Goal: Task Accomplishment & Management: Manage account settings

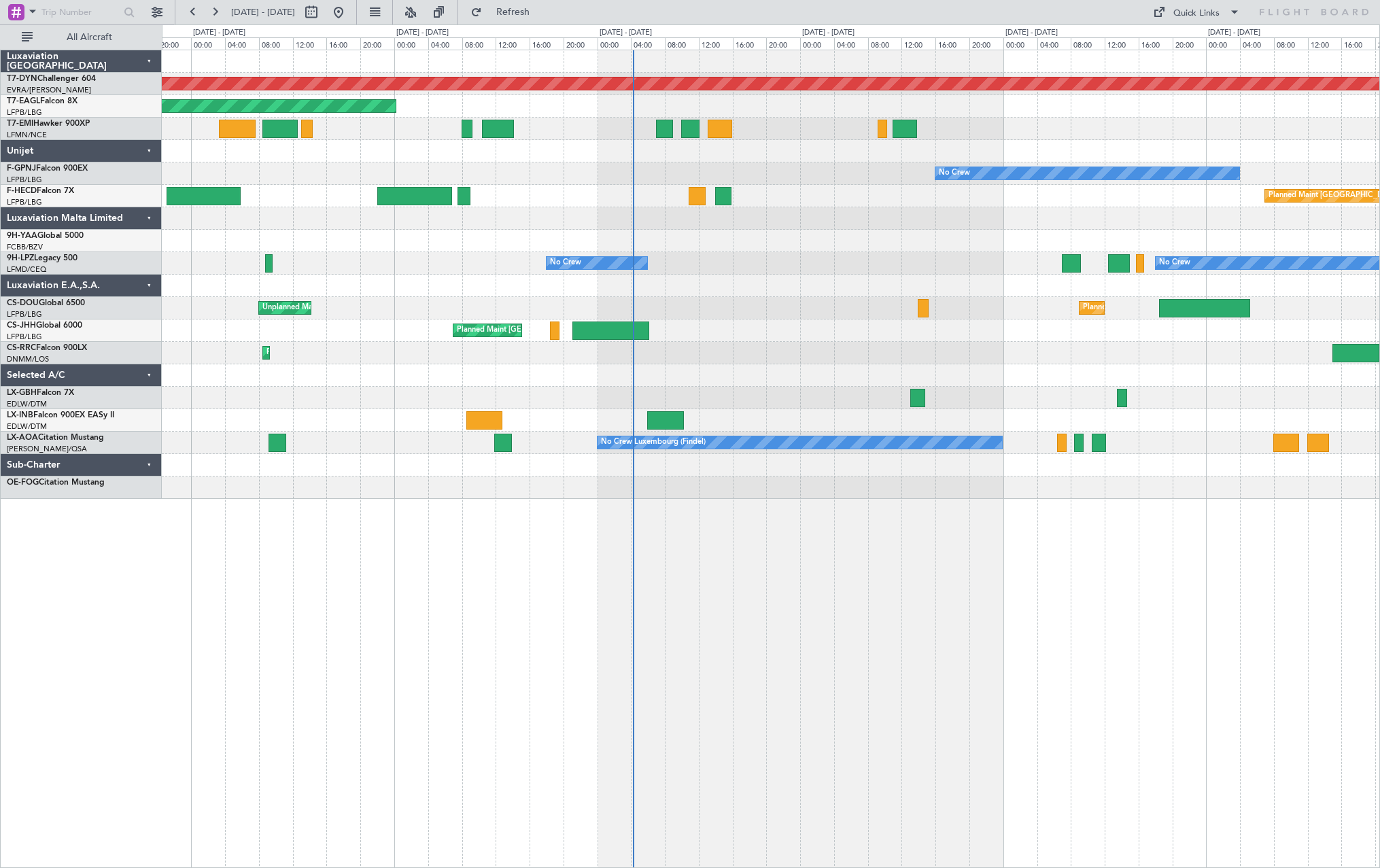
click at [692, 315] on div "Planned Maint [GEOGRAPHIC_DATA]-[GEOGRAPHIC_DATA] Planned Maint [US_STATE] ([GE…" at bounding box center [770, 275] width 1217 height 449
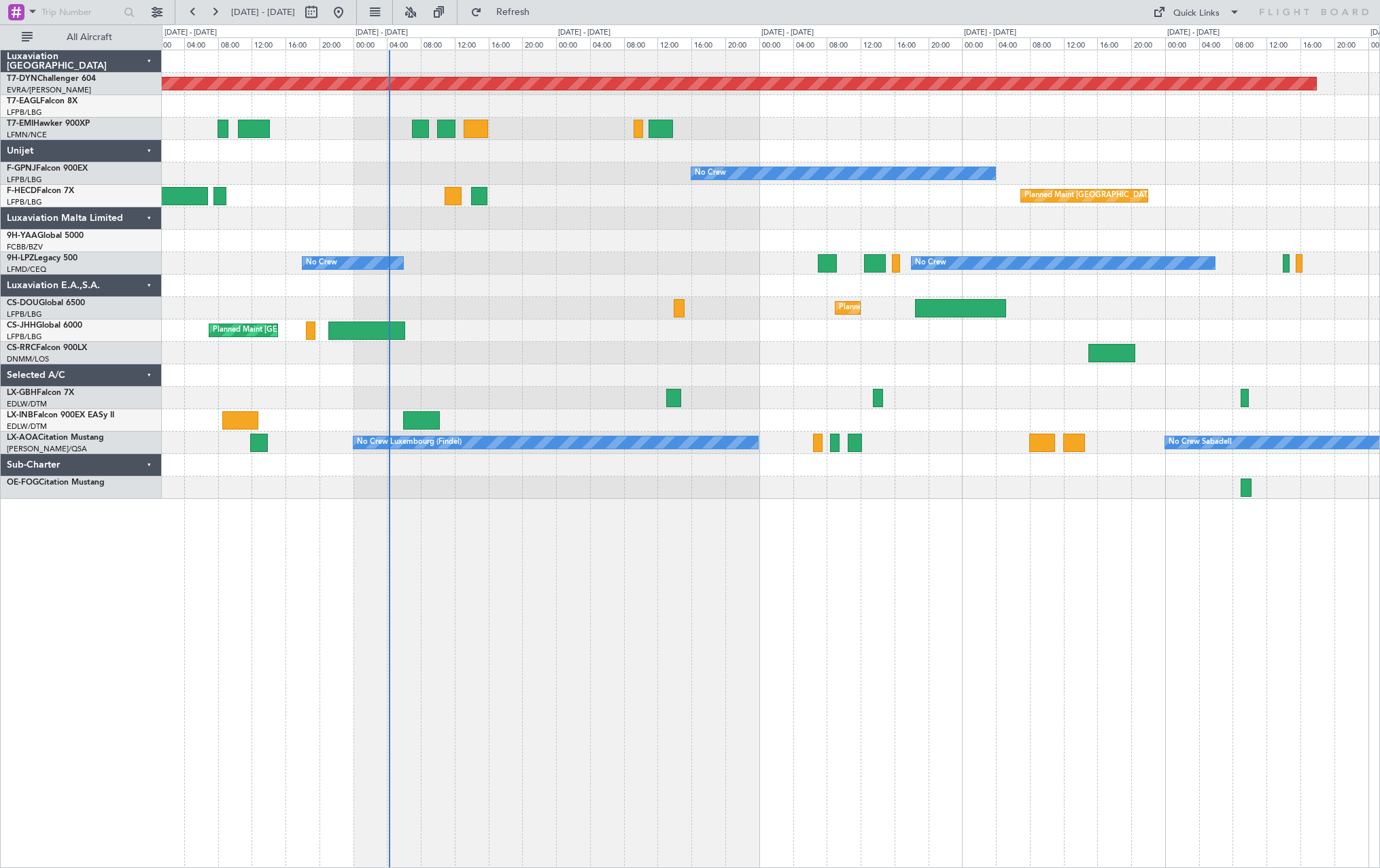
click at [451, 276] on div "Planned Maint [GEOGRAPHIC_DATA]-[GEOGRAPHIC_DATA] Planned Maint [US_STATE] ([GE…" at bounding box center [770, 275] width 1217 height 449
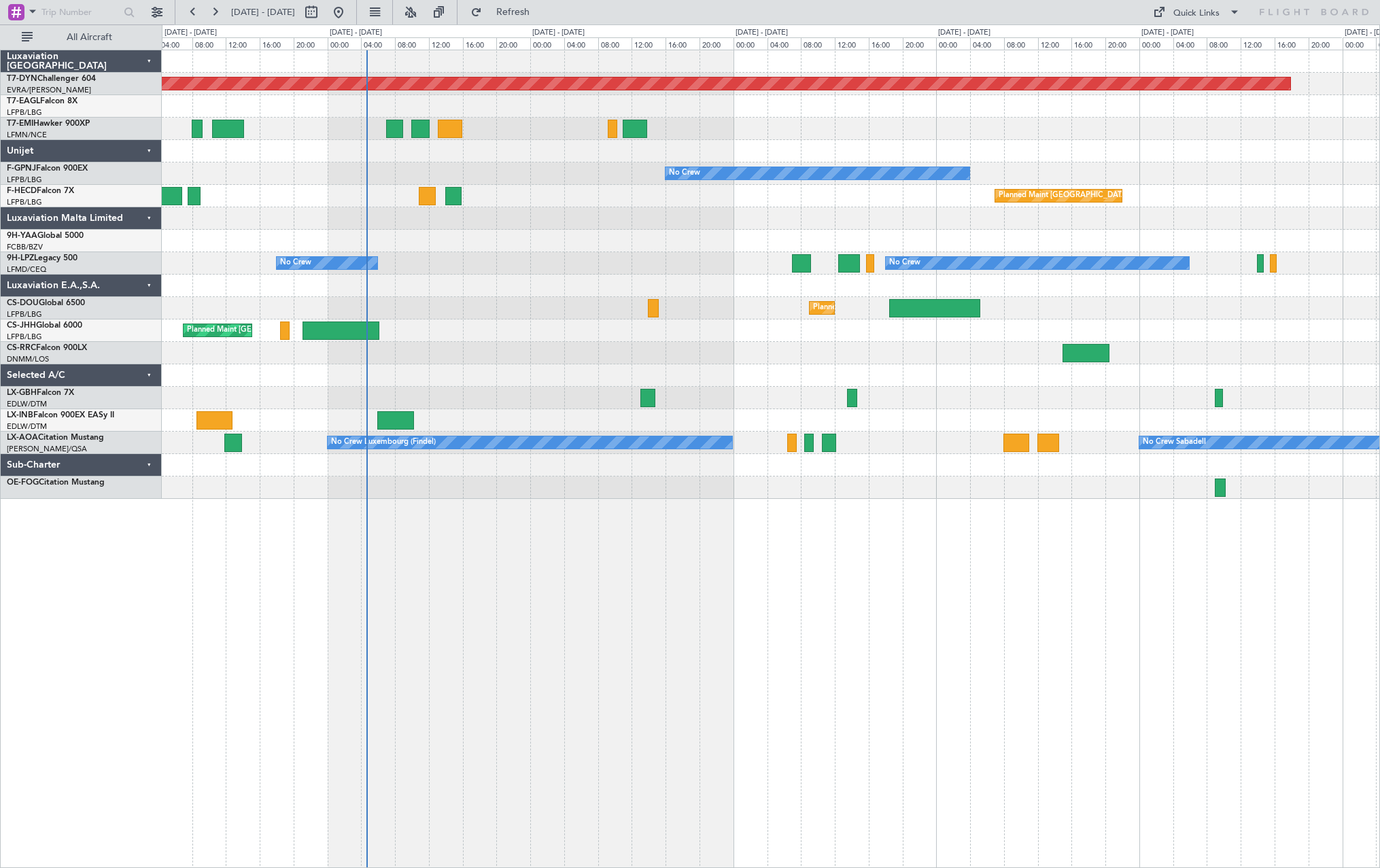
click at [637, 424] on div "Planned Maint [GEOGRAPHIC_DATA]-[GEOGRAPHIC_DATA] Planned Maint [US_STATE] ([GE…" at bounding box center [770, 275] width 1217 height 449
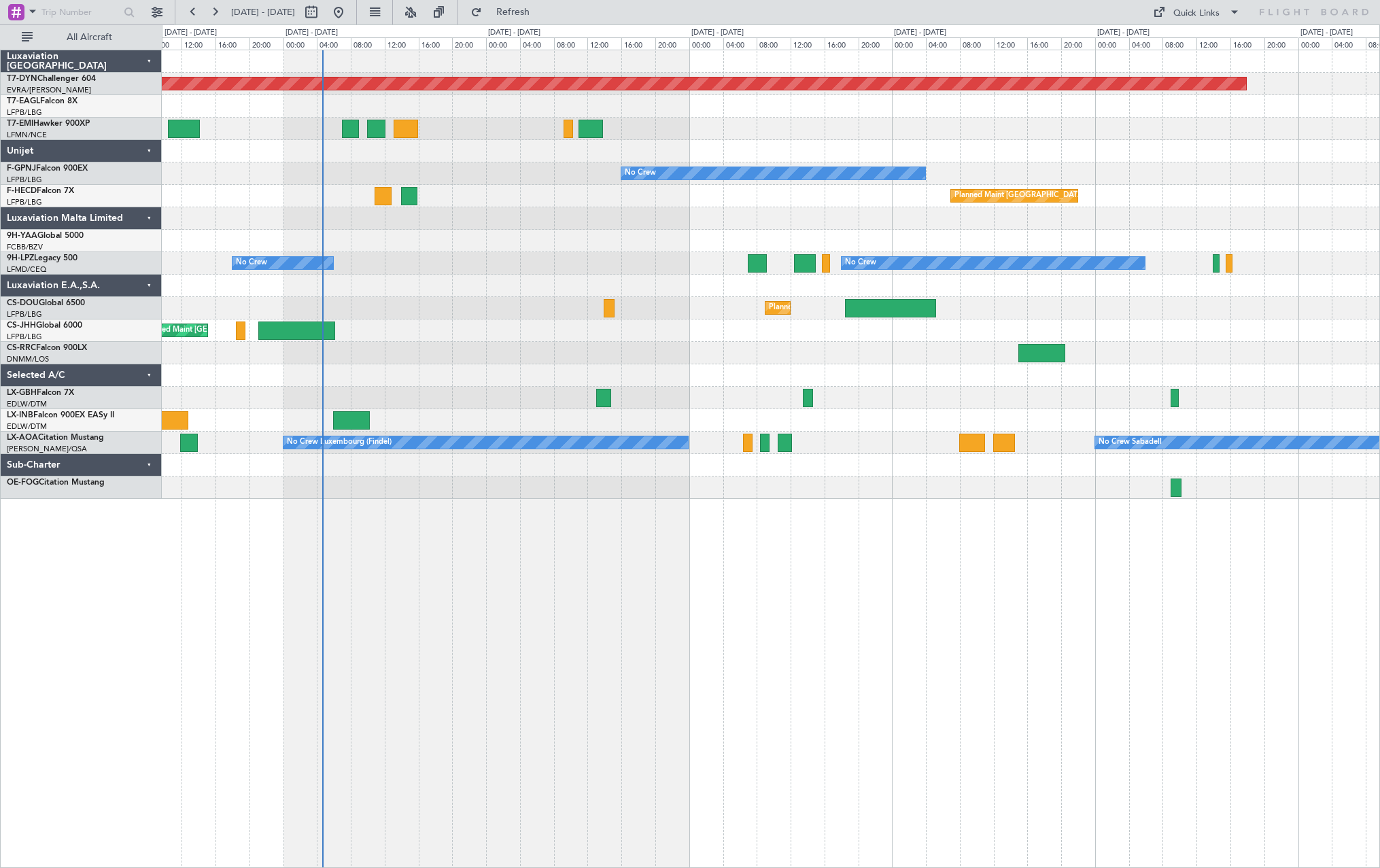
click at [444, 438] on div at bounding box center [770, 487] width 1217 height 22
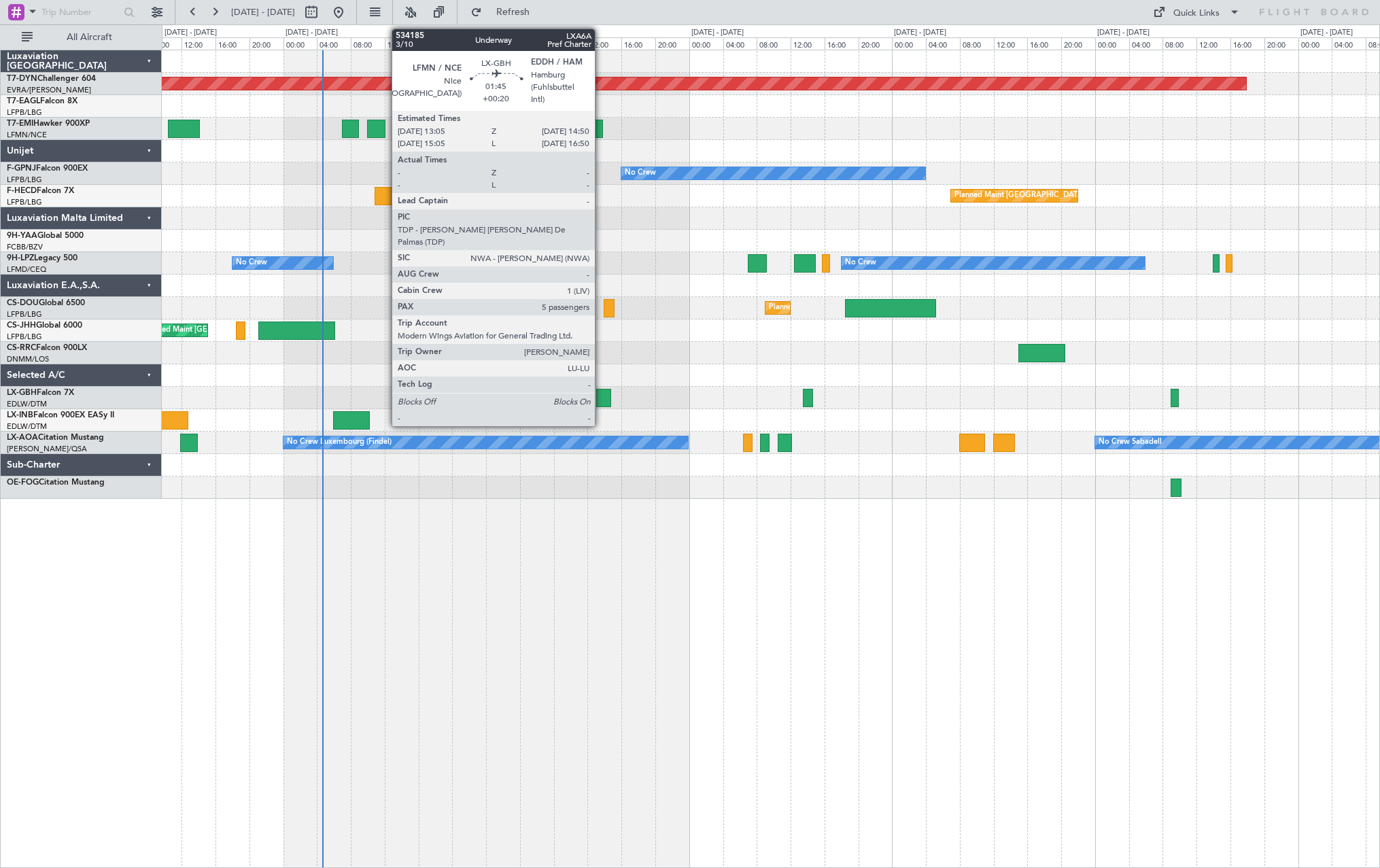
click at [601, 395] on div at bounding box center [603, 398] width 15 height 18
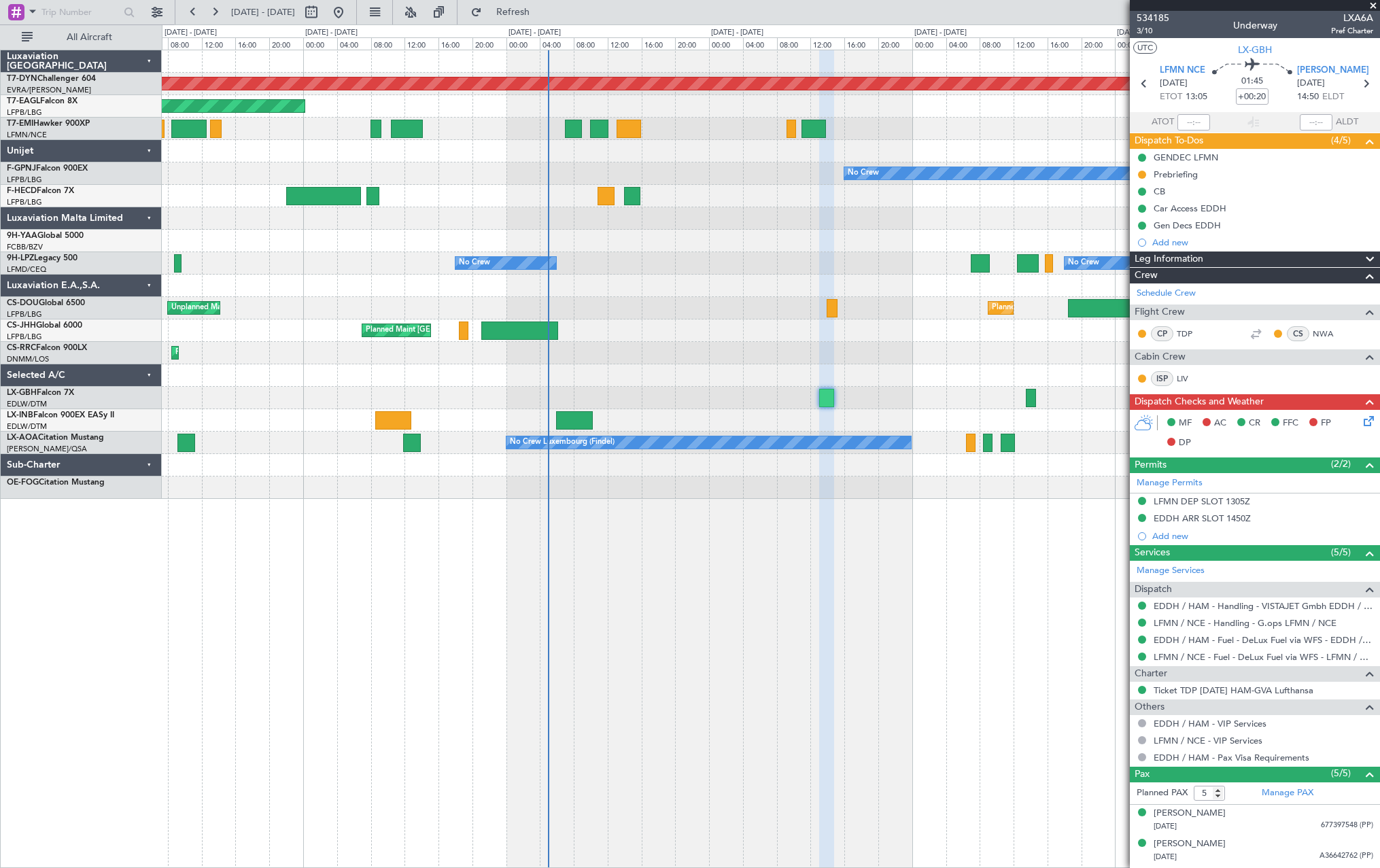
click at [624, 351] on div "Planned Maint Lagos ([PERSON_NAME])" at bounding box center [770, 353] width 1217 height 22
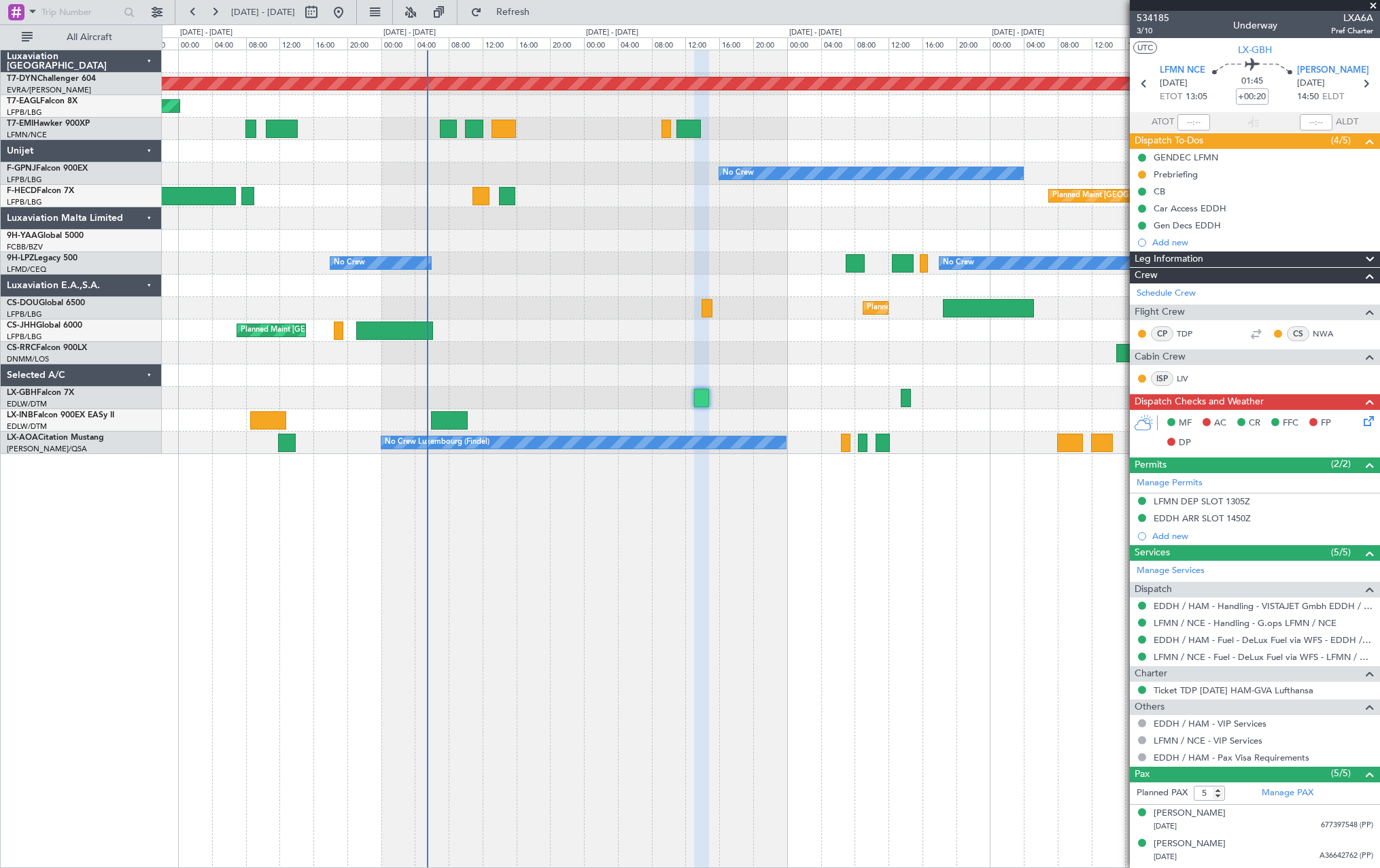
click at [480, 438] on div "Planned Maint [GEOGRAPHIC_DATA]-[GEOGRAPHIC_DATA] Planned Maint [US_STATE] ([GE…" at bounding box center [770, 458] width 1218 height 818
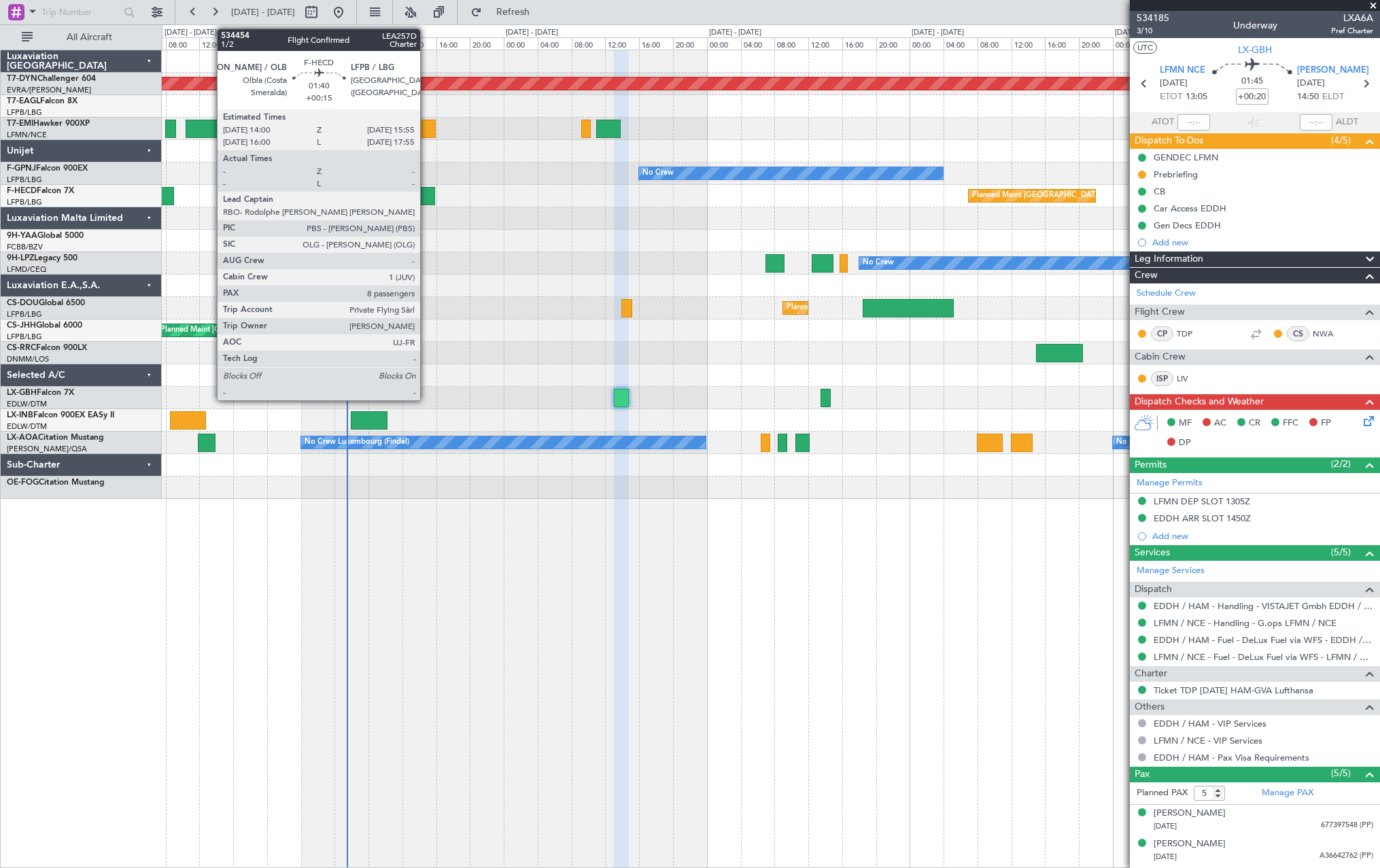
click at [426, 199] on div at bounding box center [426, 196] width 16 height 18
type input "+00:15"
type input "8"
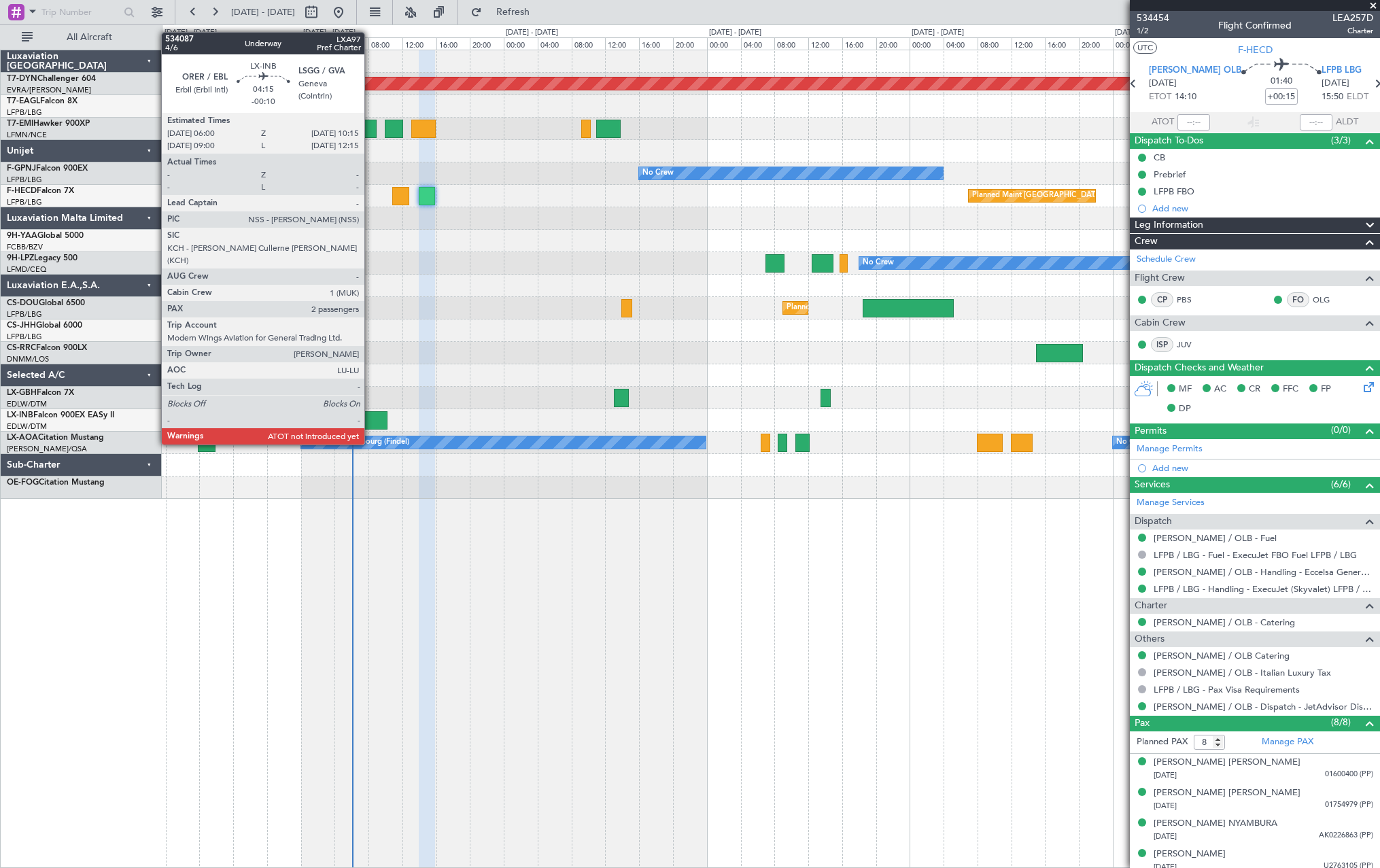
click at [371, 418] on div at bounding box center [369, 420] width 36 height 18
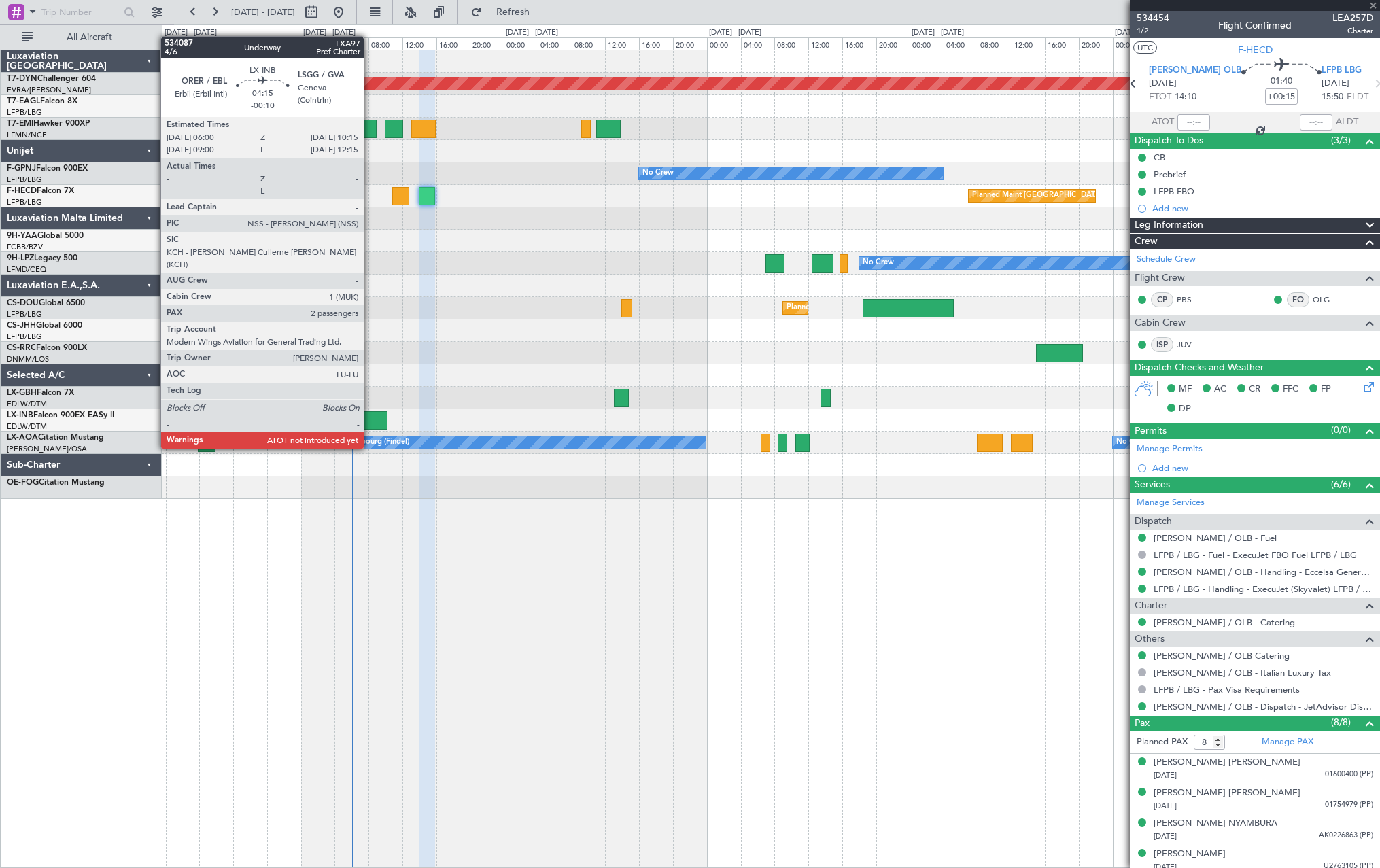
type input "-00:10"
type input "2"
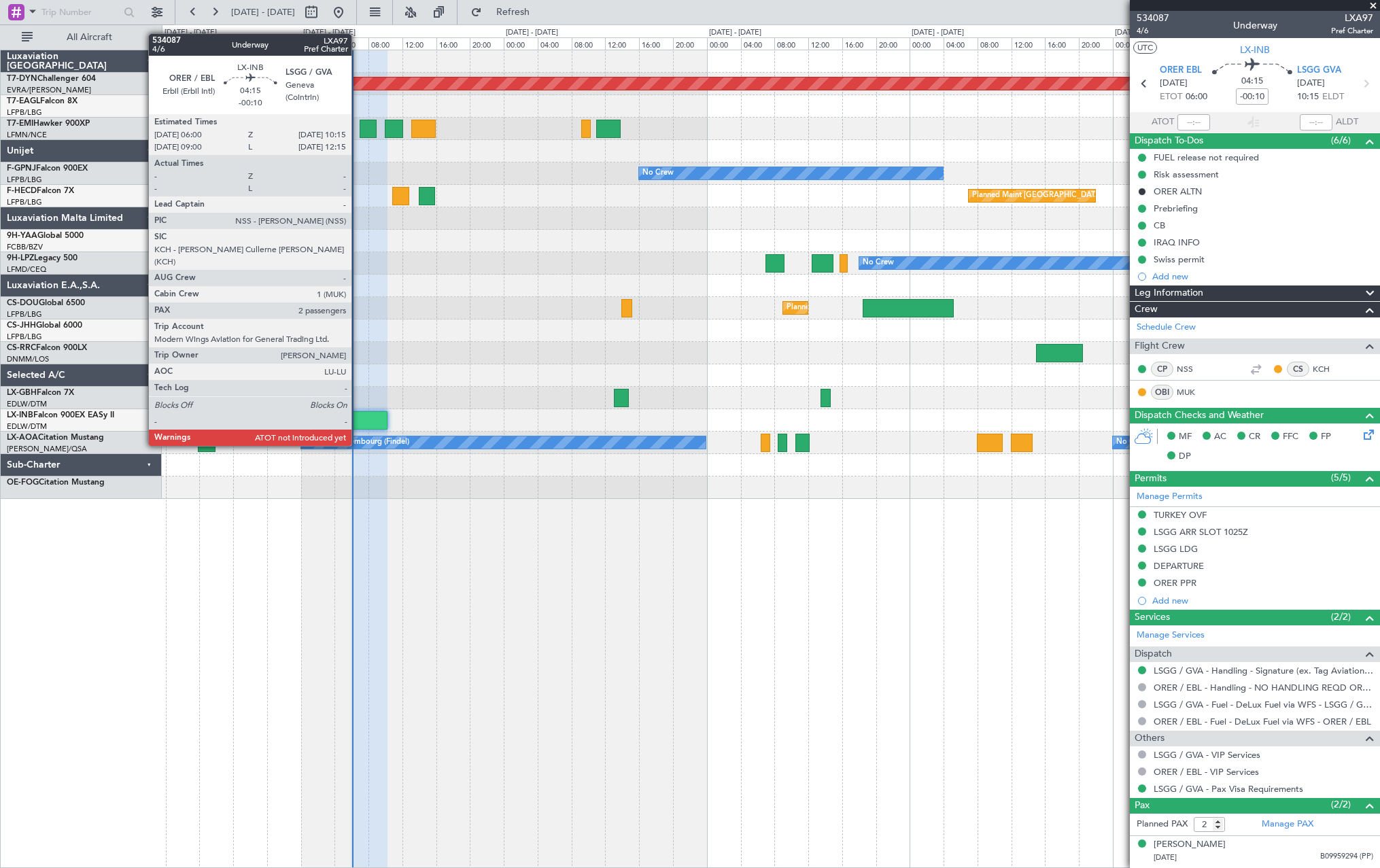
click at [357, 420] on div at bounding box center [369, 420] width 36 height 18
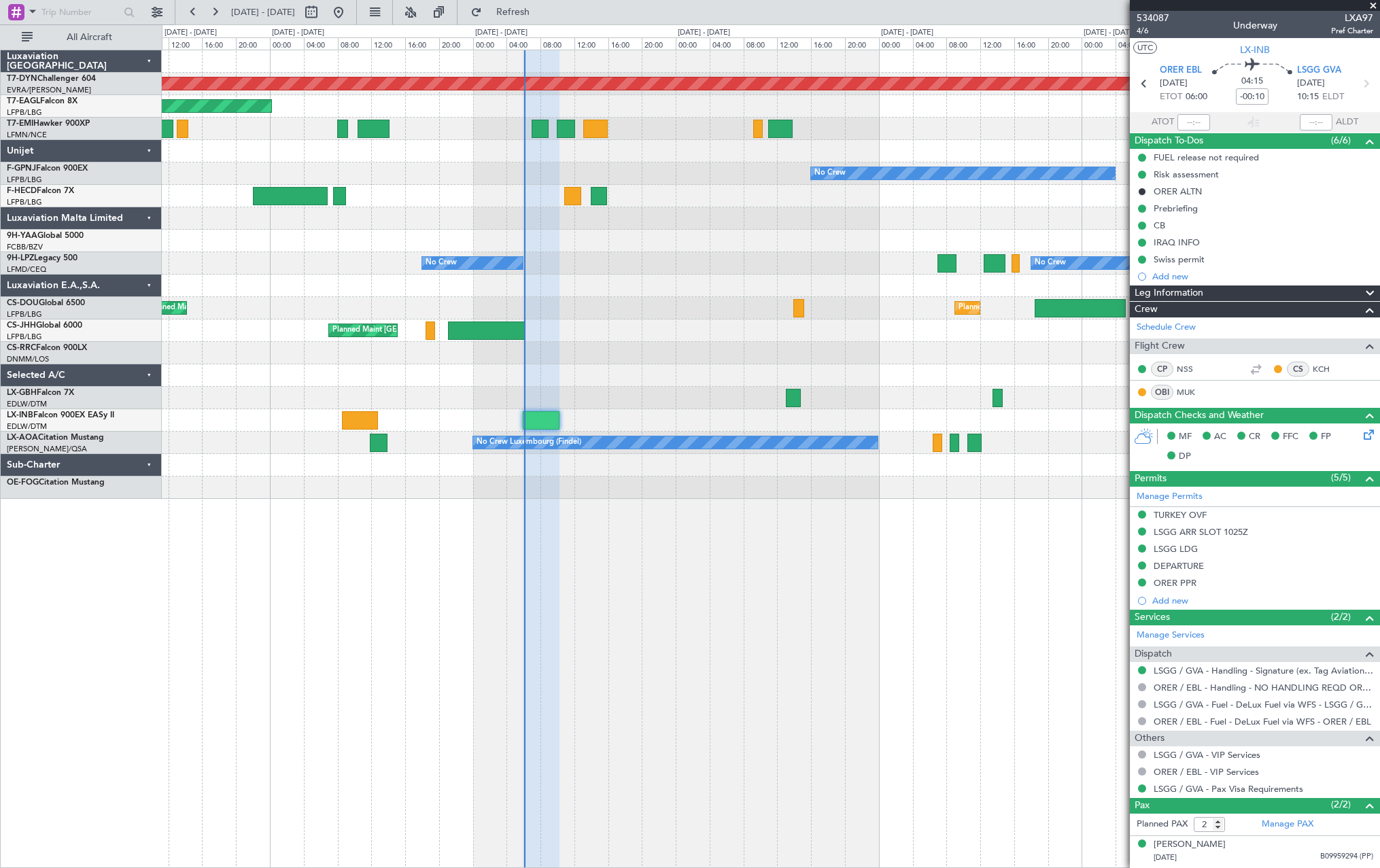
click at [674, 381] on div at bounding box center [770, 375] width 1217 height 22
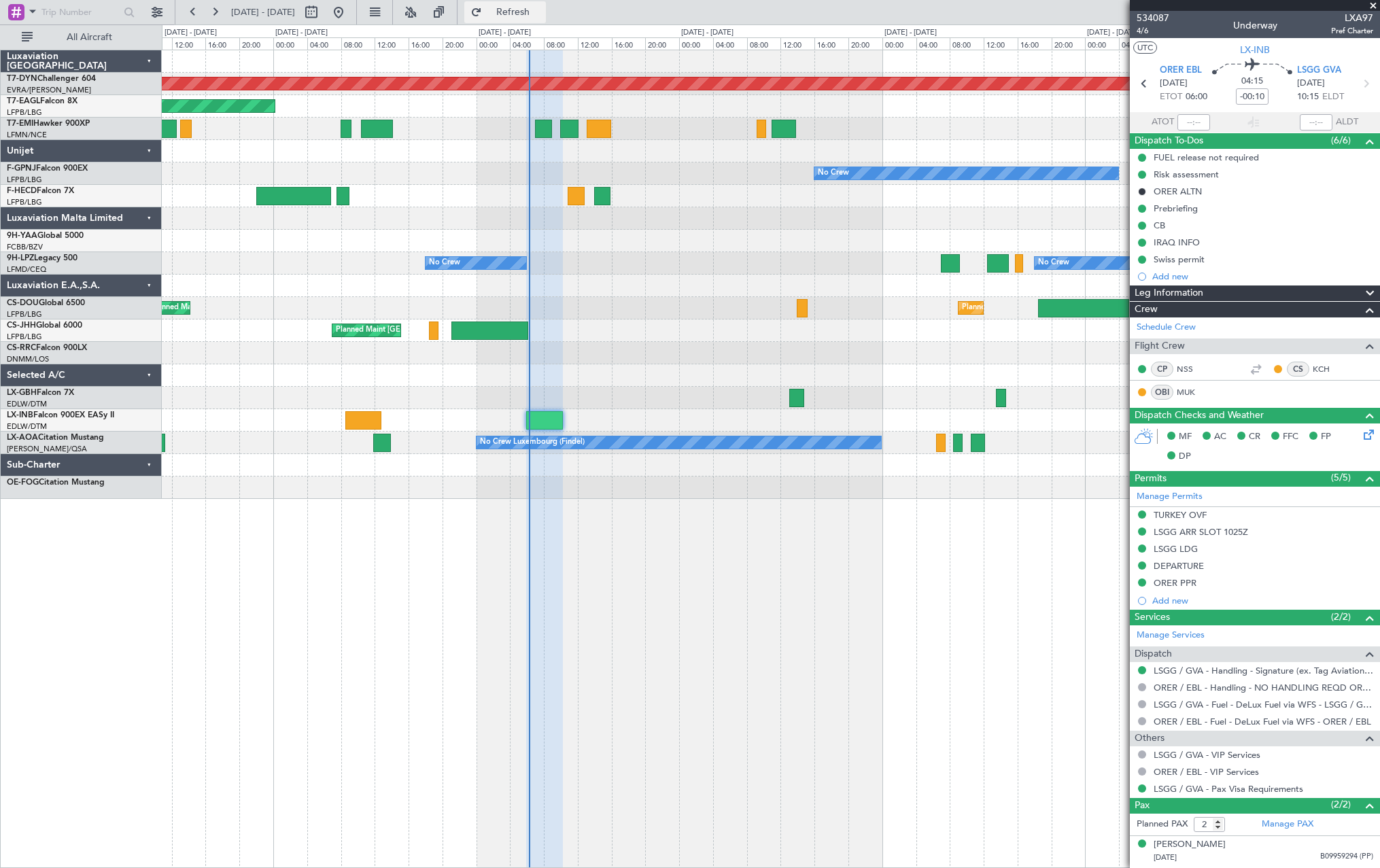
click at [541, 13] on span "Refresh" at bounding box center [514, 12] width 57 height 10
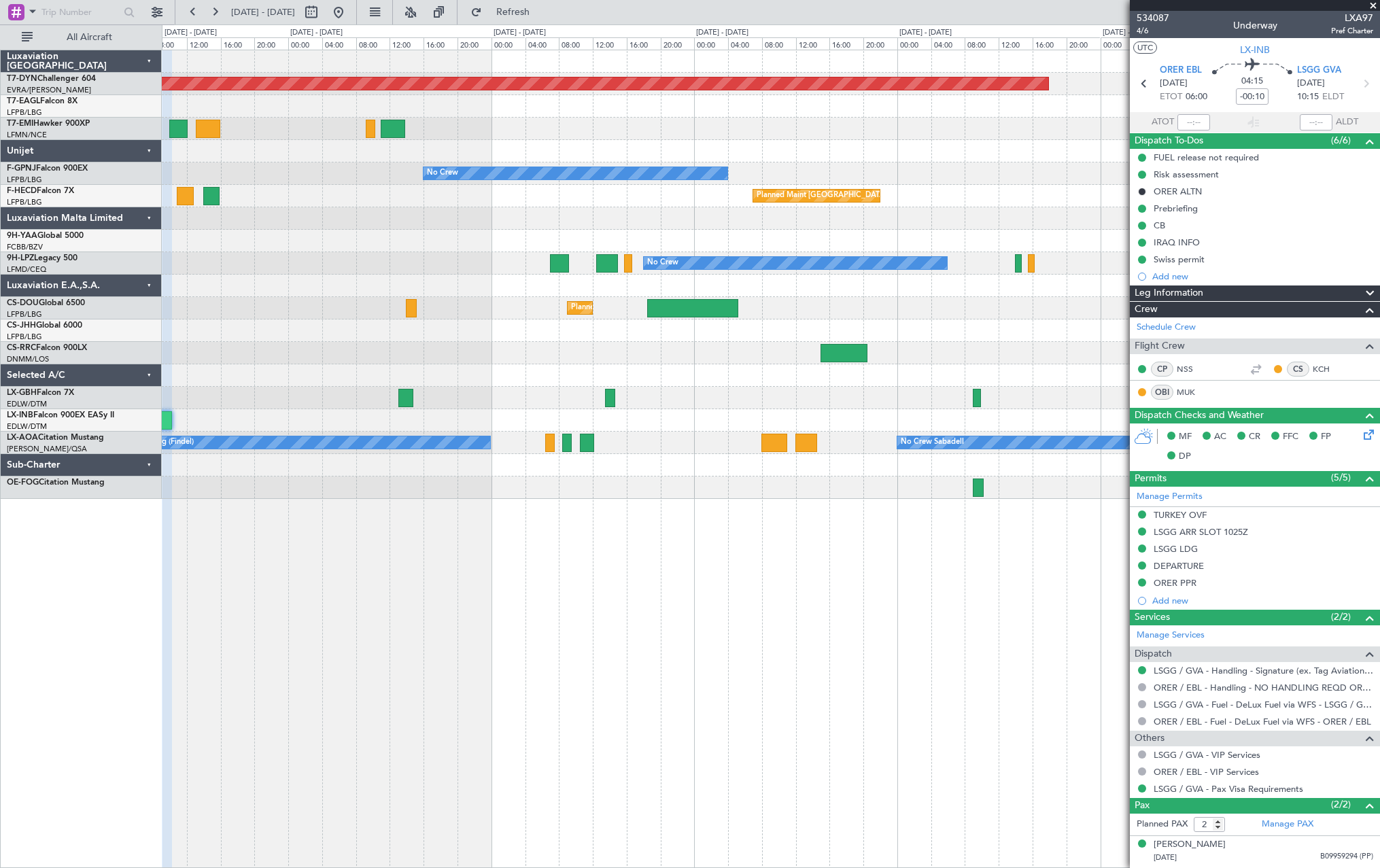
click at [508, 438] on div "Planned Maint [GEOGRAPHIC_DATA]-[GEOGRAPHIC_DATA] Planned Maint [US_STATE] ([GE…" at bounding box center [770, 458] width 1218 height 818
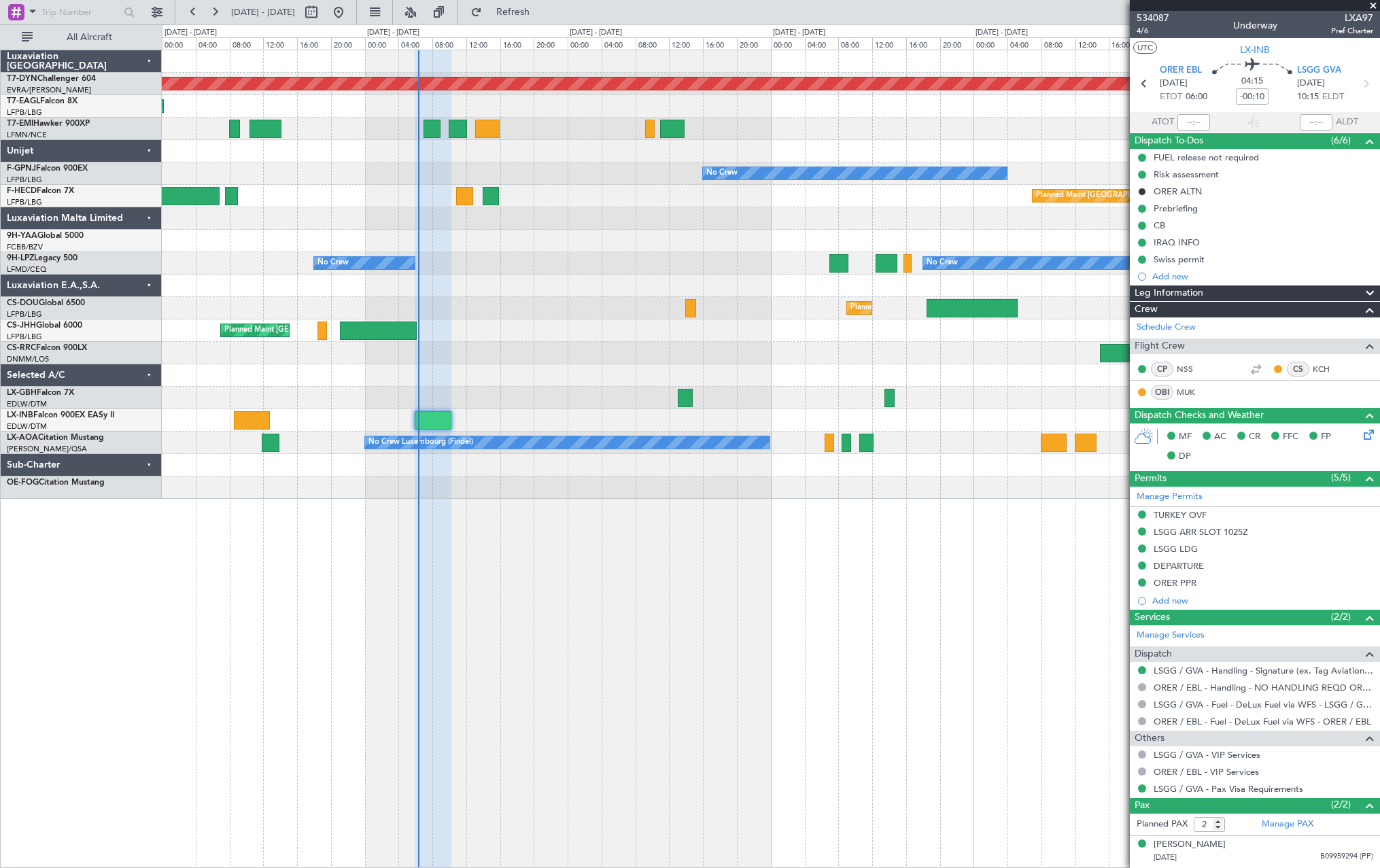
click at [692, 438] on div "Planned Maint [GEOGRAPHIC_DATA]-[GEOGRAPHIC_DATA] Planned Maint [US_STATE] ([GE…" at bounding box center [770, 458] width 1218 height 818
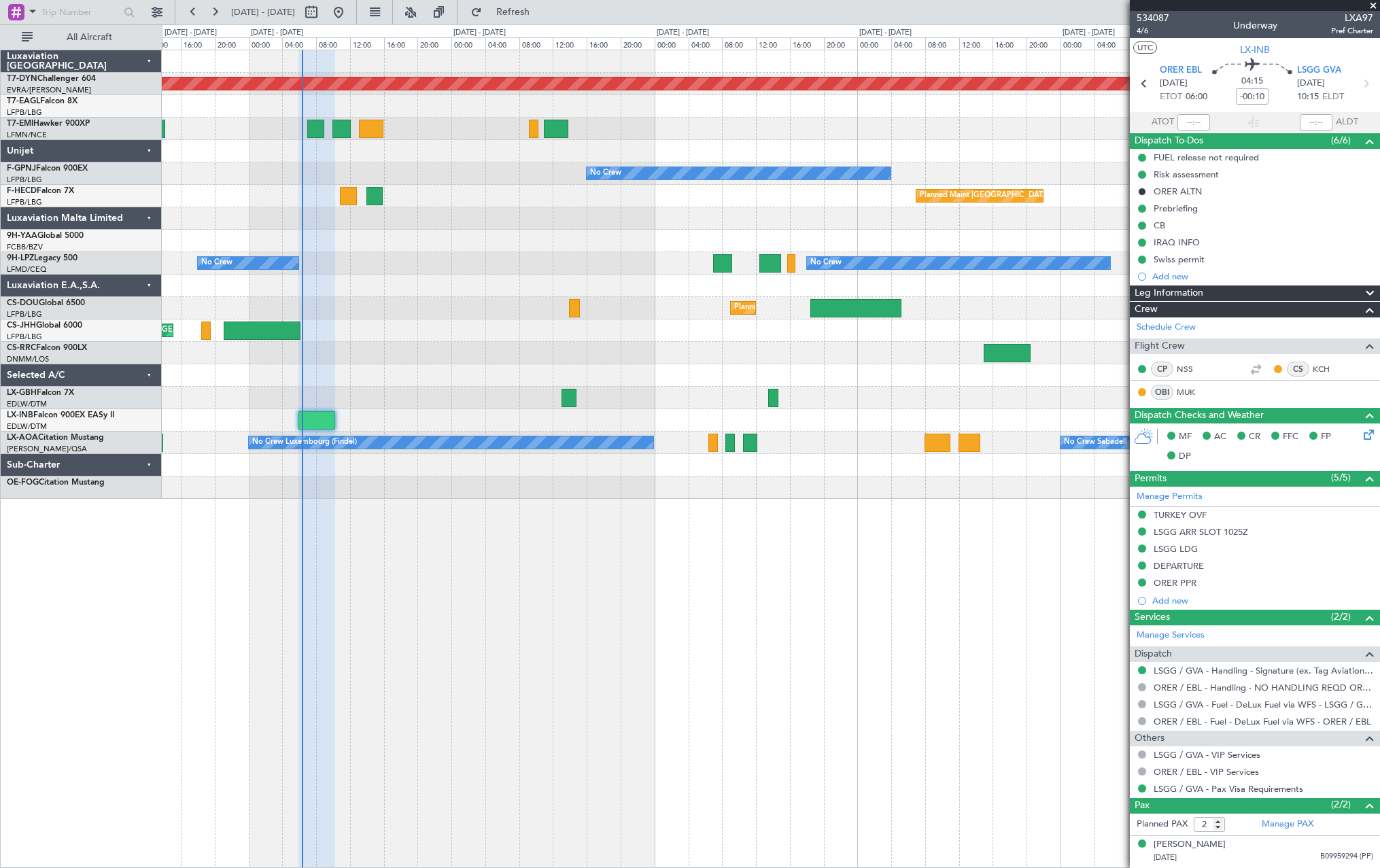
type input "06:00"
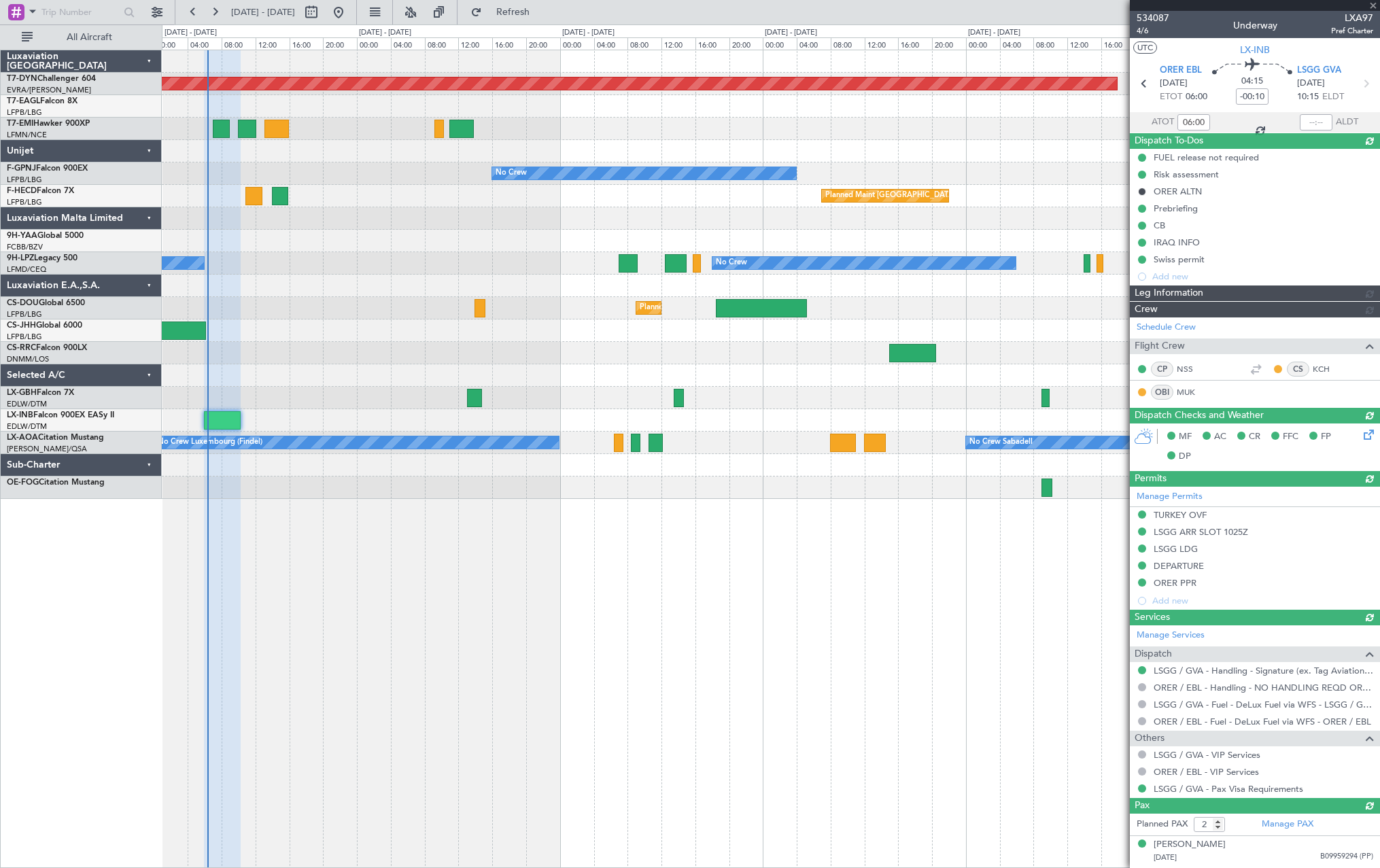
click at [692, 438] on div "Planned Maint [GEOGRAPHIC_DATA]-[GEOGRAPHIC_DATA] Planned Maint [US_STATE] ([GE…" at bounding box center [770, 458] width 1218 height 818
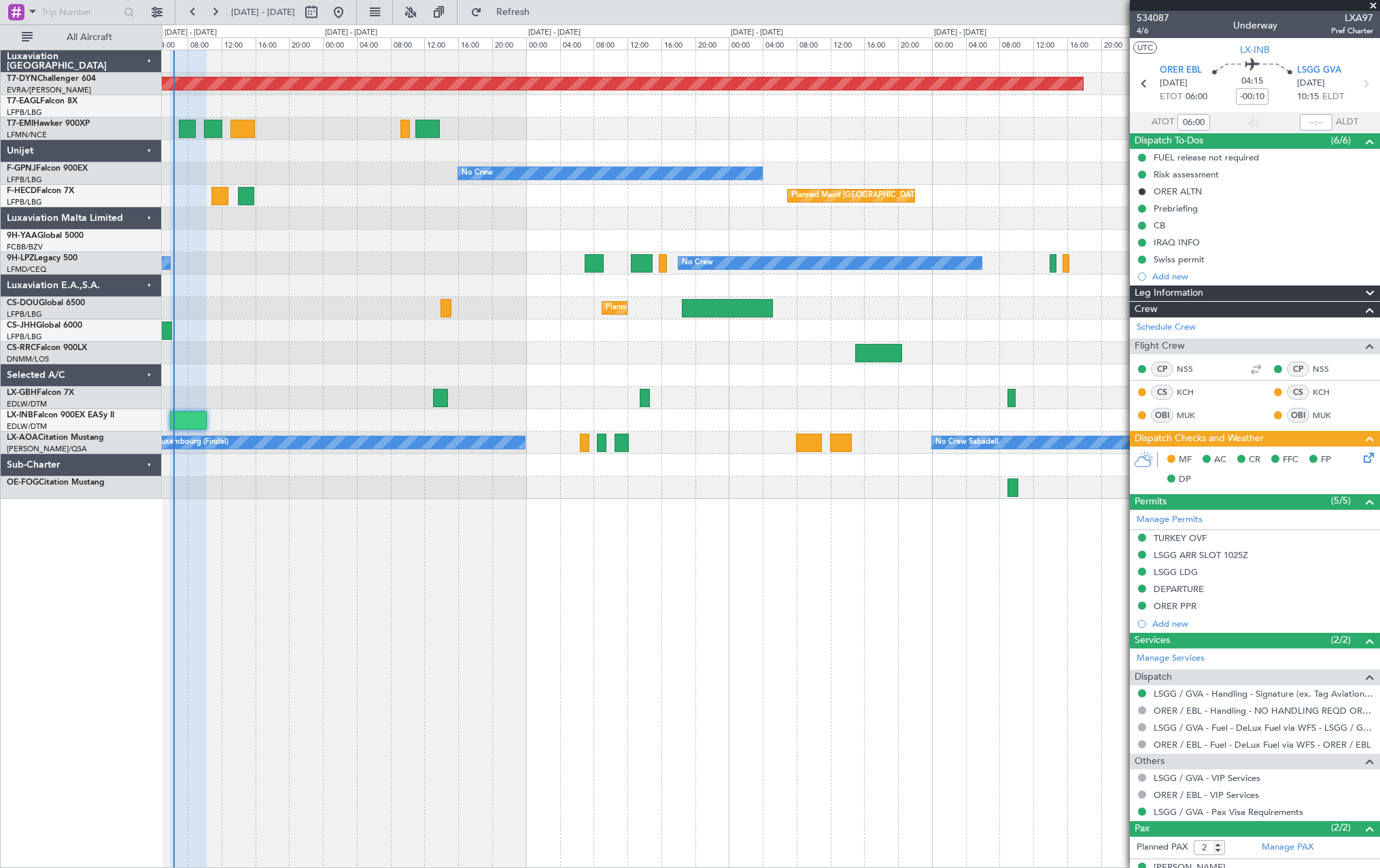
click at [692, 438] on div "Planned Maint [GEOGRAPHIC_DATA]-[GEOGRAPHIC_DATA] Planned Maint [US_STATE] ([GE…" at bounding box center [770, 458] width 1218 height 818
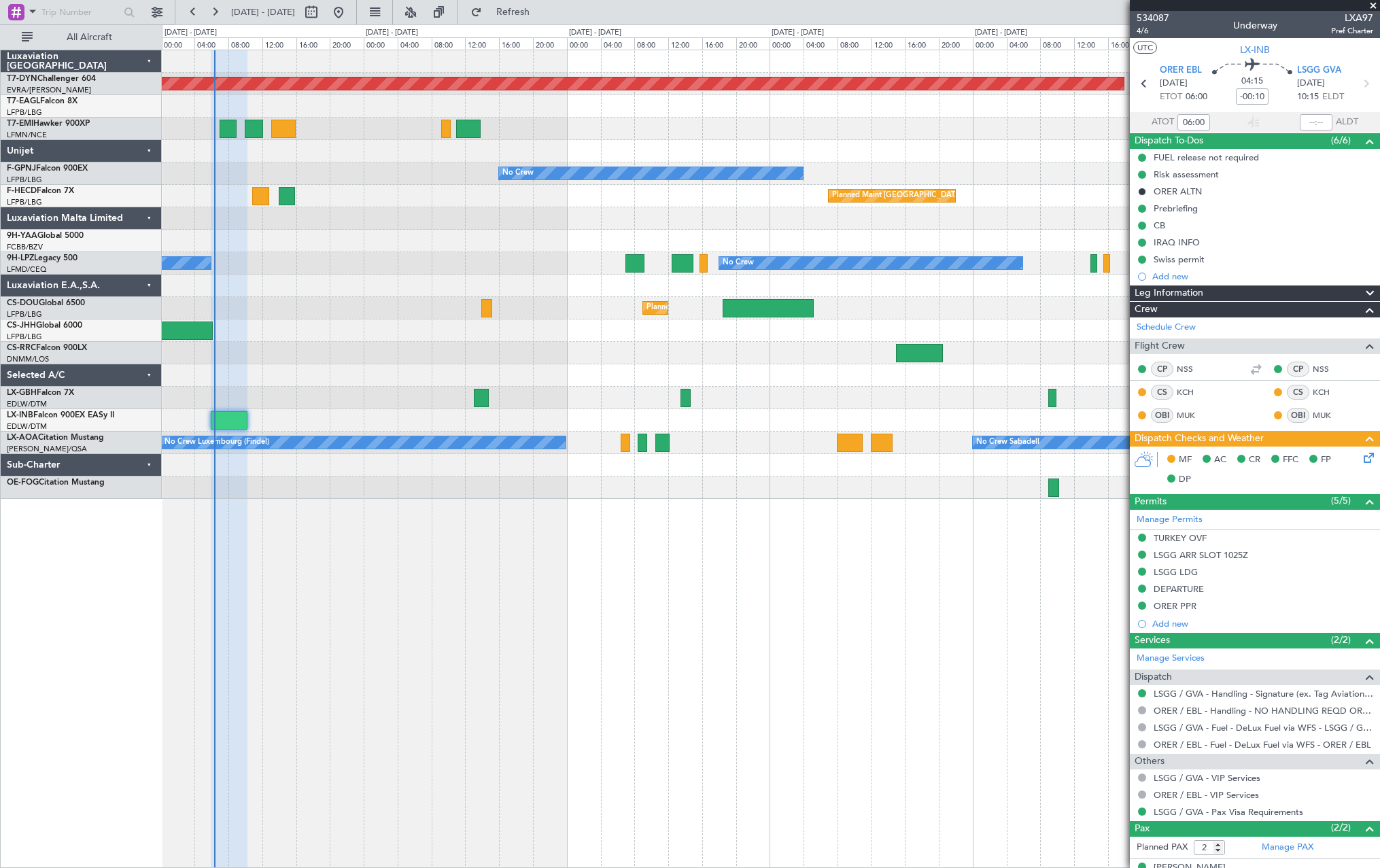
click at [692, 438] on div at bounding box center [770, 487] width 1217 height 22
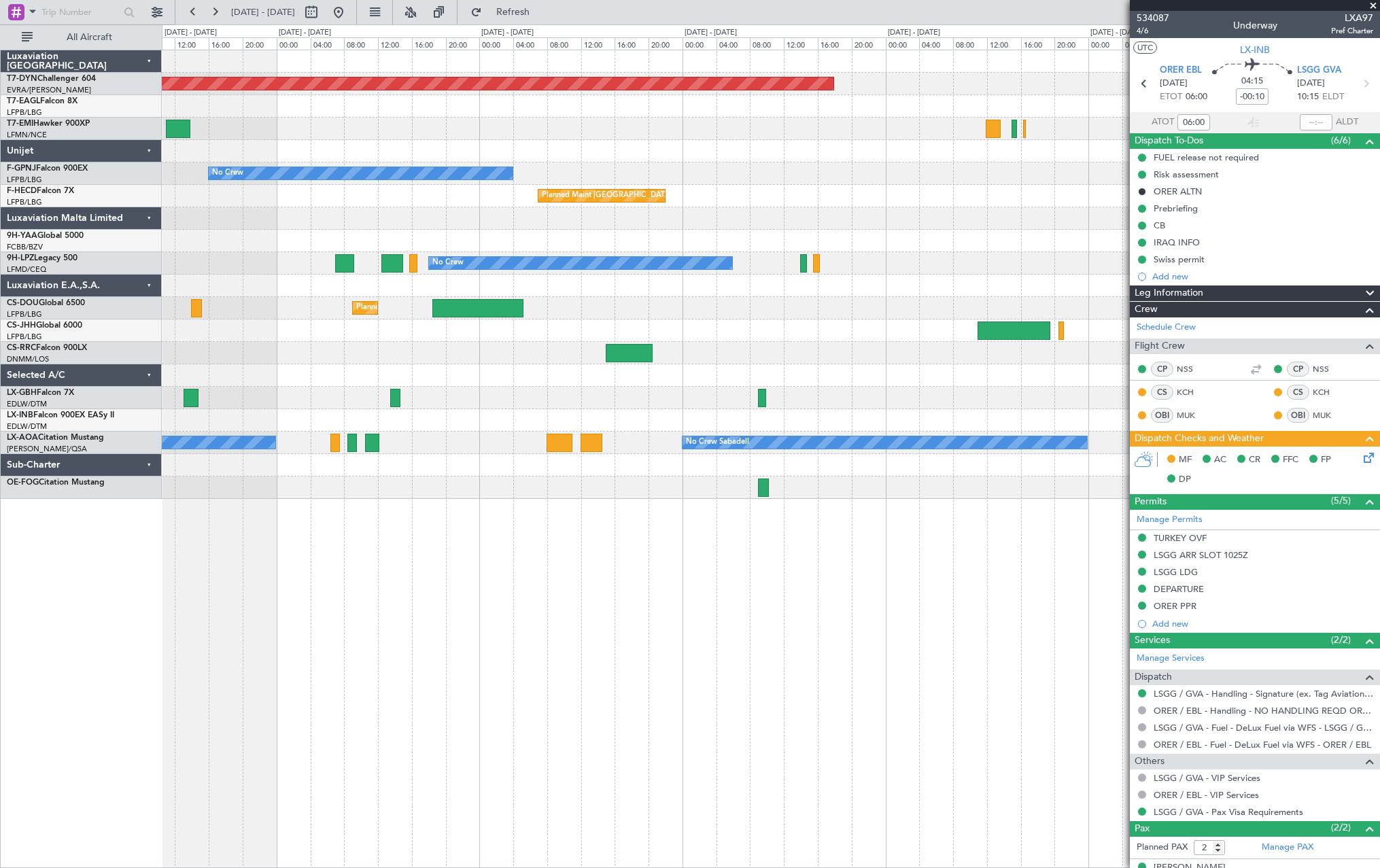
click at [554, 386] on div at bounding box center [770, 375] width 1217 height 22
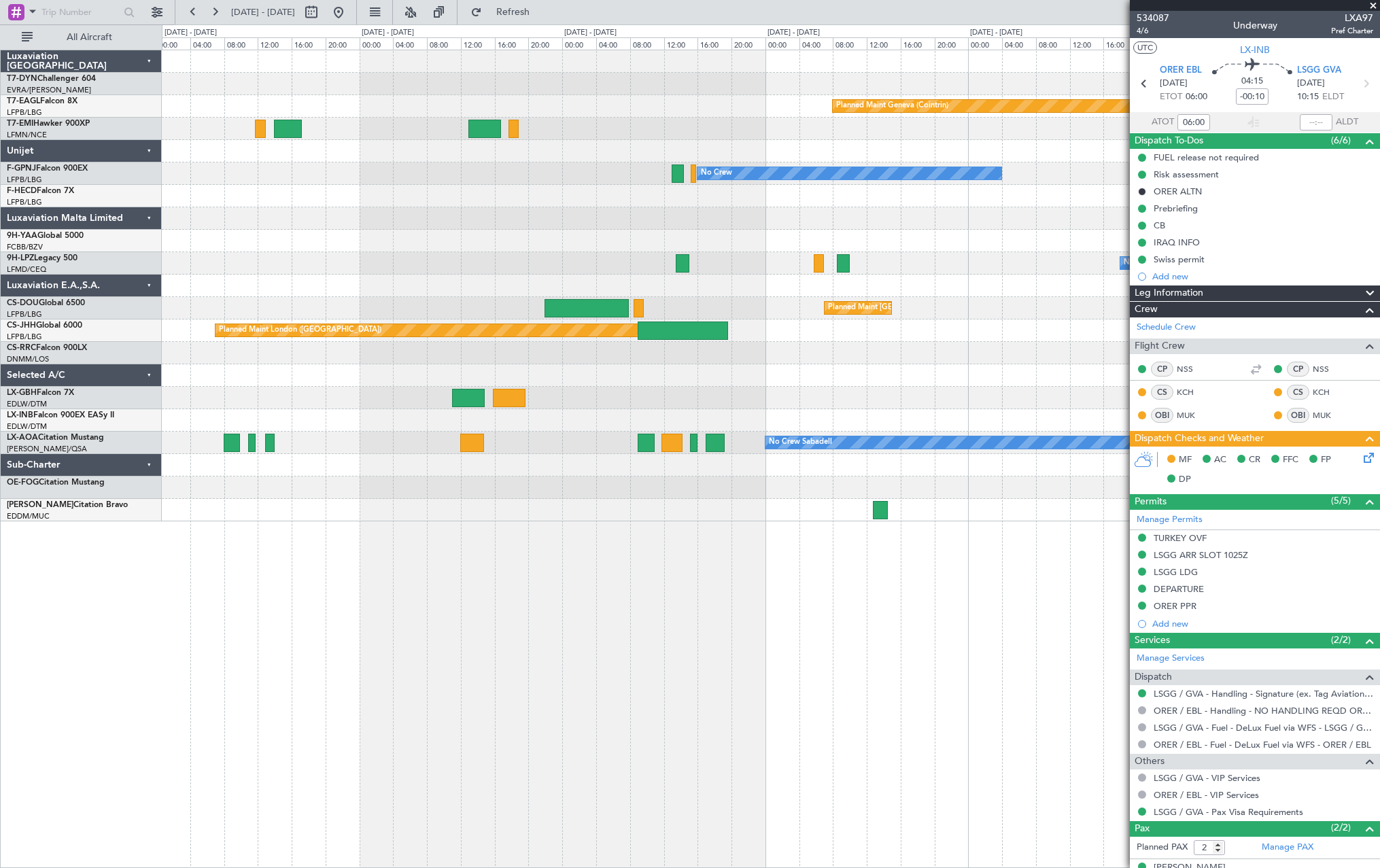
click at [428, 404] on div "Planned Maint [GEOGRAPHIC_DATA]-[GEOGRAPHIC_DATA] Planned Maint Geneva ([GEOGRA…" at bounding box center [770, 285] width 1217 height 471
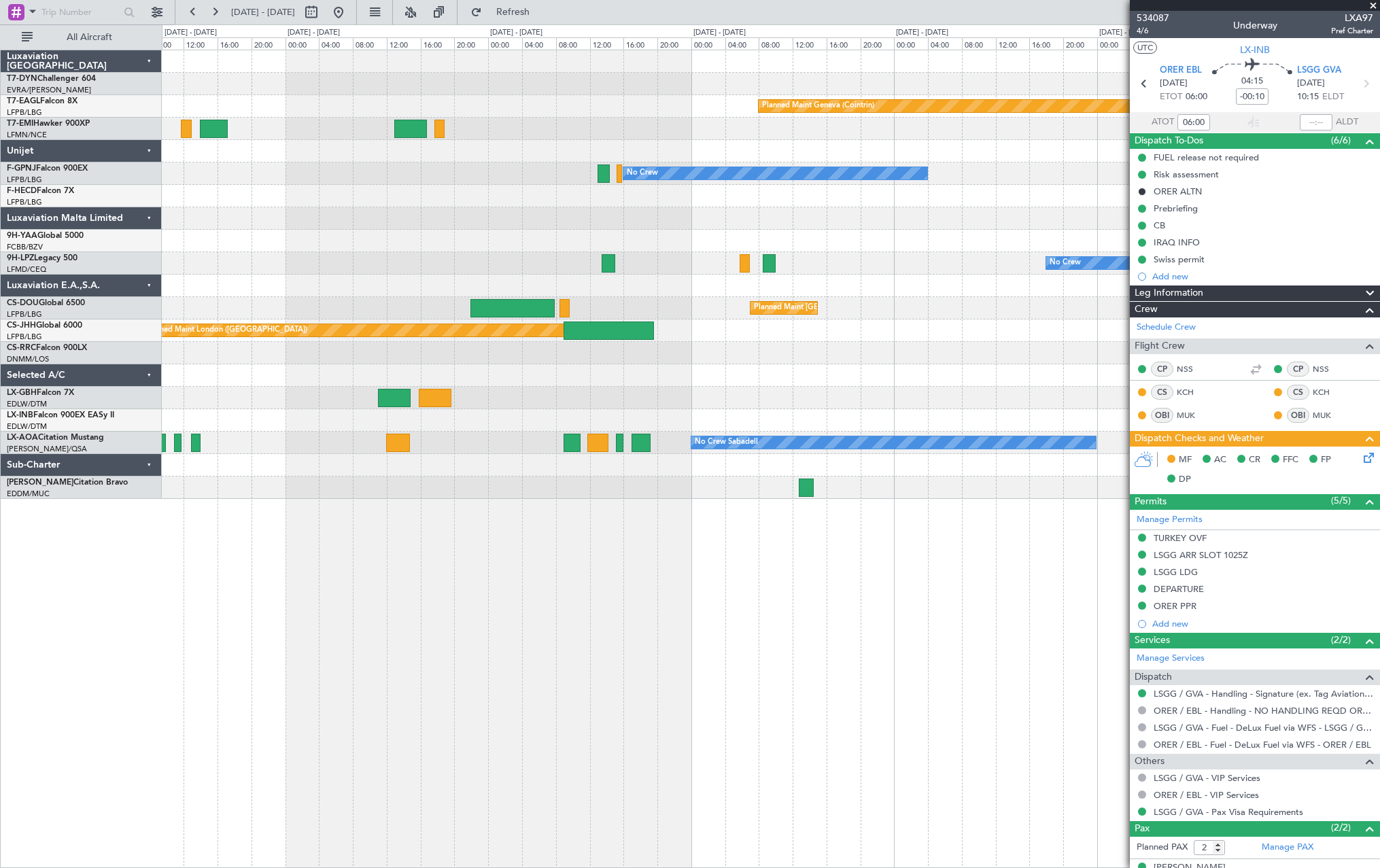
click at [541, 371] on div "Planned Maint Geneva (Cointrin) No Crew No Crew Planned Maint [GEOGRAPHIC_DATA]…" at bounding box center [770, 275] width 1217 height 449
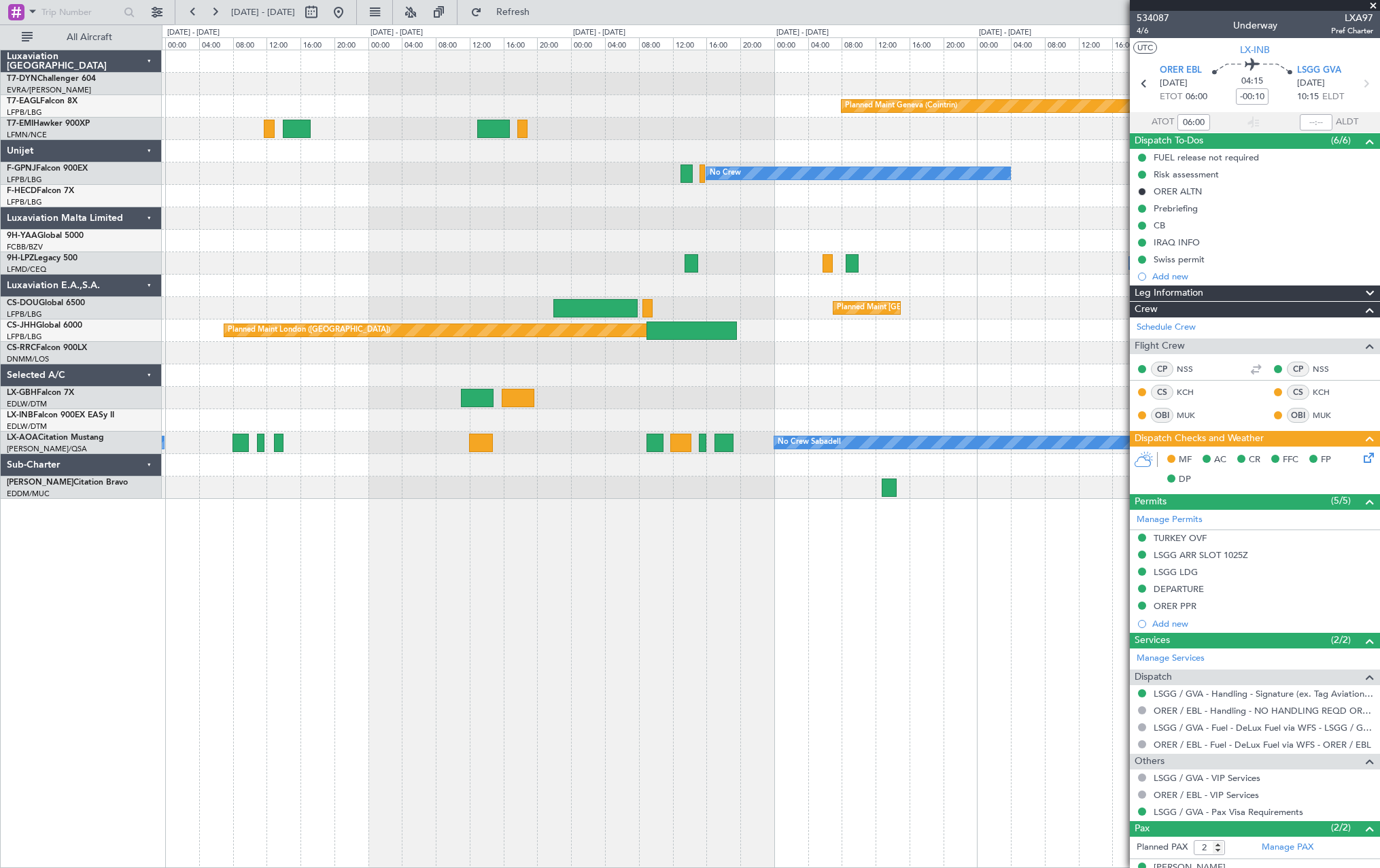
click at [692, 316] on div "Planned Maint [GEOGRAPHIC_DATA]-[GEOGRAPHIC_DATA] Planned Maint Geneva ([GEOGRA…" at bounding box center [770, 275] width 1217 height 449
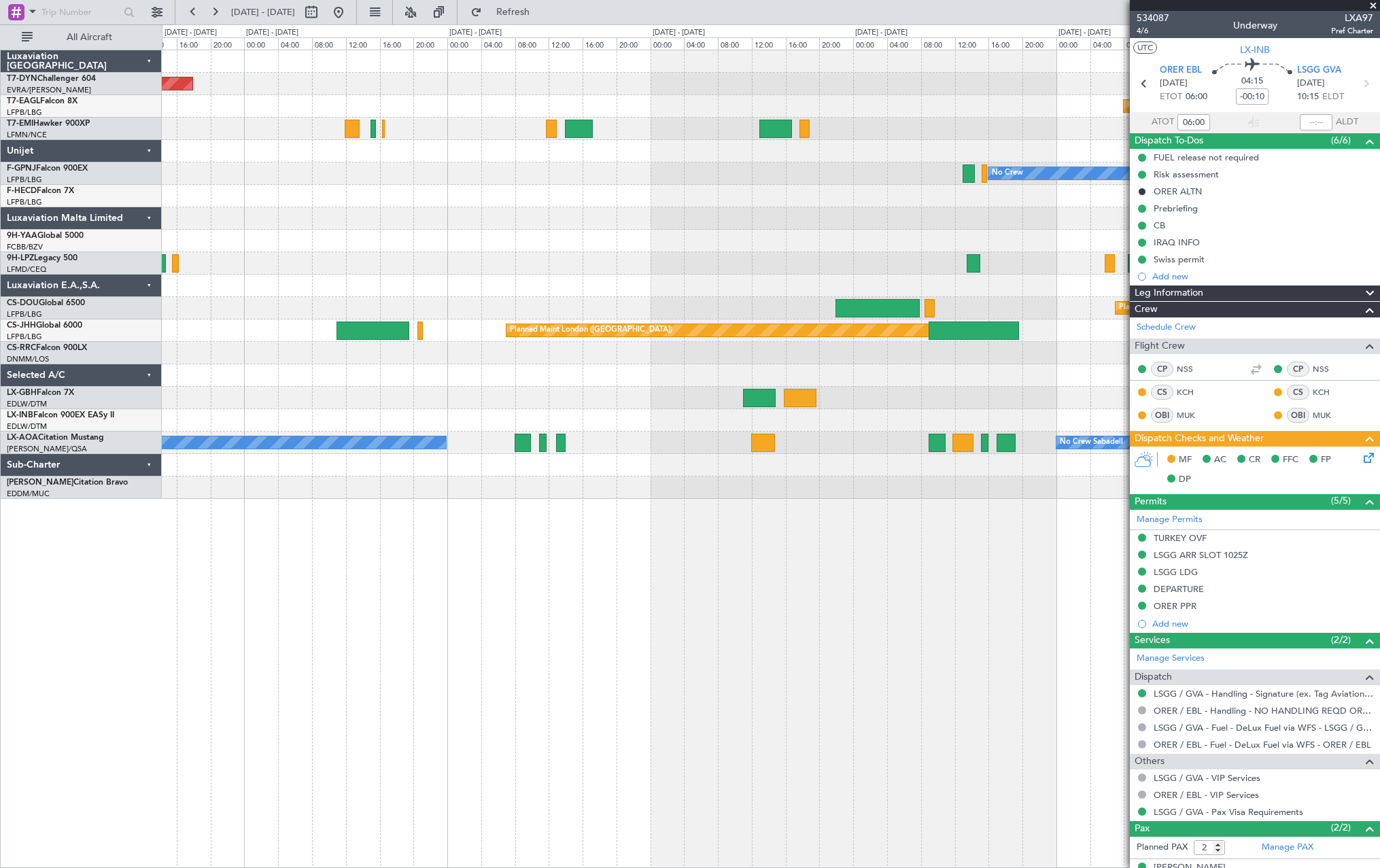
click at [692, 331] on div "Planned Maint [GEOGRAPHIC_DATA]-[GEOGRAPHIC_DATA] Planned Maint Geneva ([GEOGRA…" at bounding box center [770, 275] width 1217 height 449
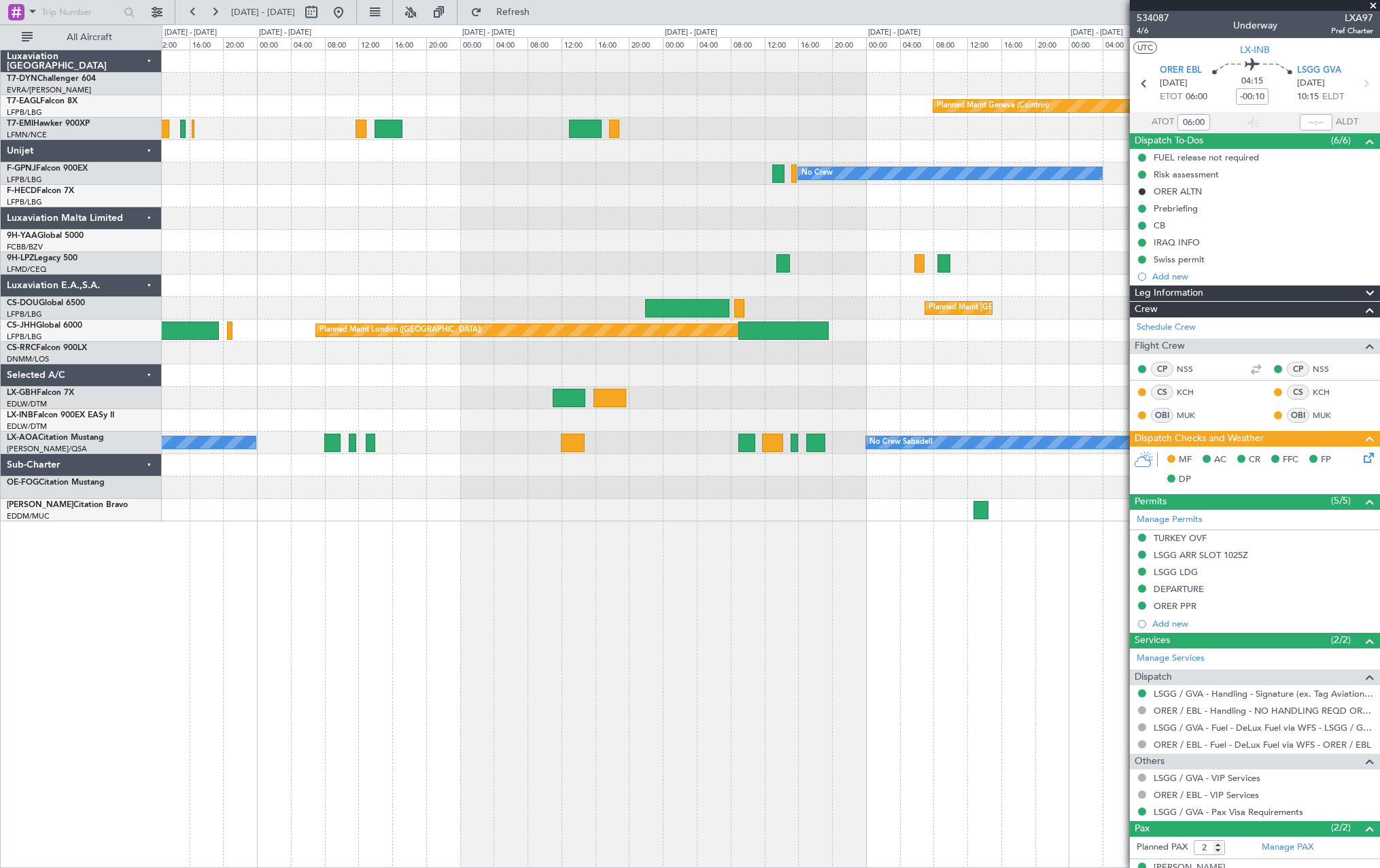
click at [506, 433] on div "Planned Maint [GEOGRAPHIC_DATA]-[GEOGRAPHIC_DATA] Planned Maint Geneva ([GEOGRA…" at bounding box center [770, 285] width 1217 height 471
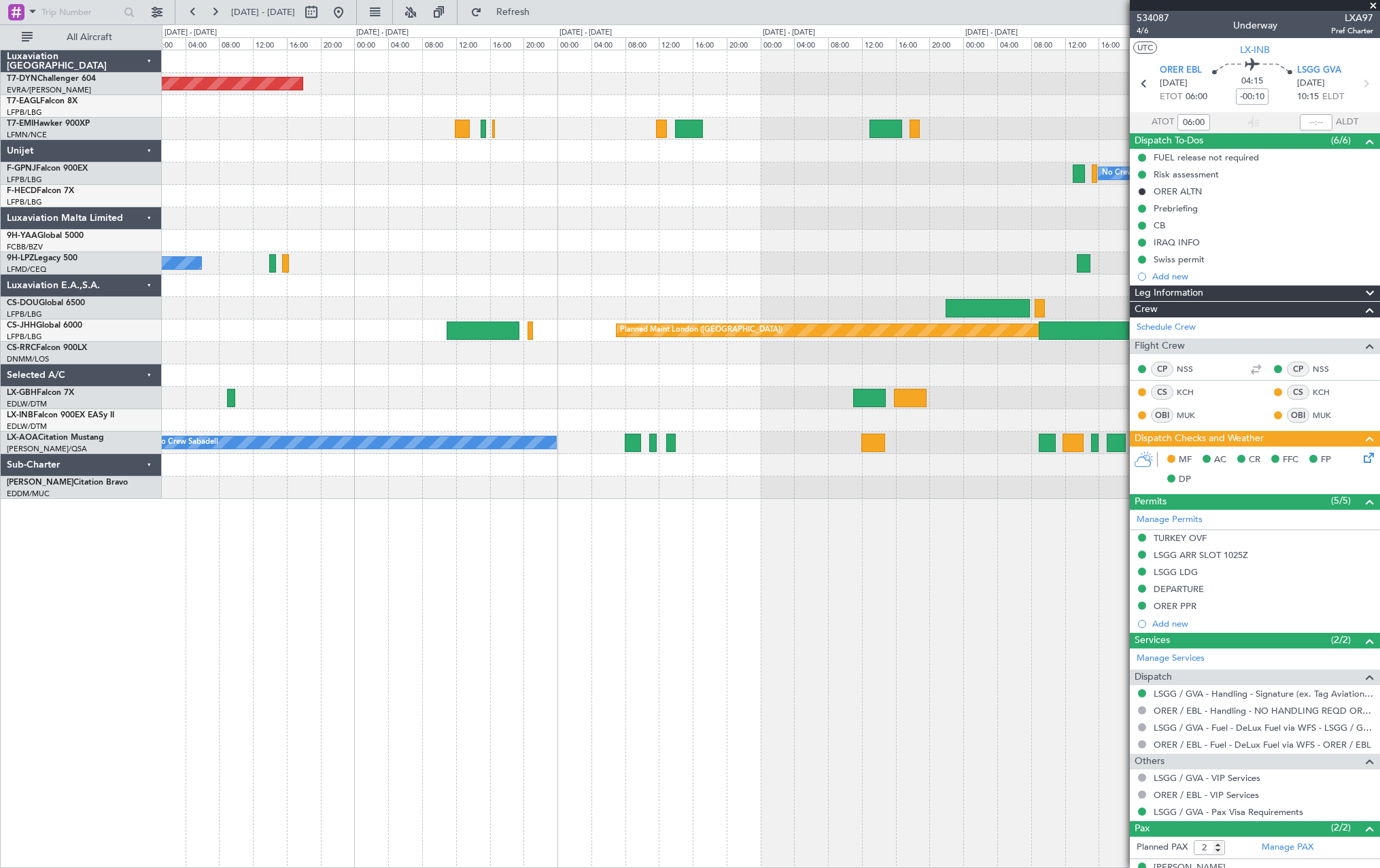
click at [692, 438] on div "Planned Maint [GEOGRAPHIC_DATA]-[GEOGRAPHIC_DATA] Planned Maint Geneva ([GEOGRA…" at bounding box center [770, 458] width 1218 height 818
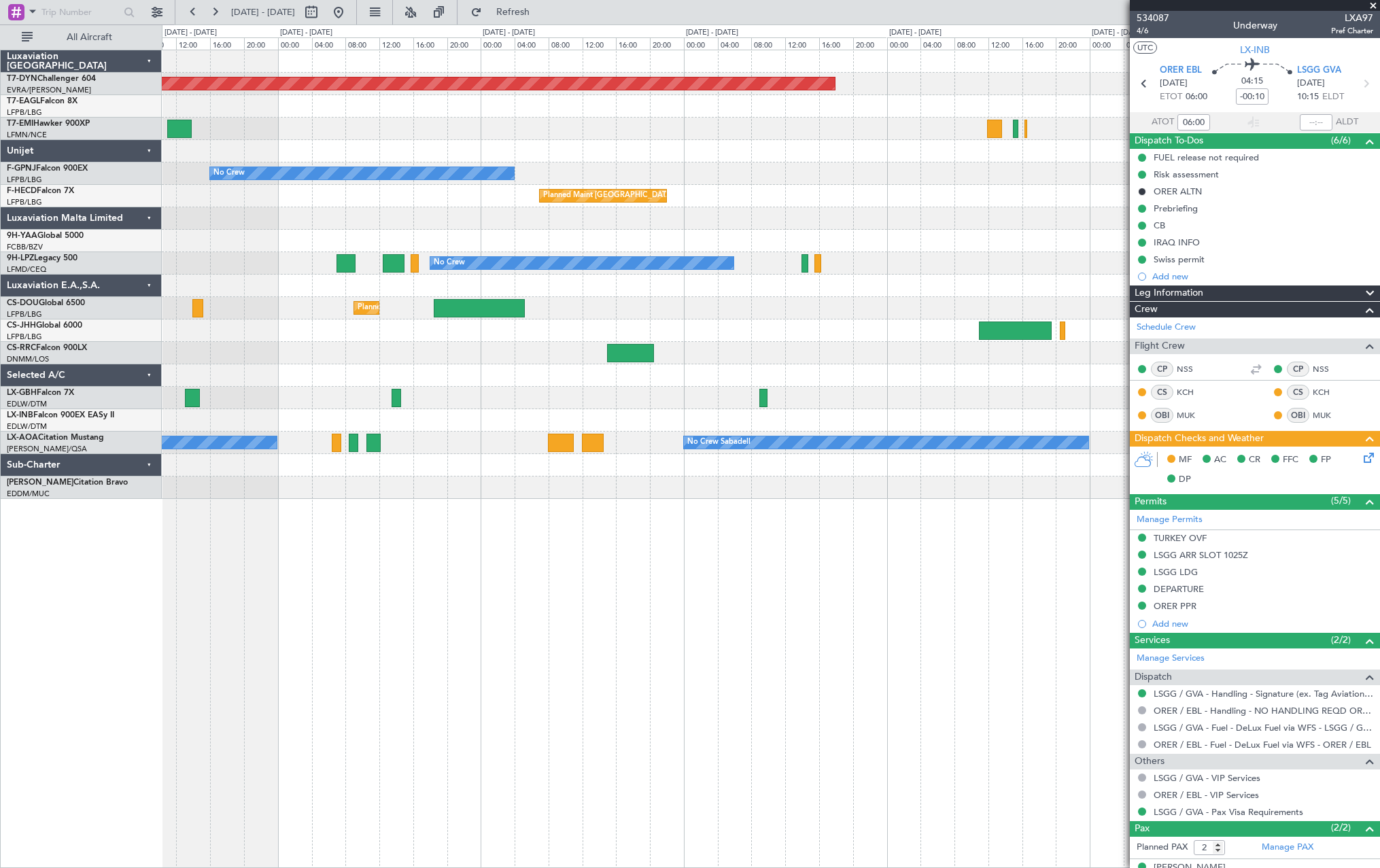
click at [692, 438] on div "Planned Maint [GEOGRAPHIC_DATA]-[GEOGRAPHIC_DATA] No Crew No Crew Planned Maint…" at bounding box center [770, 458] width 1218 height 818
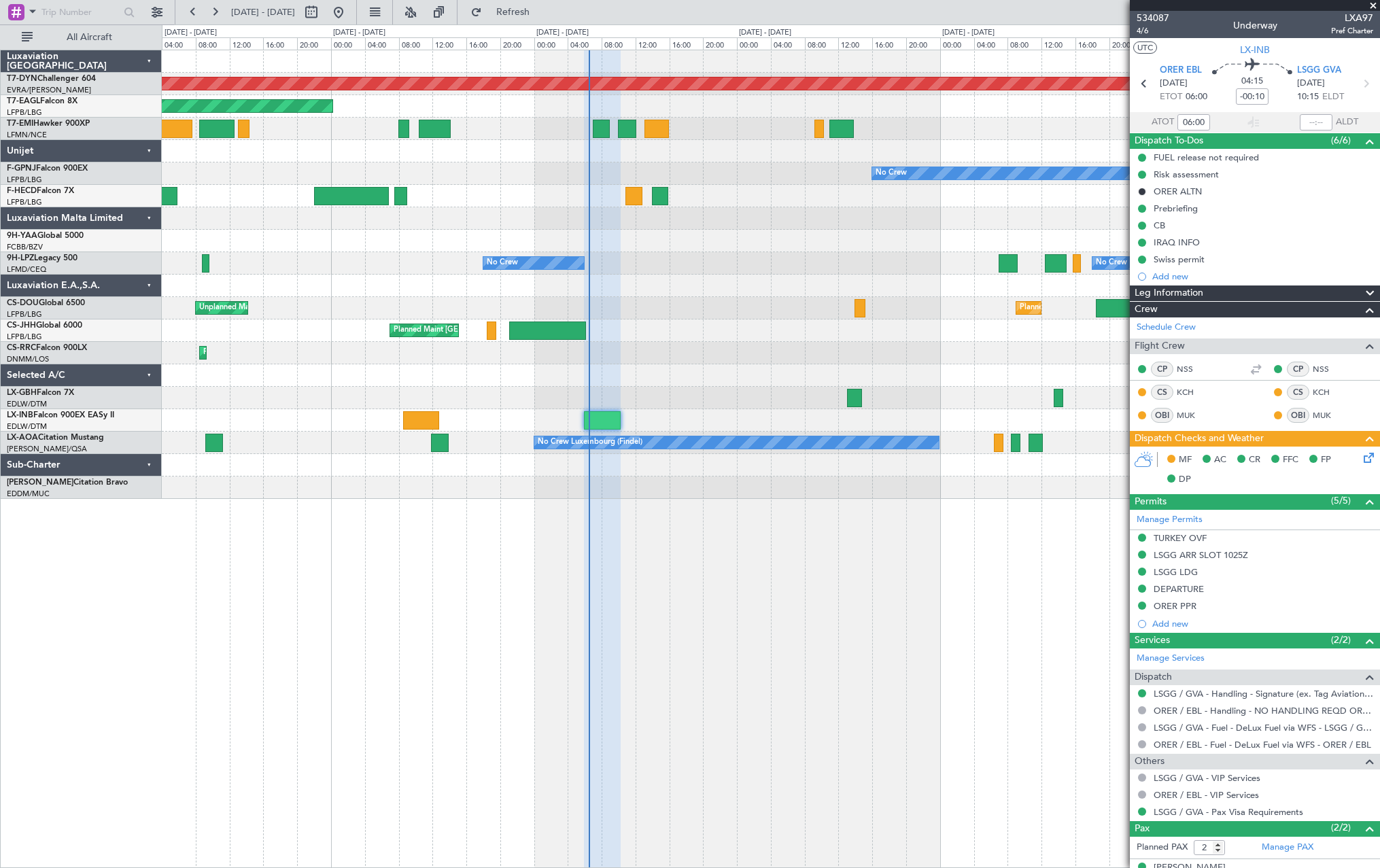
click at [692, 438] on div "Planned Maint [GEOGRAPHIC_DATA]-[GEOGRAPHIC_DATA] Planned Maint [US_STATE] ([GE…" at bounding box center [770, 458] width 1218 height 818
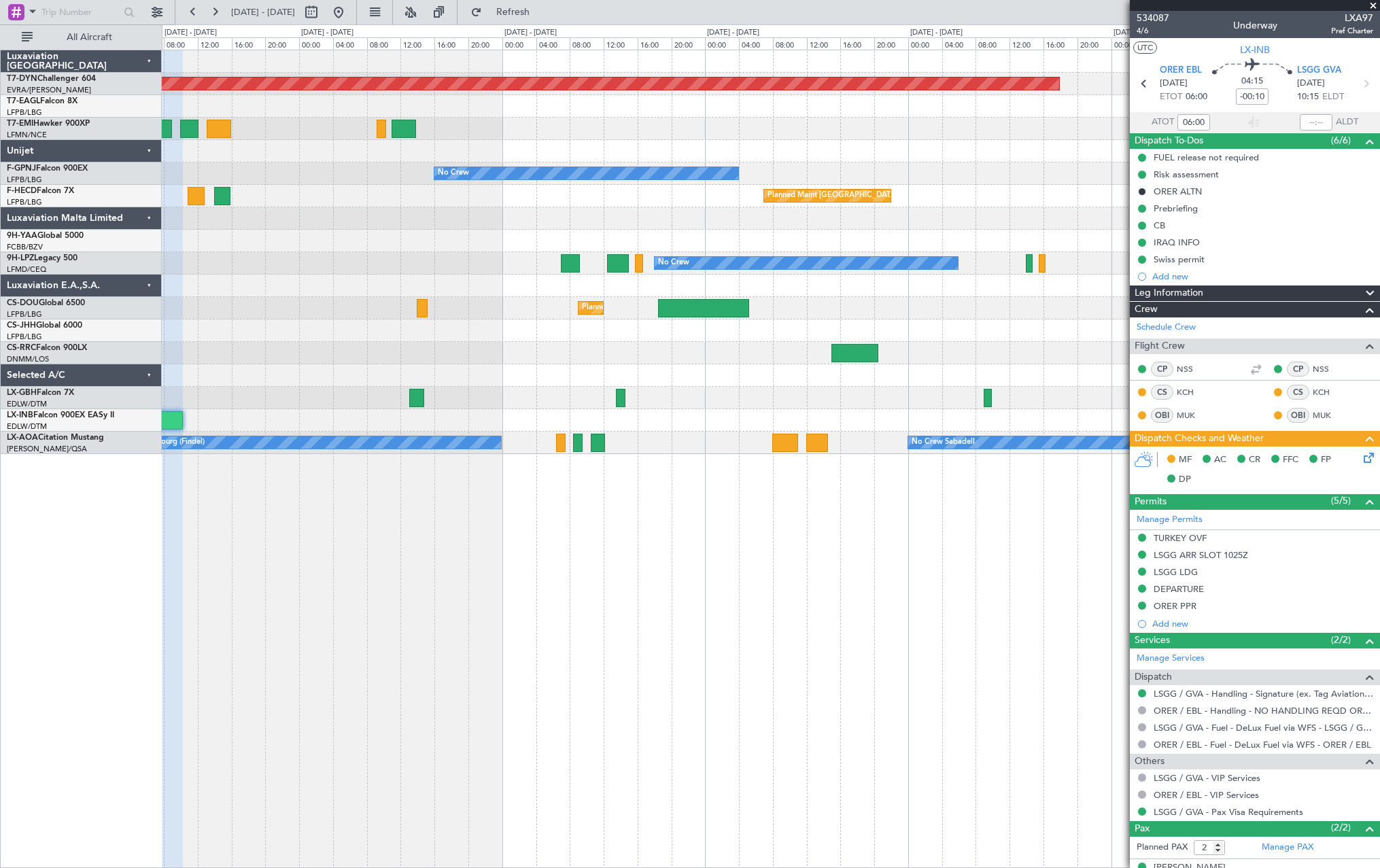
click at [406, 438] on div "Planned Maint [GEOGRAPHIC_DATA]-[GEOGRAPHIC_DATA] Planned Maint [US_STATE] ([GE…" at bounding box center [770, 458] width 1218 height 818
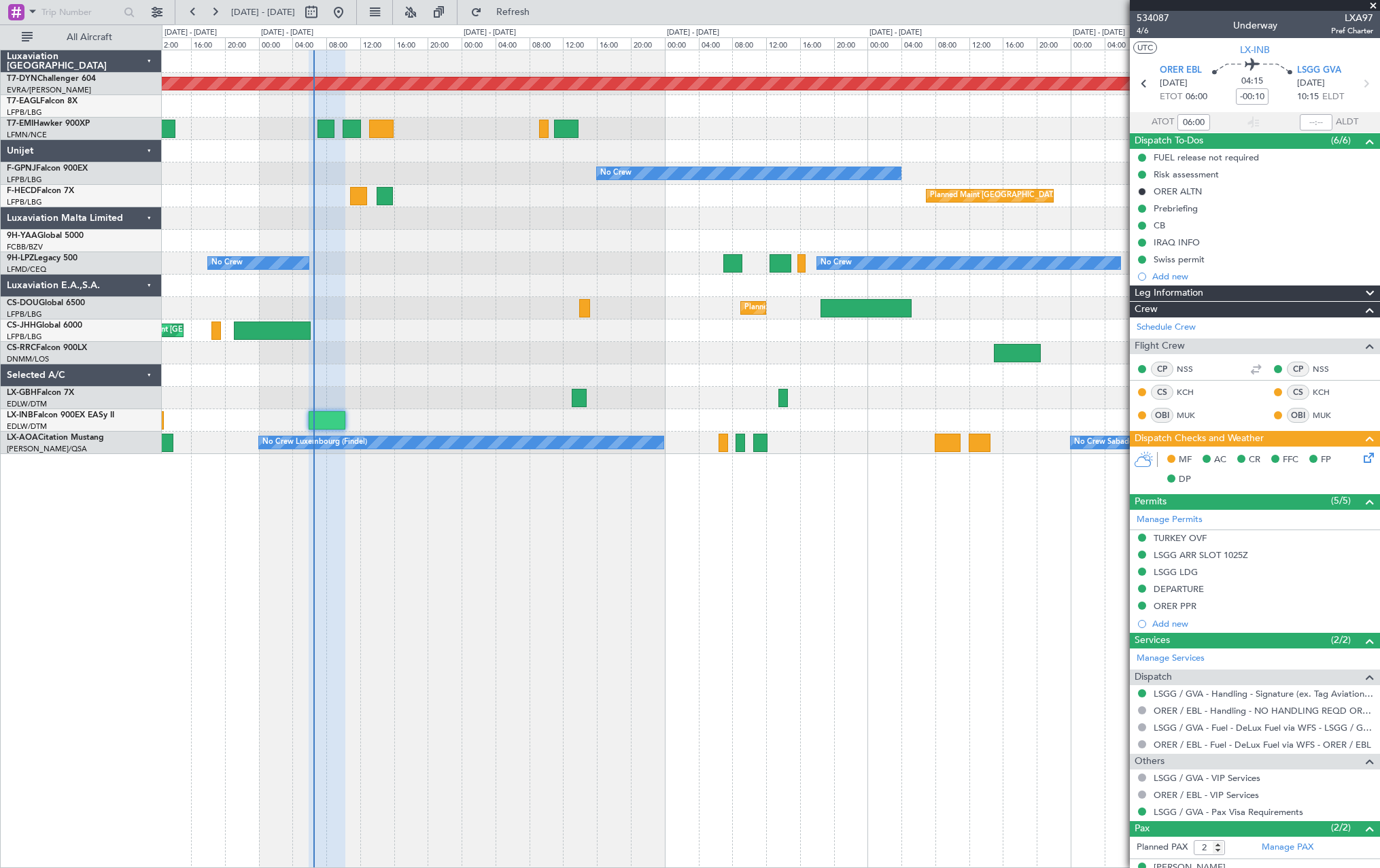
click at [617, 438] on div "Planned Maint [GEOGRAPHIC_DATA]-[GEOGRAPHIC_DATA] Planned Maint [US_STATE] ([GE…" at bounding box center [770, 458] width 1218 height 818
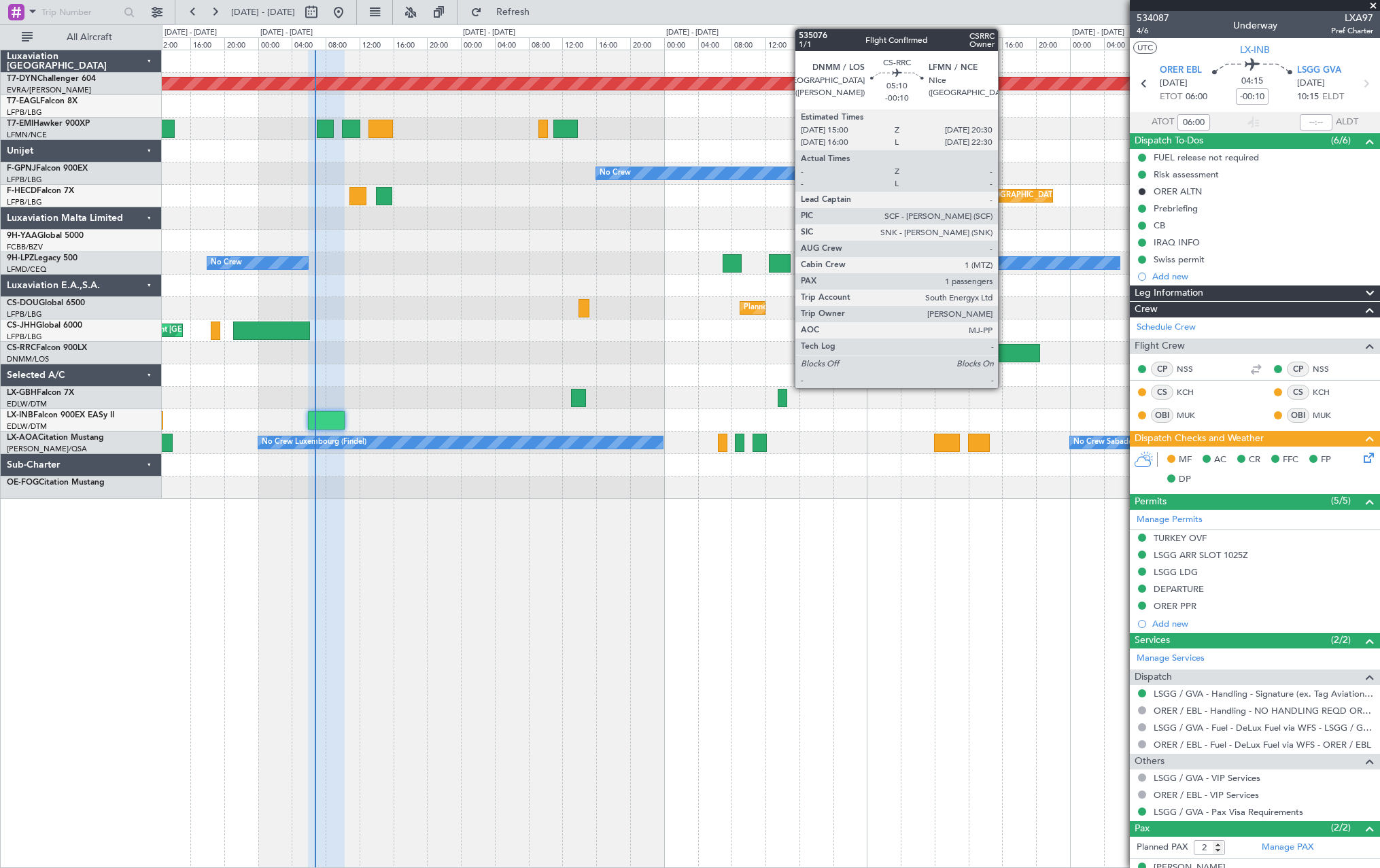
click at [692, 346] on div at bounding box center [1016, 353] width 47 height 18
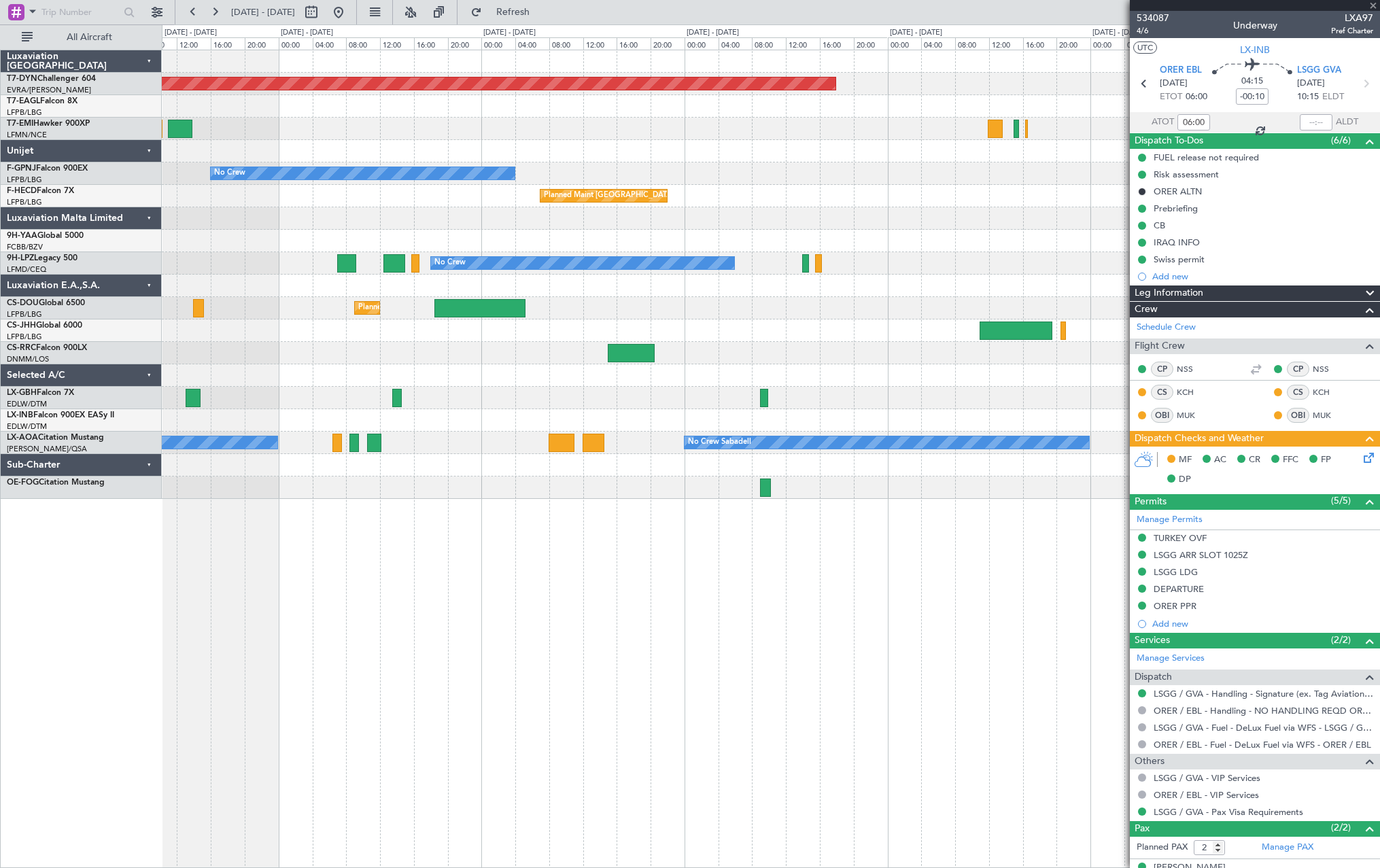
click at [604, 424] on div "Planned Maint [GEOGRAPHIC_DATA]-[GEOGRAPHIC_DATA] No Crew No Crew Planned Maint…" at bounding box center [770, 275] width 1217 height 449
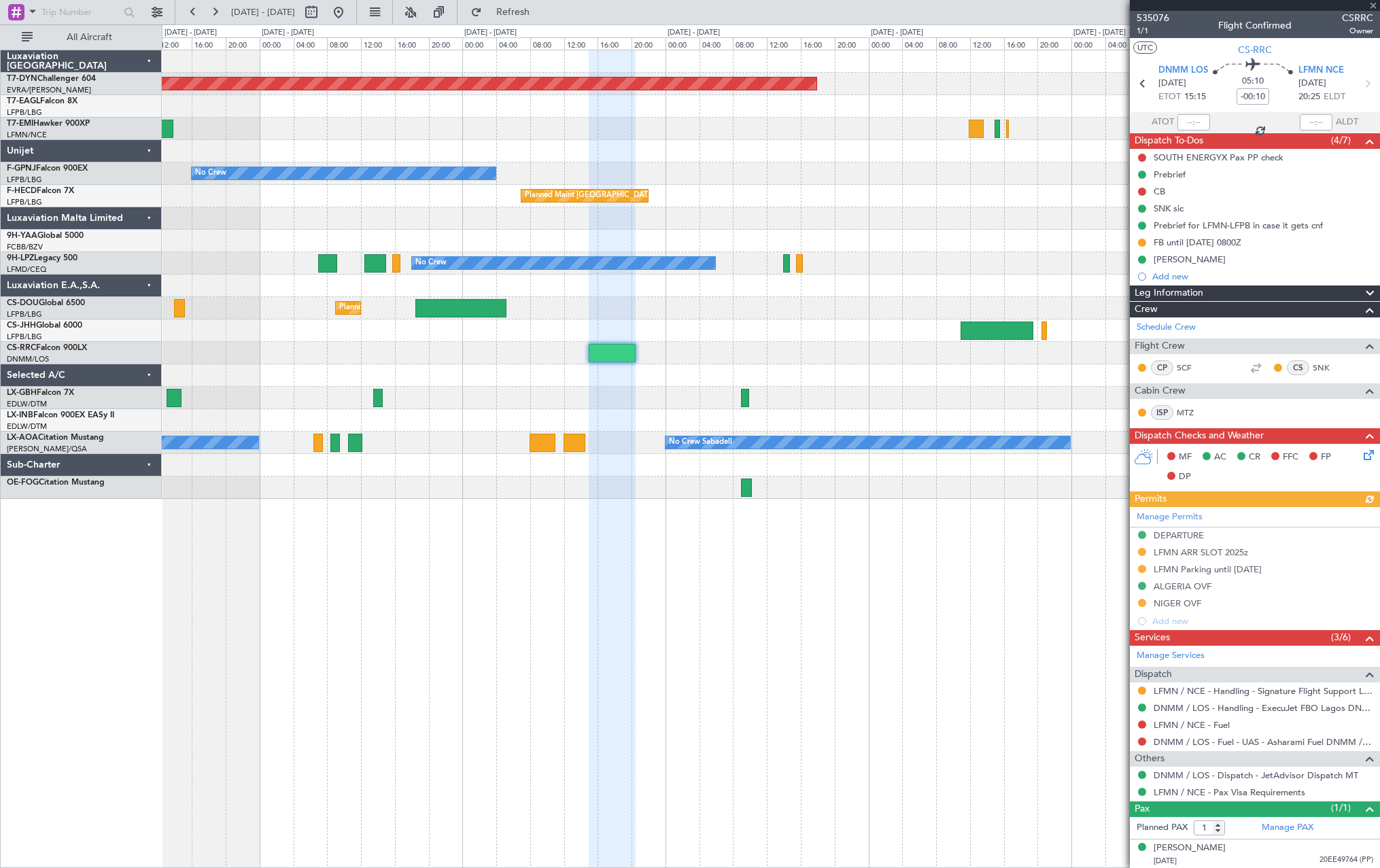
scroll to position [2, 0]
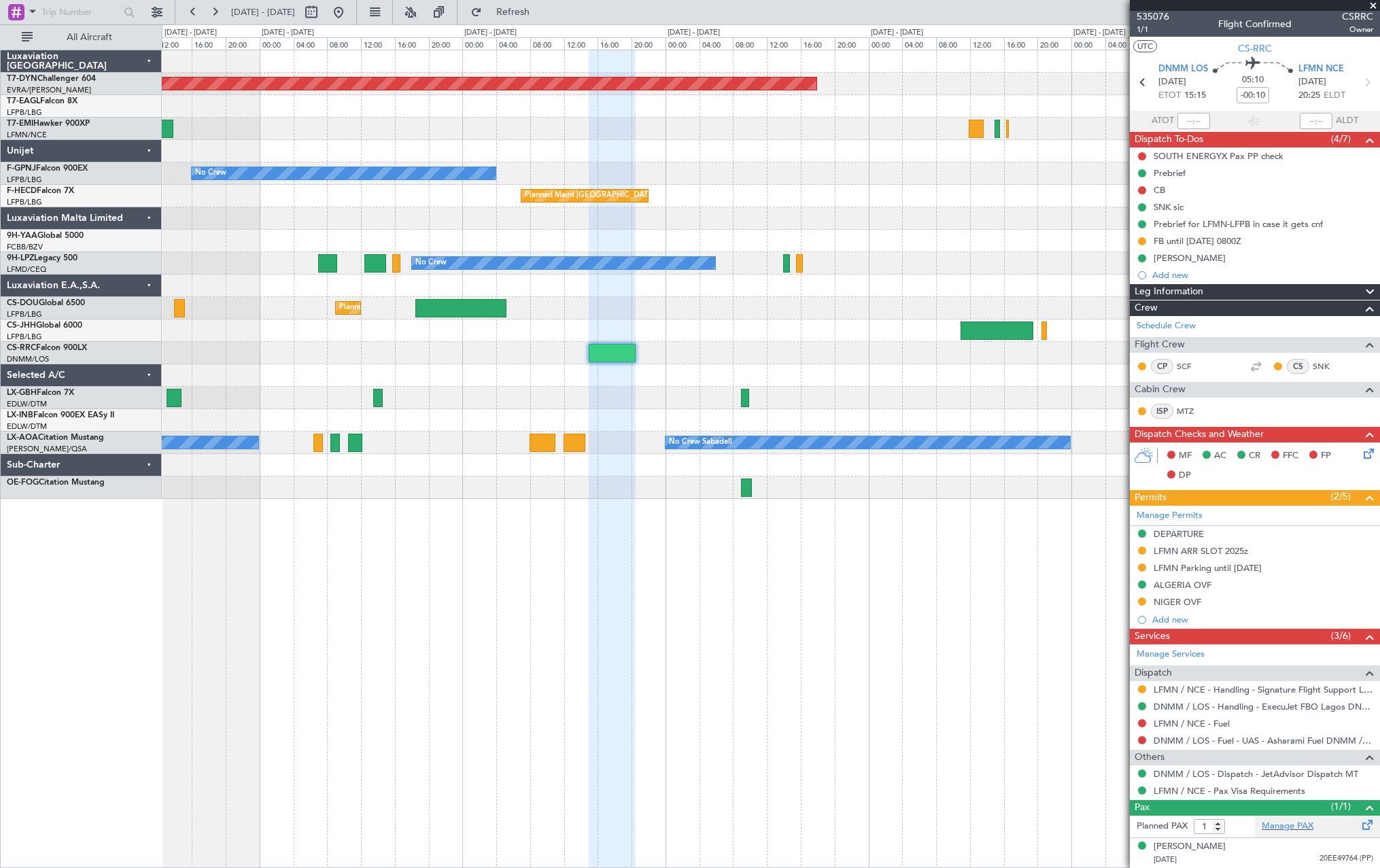
click at [692, 438] on span at bounding box center [1367, 821] width 16 height 10
click at [692, 7] on span at bounding box center [1373, 6] width 13 height 13
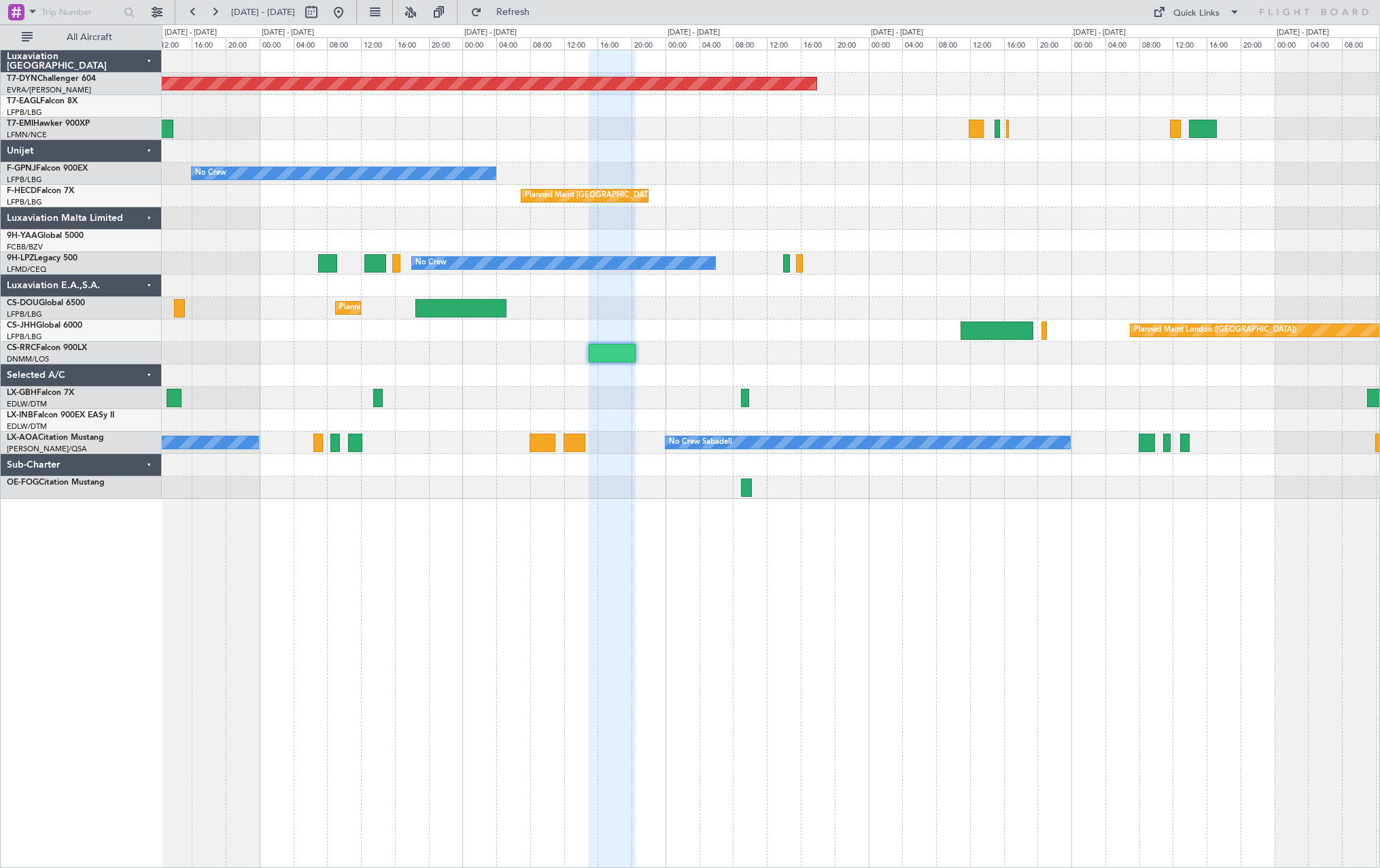
type input "0"
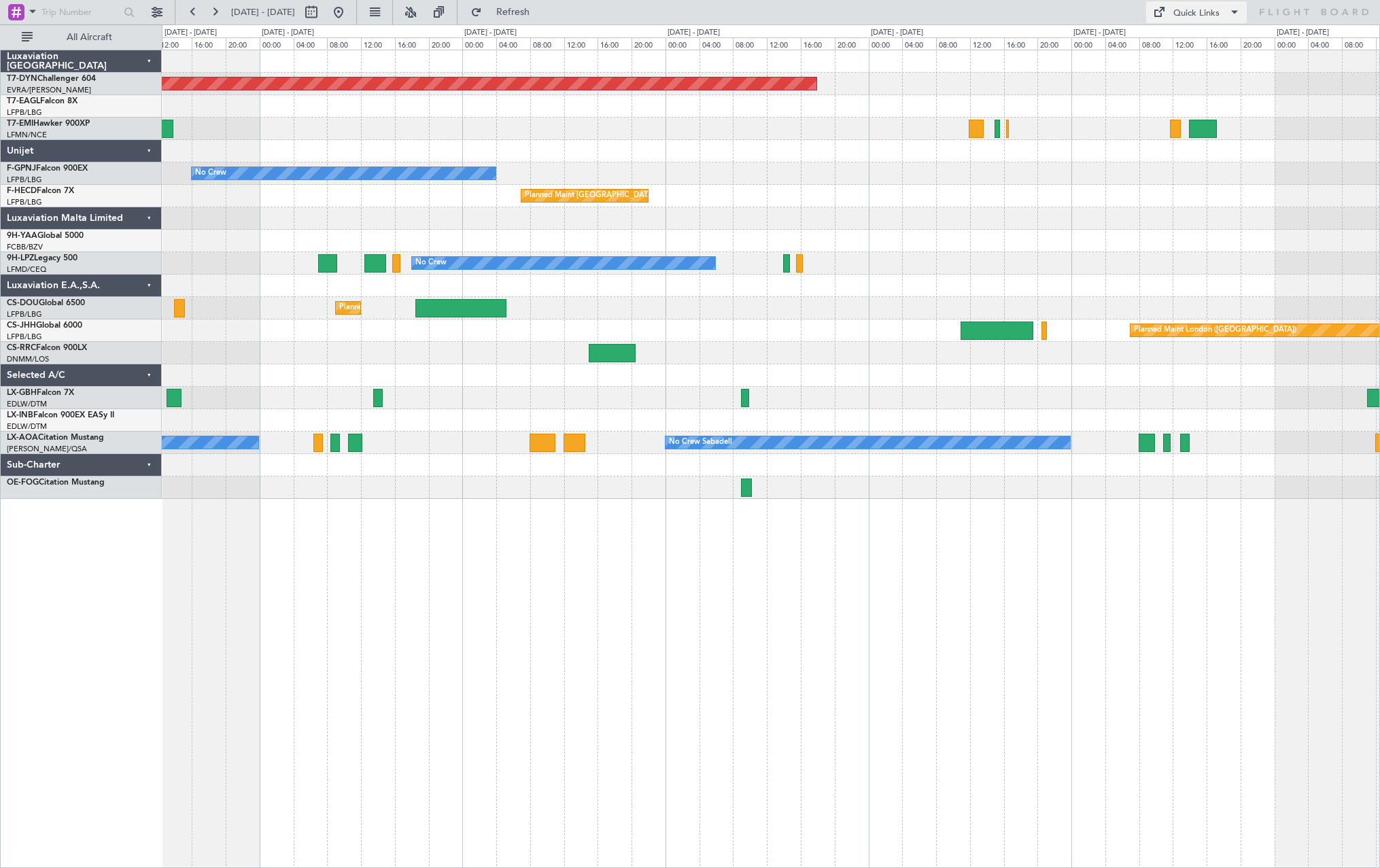
click at [692, 21] on button "Quick Links" at bounding box center [1196, 13] width 101 height 22
click at [611, 355] on div at bounding box center [690, 434] width 1380 height 868
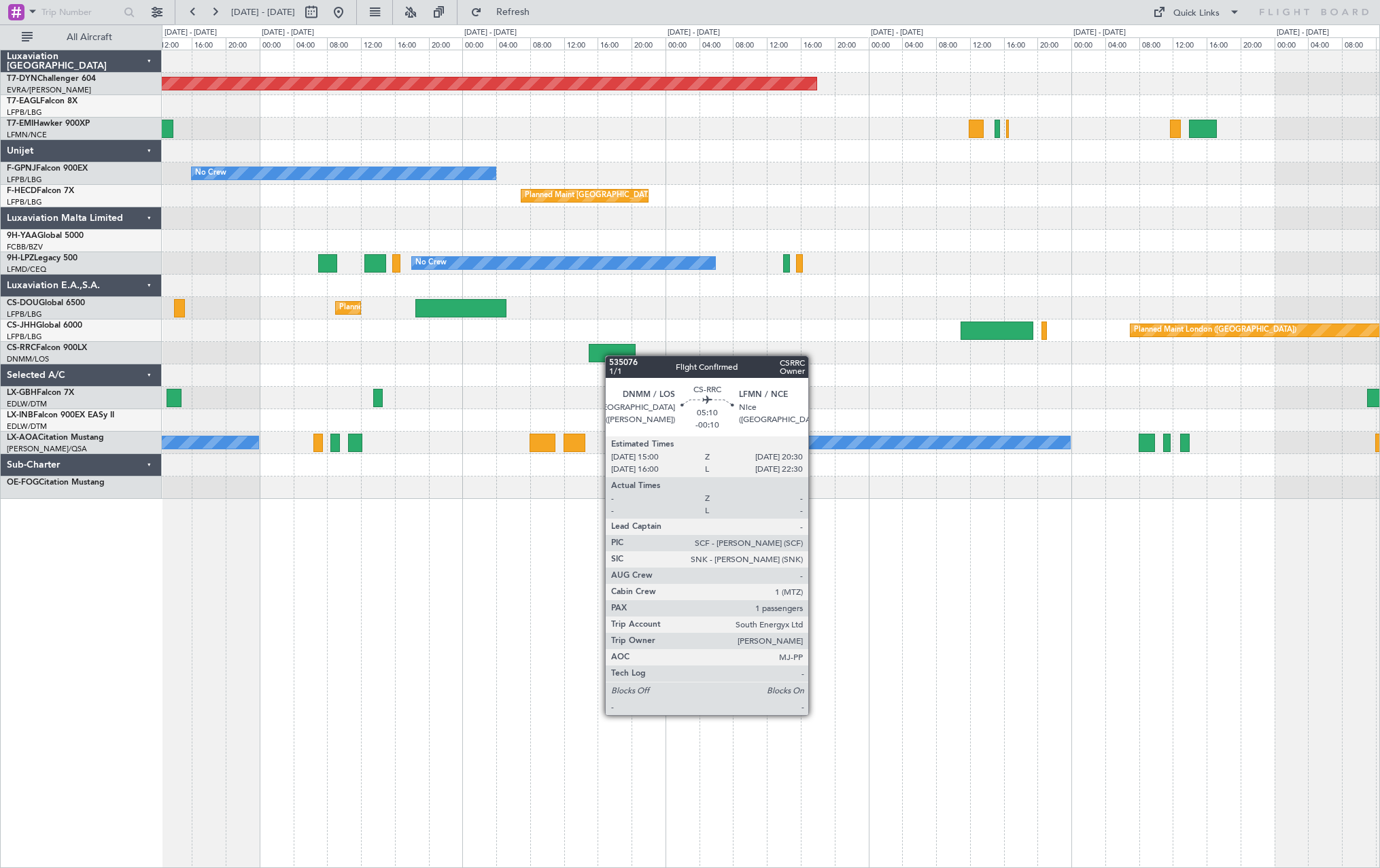
click at [611, 355] on div at bounding box center [612, 353] width 47 height 18
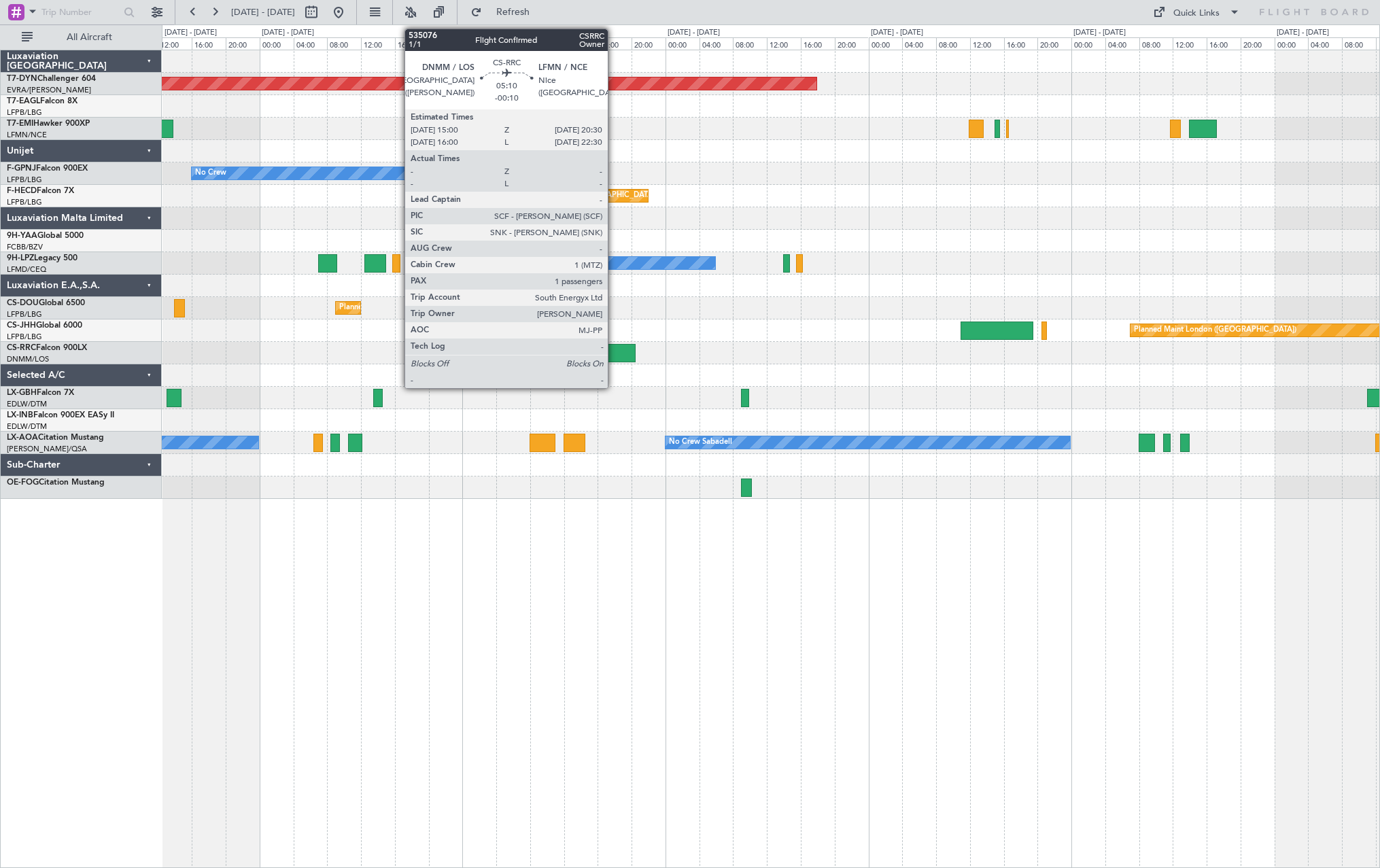
click at [615, 355] on div at bounding box center [612, 353] width 47 height 18
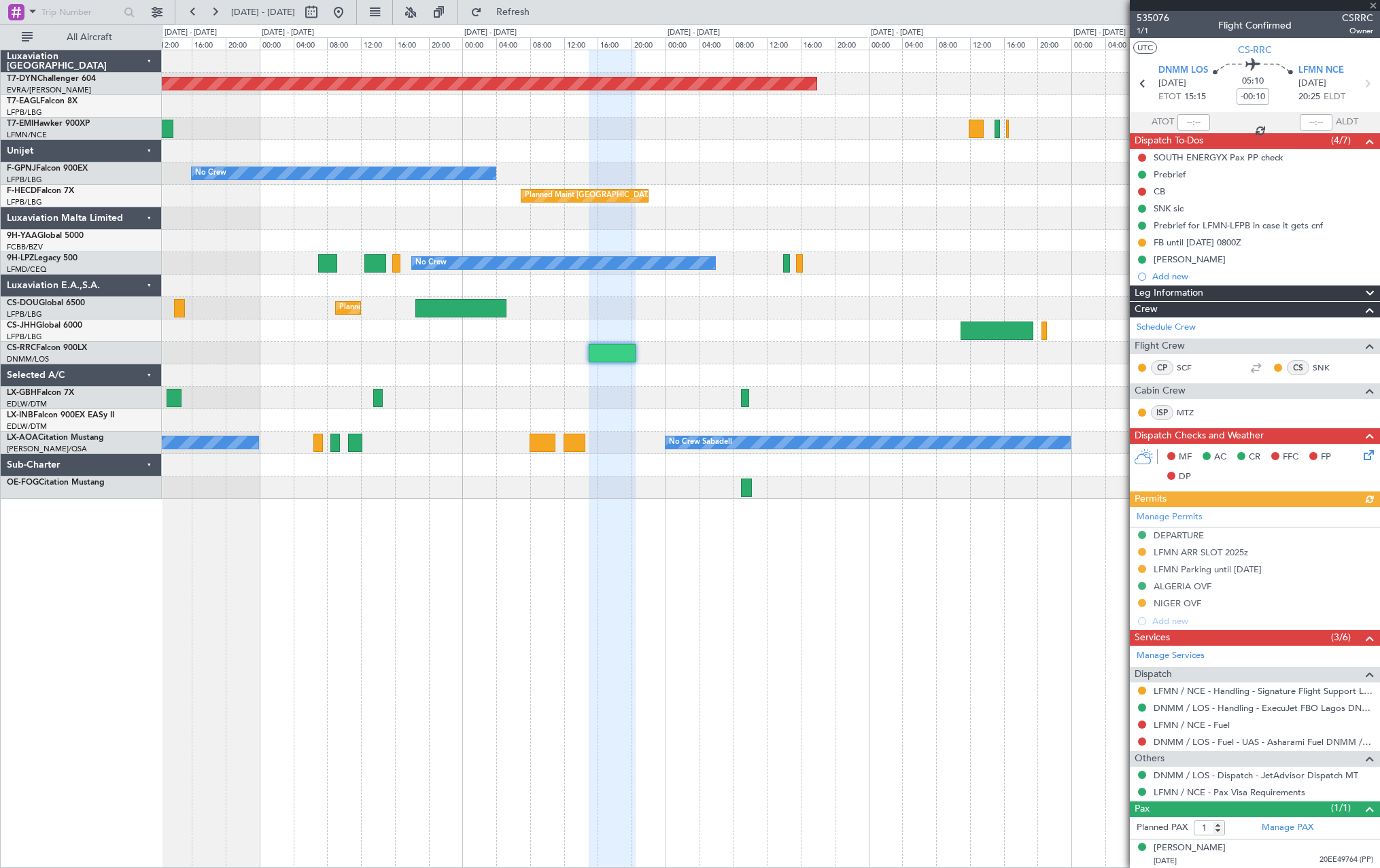
scroll to position [2, 0]
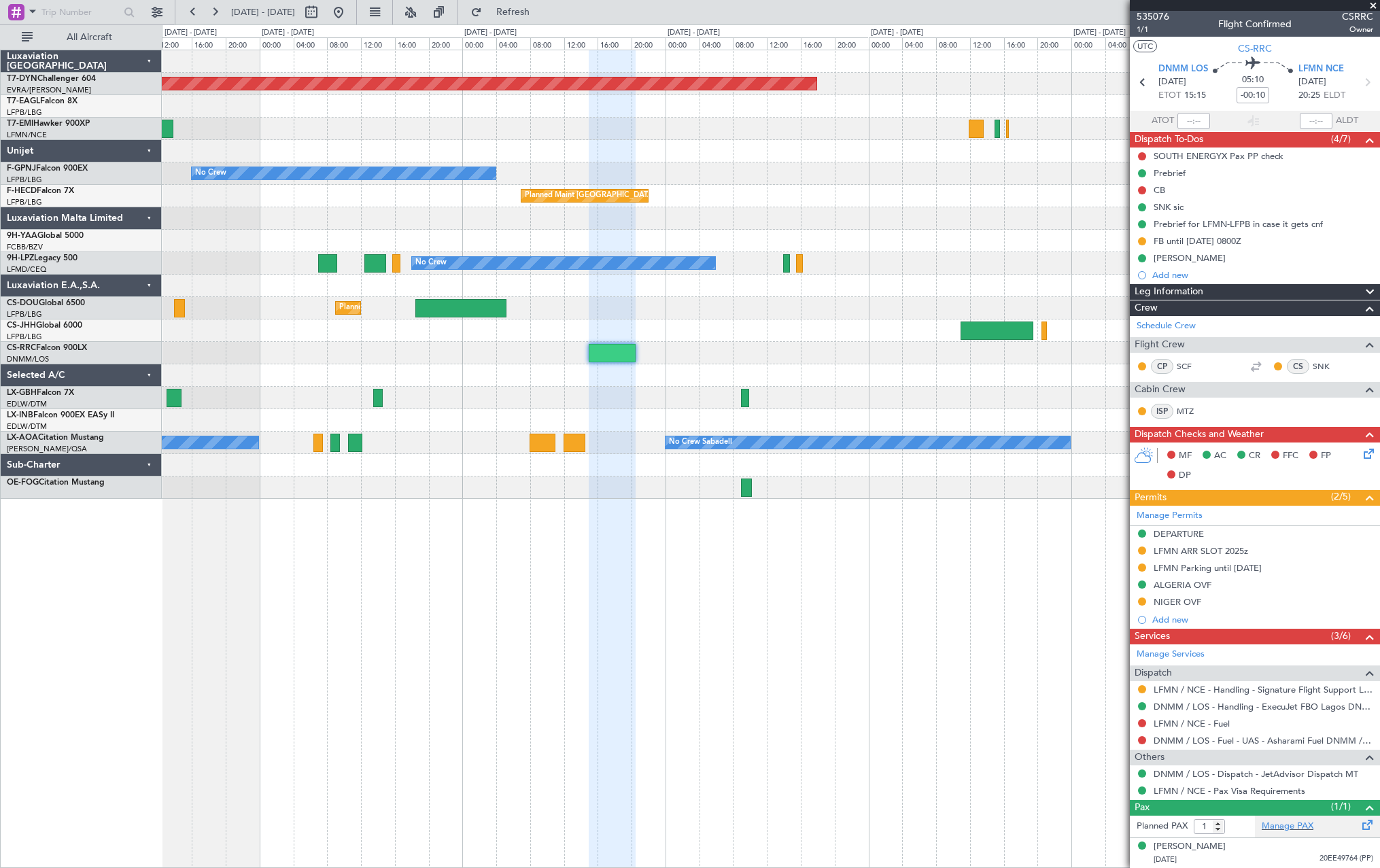
click at [692, 438] on div "Manage PAX" at bounding box center [1316, 826] width 125 height 22
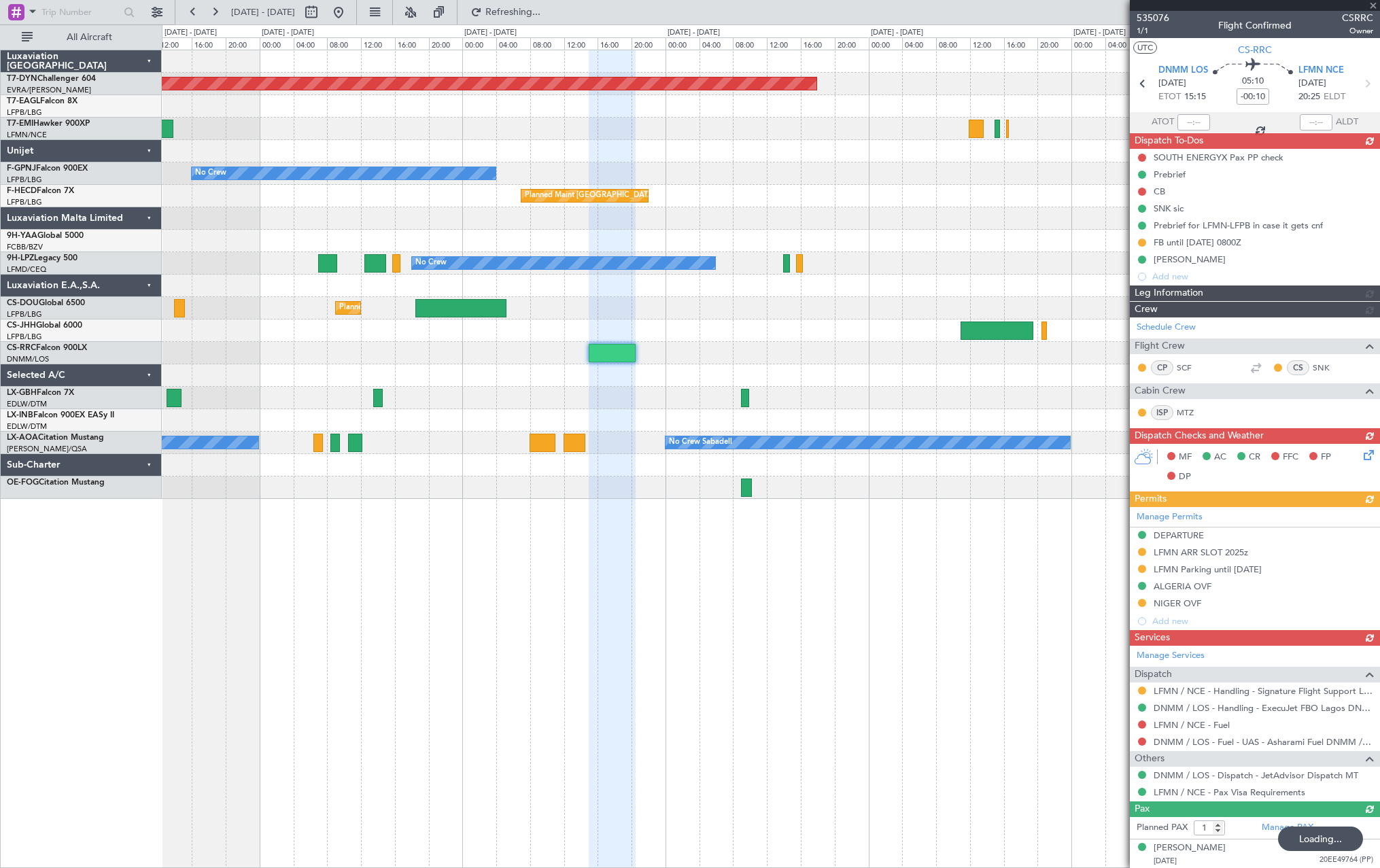
scroll to position [2, 0]
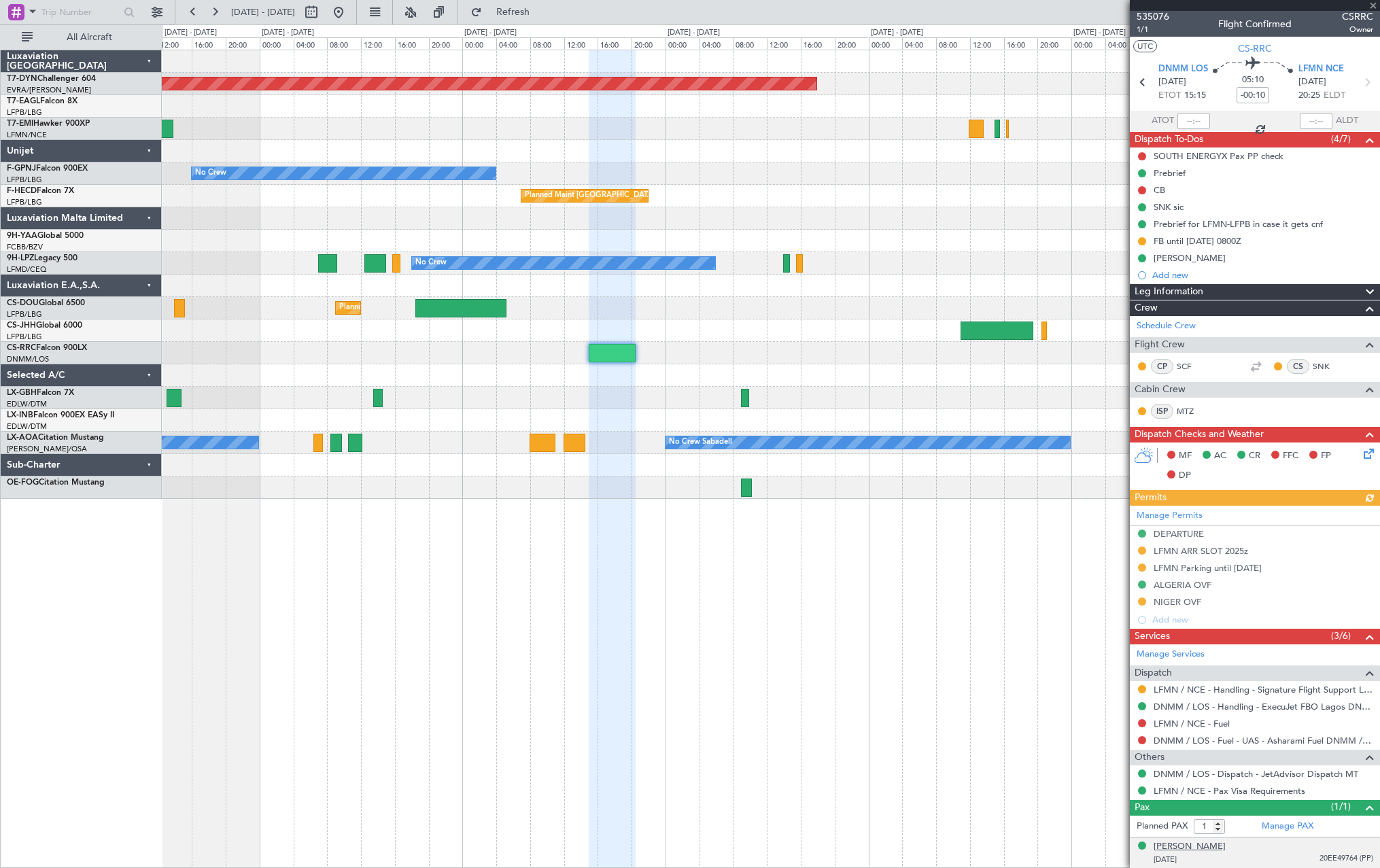
click at [1179, 851] on div "[PERSON_NAME]" at bounding box center [1190, 846] width 72 height 13
click at [1344, 824] on div "Manage PAX" at bounding box center [1316, 826] width 125 height 22
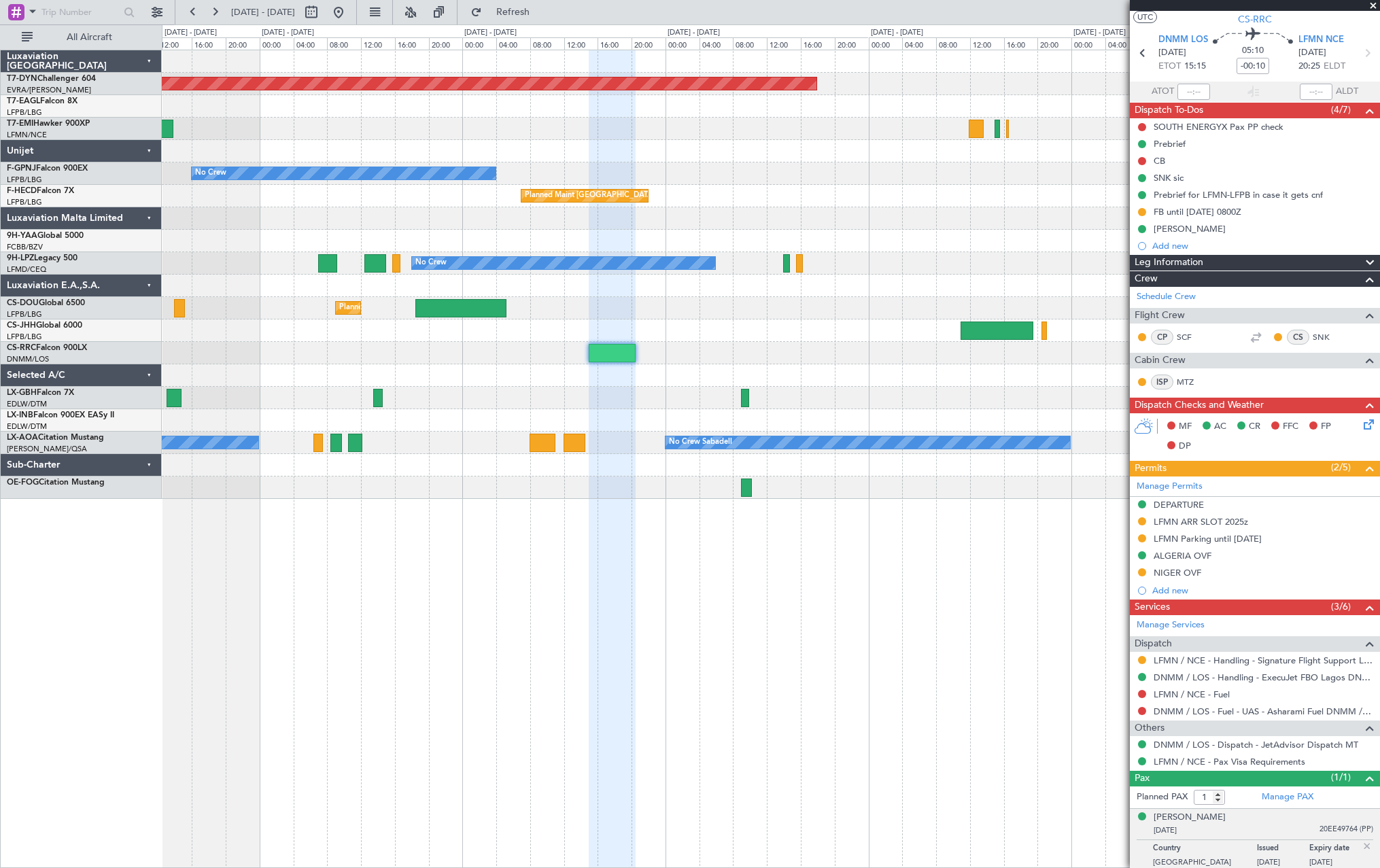
scroll to position [35, 0]
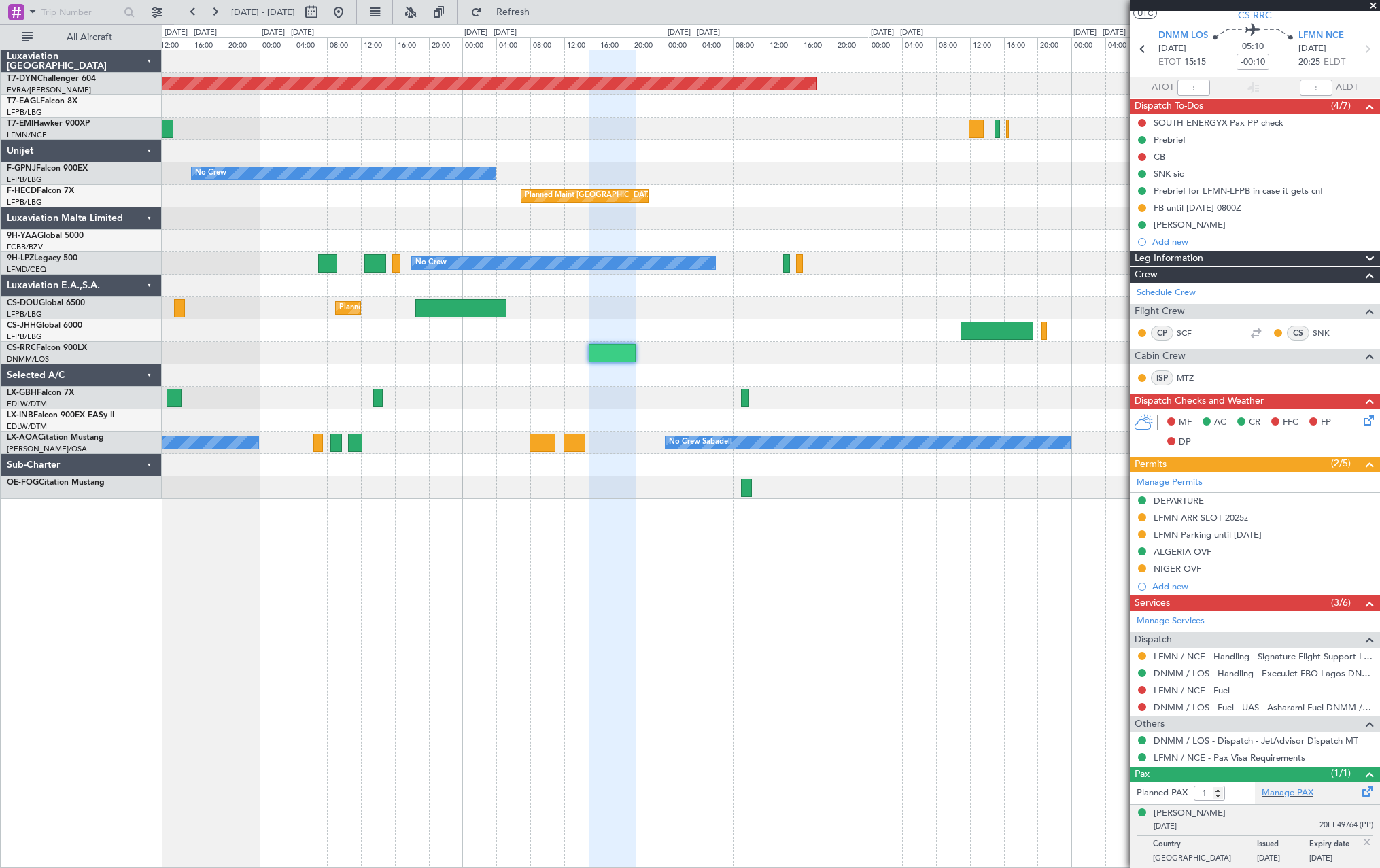
click at [1359, 787] on span at bounding box center [1367, 788] width 16 height 10
click at [1311, 793] on div "Planned PAX 1 Manage PAX Ronald CHAGOURY 08/01/1949 20EE49764 (PP) Country Fran…" at bounding box center [1254, 825] width 251 height 86
click at [1339, 794] on div "Manage PAX" at bounding box center [1316, 793] width 125 height 22
click at [549, 23] on fb-refresh-button "Refresh" at bounding box center [505, 12] width 95 height 24
click at [546, 21] on button "Refresh" at bounding box center [505, 13] width 82 height 22
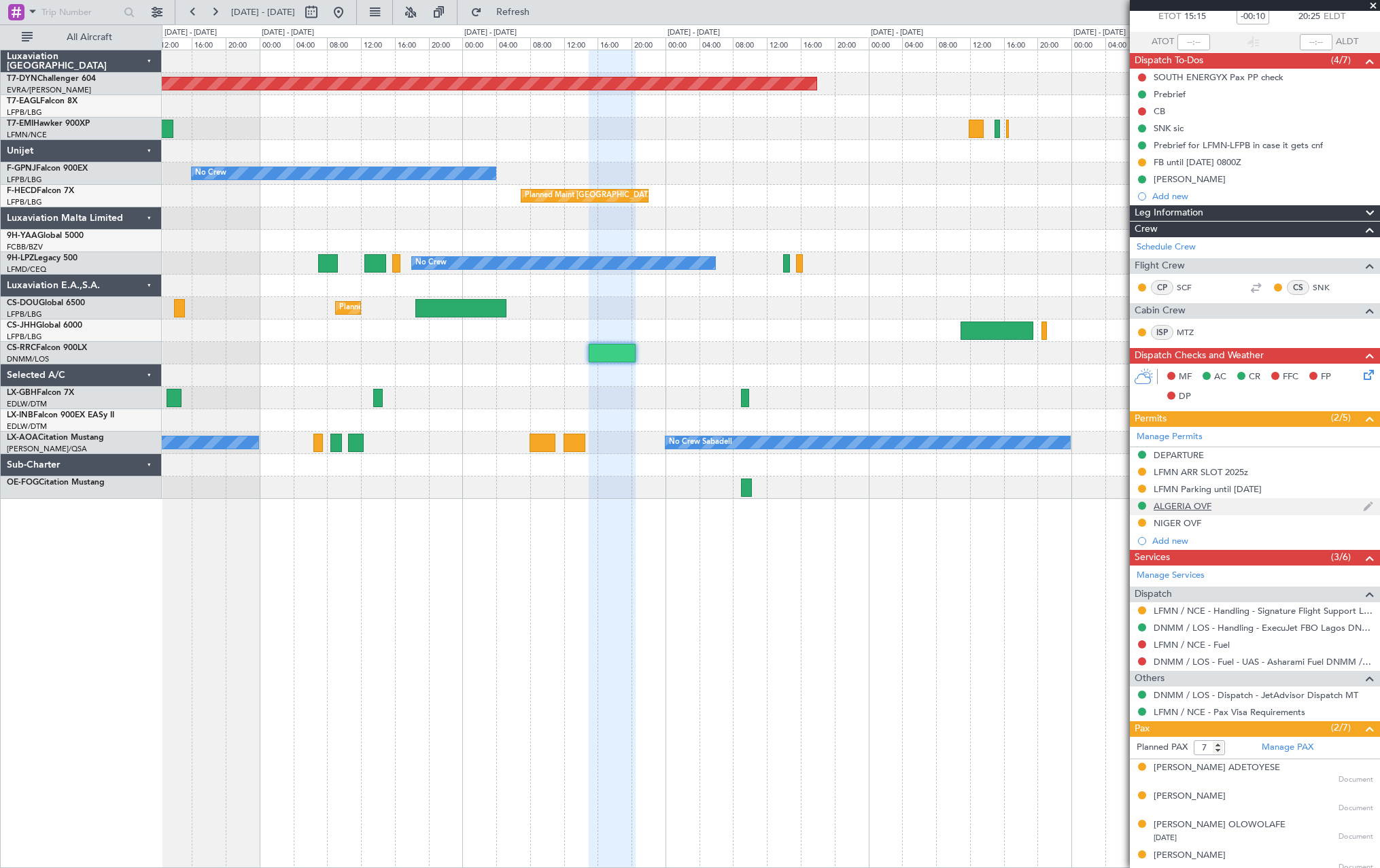
scroll to position [0, 0]
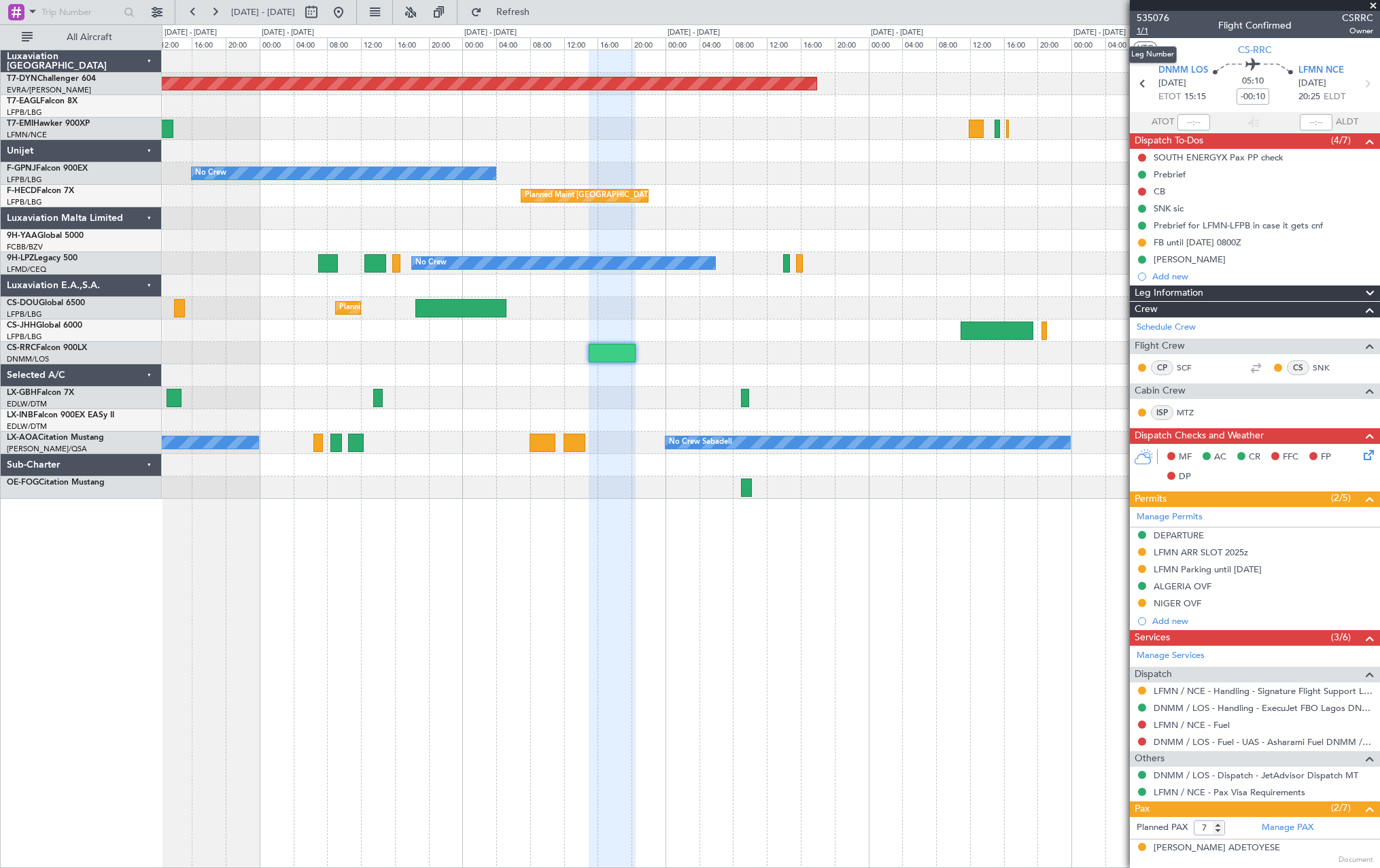
click at [1147, 30] on span "1/1" at bounding box center [1153, 31] width 32 height 12
click at [1148, 22] on span "535076" at bounding box center [1153, 18] width 32 height 14
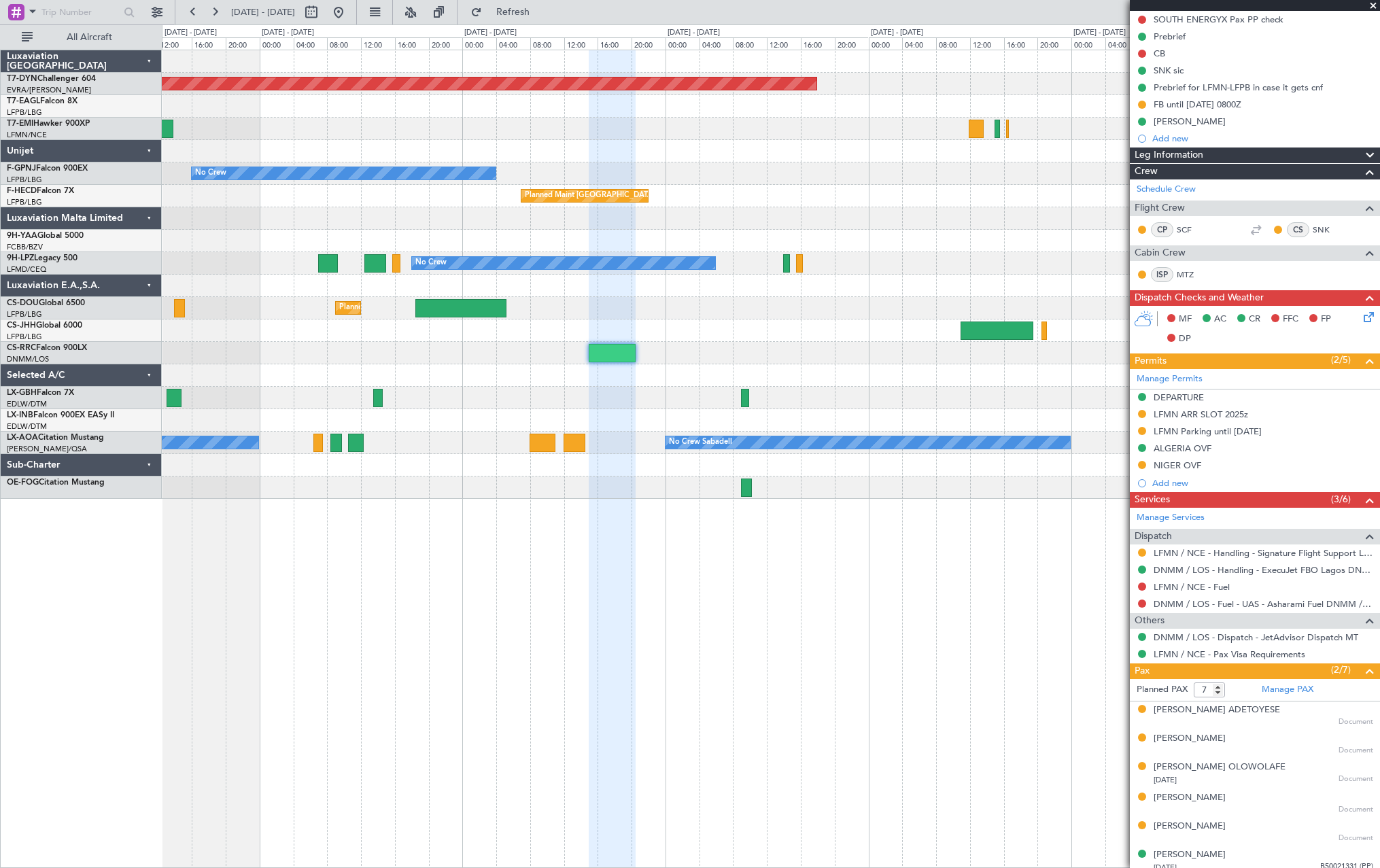
scroll to position [210, 0]
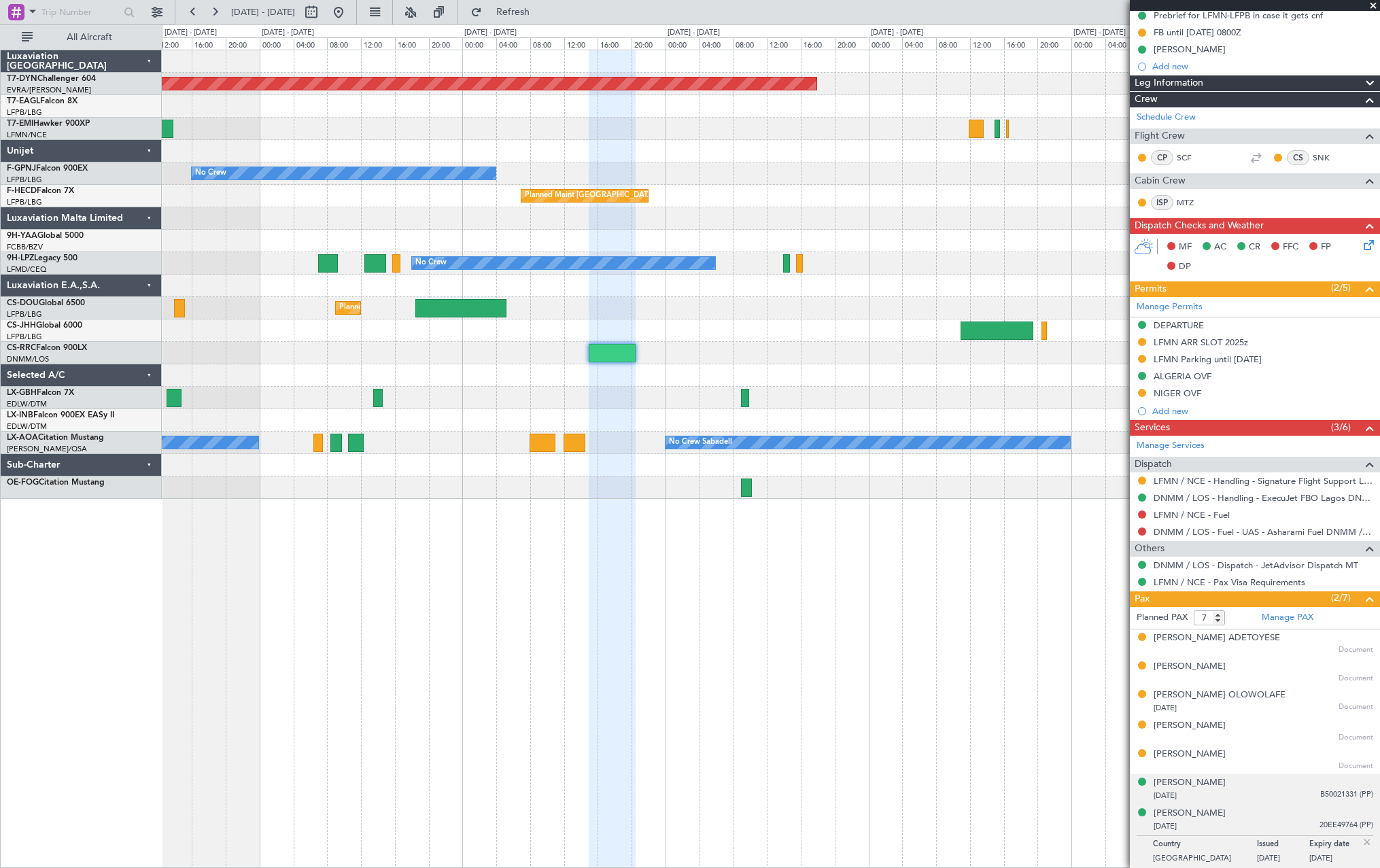
click at [1271, 793] on div "20/06/1965 B50021331 (PP)" at bounding box center [1263, 795] width 220 height 13
click at [541, 12] on span "Refresh" at bounding box center [514, 12] width 57 height 10
click at [1215, 780] on div "Nidal Chazi Karameh" at bounding box center [1190, 783] width 72 height 13
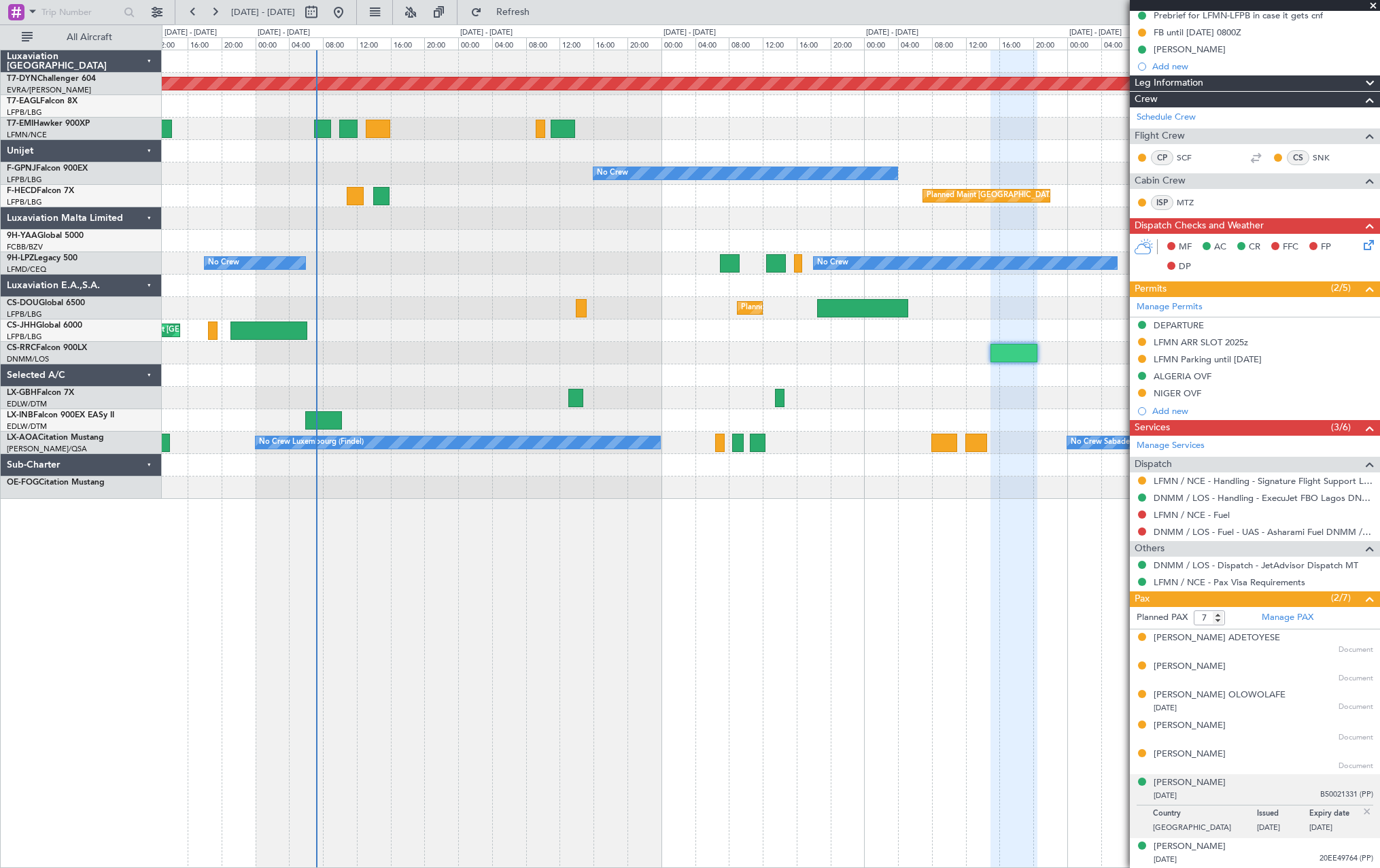
click at [753, 439] on div "Planned Maint [GEOGRAPHIC_DATA]-[GEOGRAPHIC_DATA] Planned Maint [US_STATE] ([GE…" at bounding box center [770, 275] width 1217 height 449
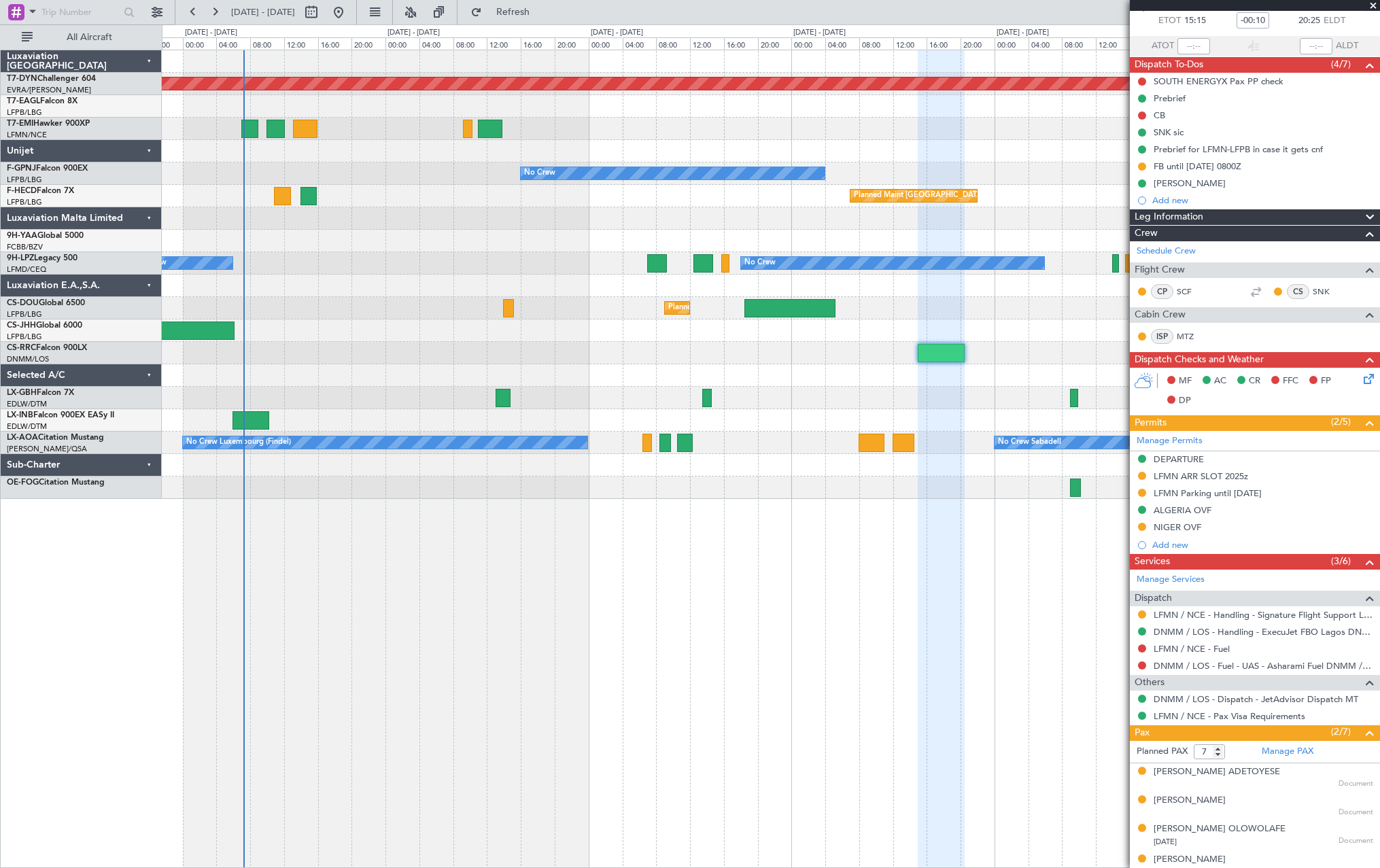
scroll to position [0, 0]
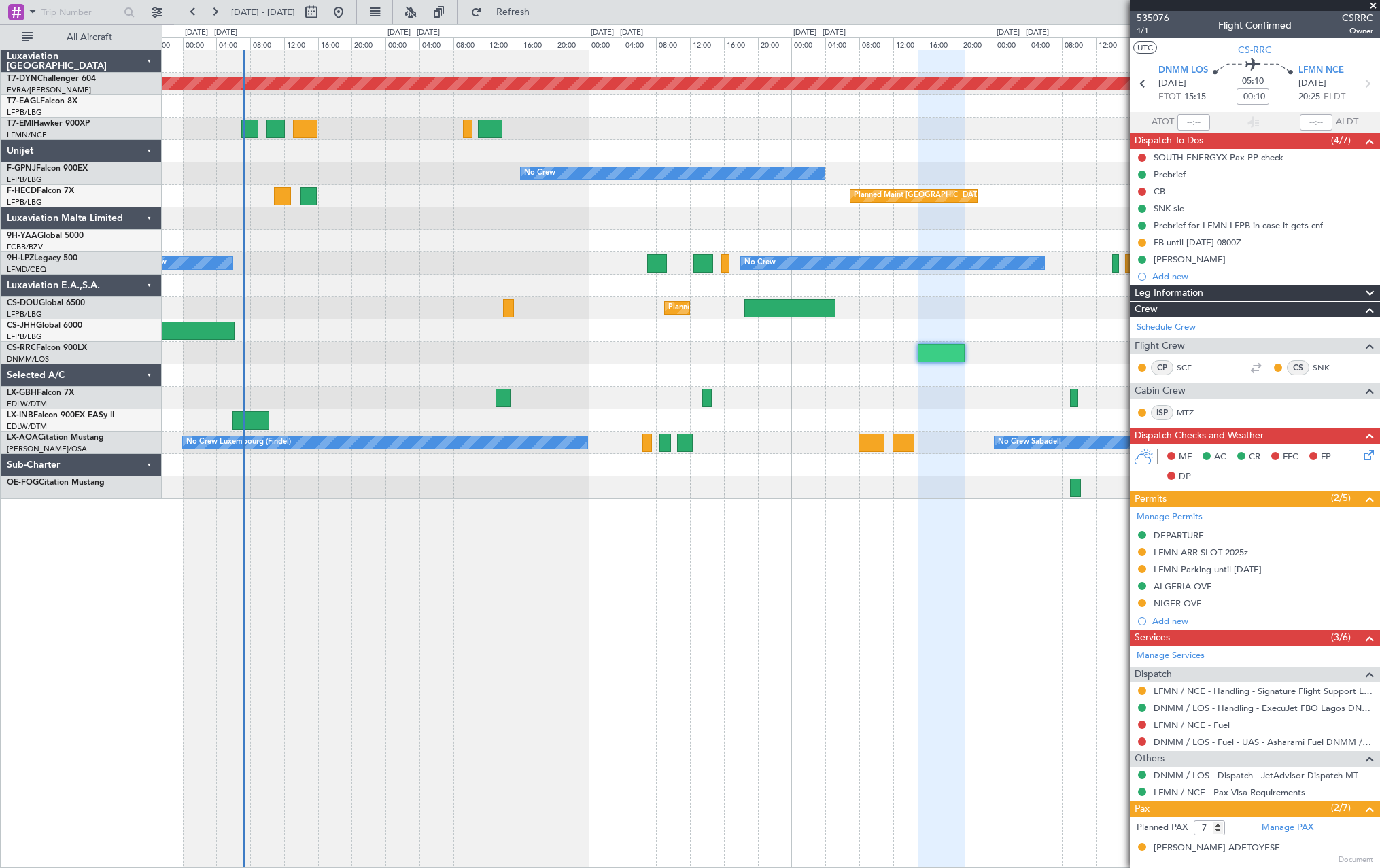
click at [1146, 21] on span "535076" at bounding box center [1153, 18] width 32 height 14
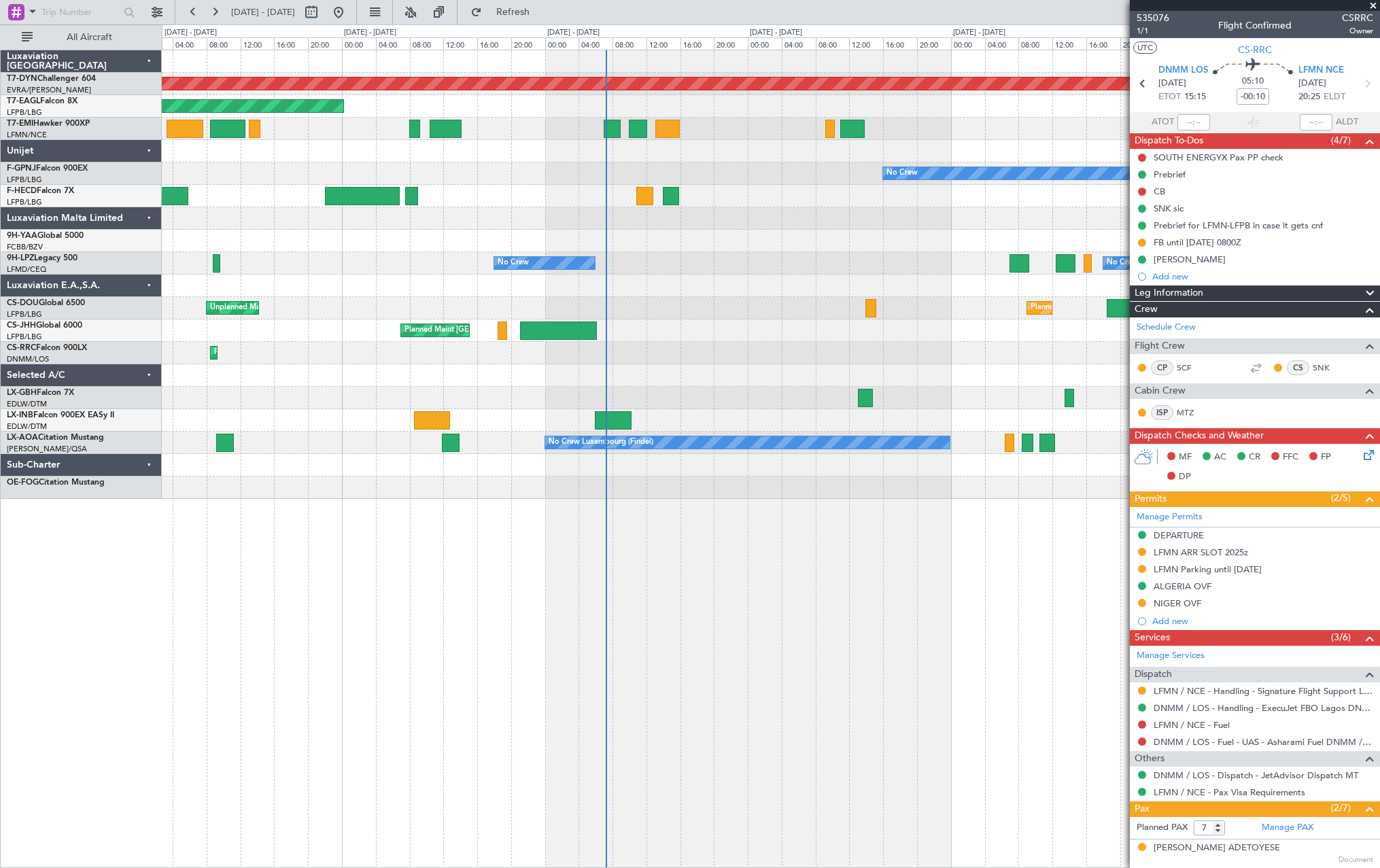
click at [872, 315] on div "Planned Maint [GEOGRAPHIC_DATA]-[GEOGRAPHIC_DATA] Planned Maint [US_STATE] ([GE…" at bounding box center [770, 275] width 1217 height 449
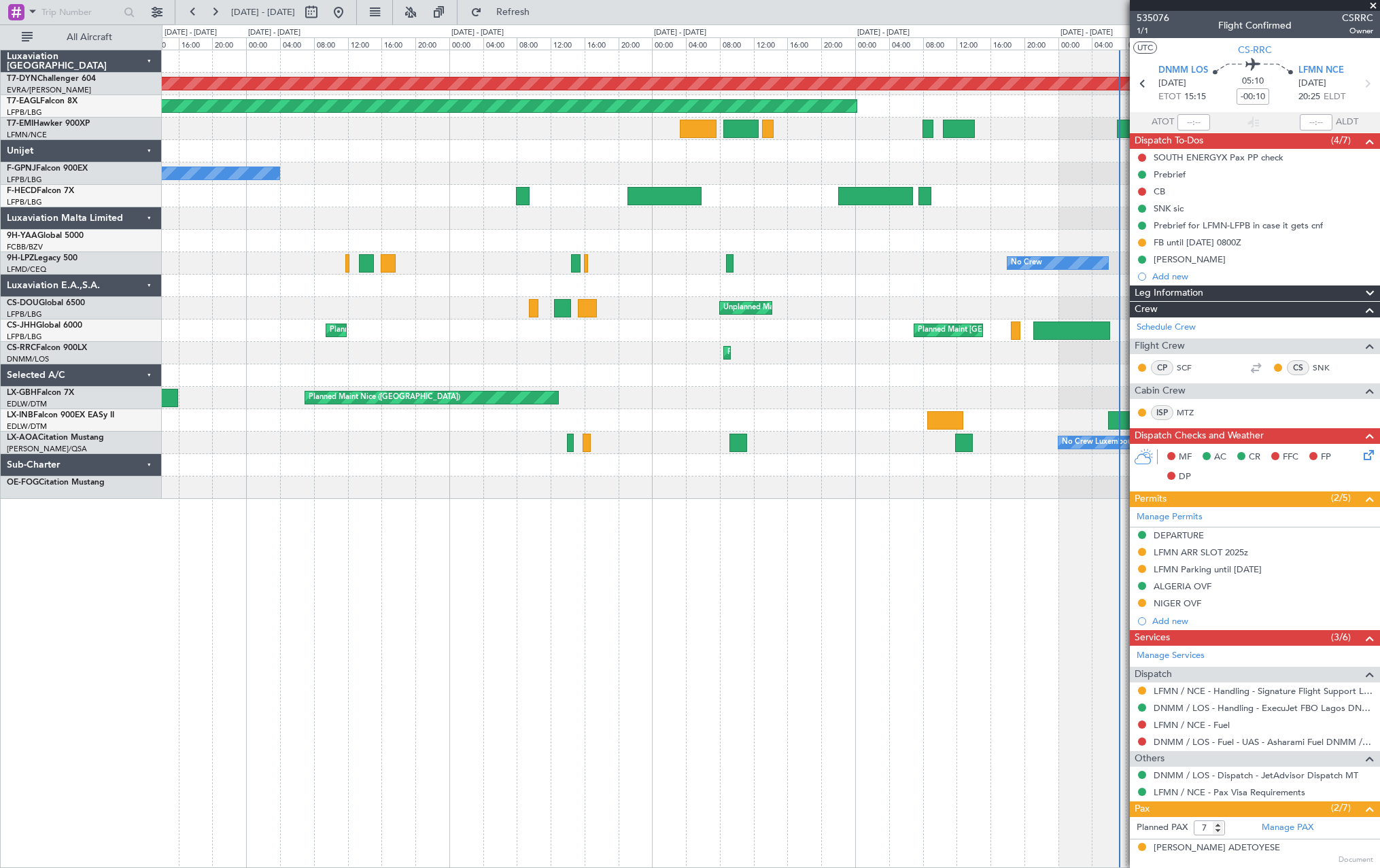
click at [668, 250] on div at bounding box center [770, 241] width 1217 height 22
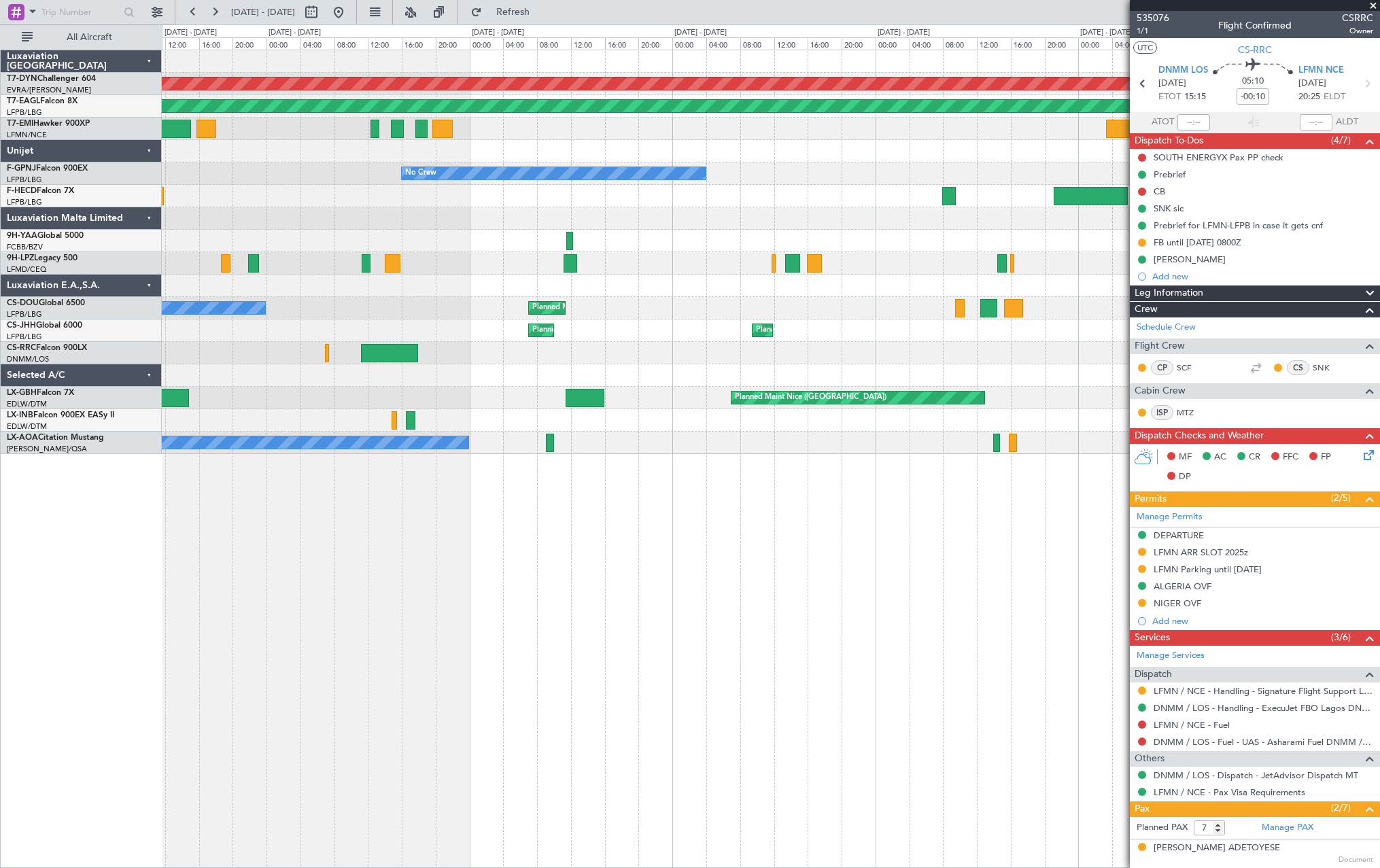
click at [684, 241] on div "Planned Maint Basel-Mulhouse Planned Maint New York (Teterboro) No Crew No Crew…" at bounding box center [770, 252] width 1217 height 404
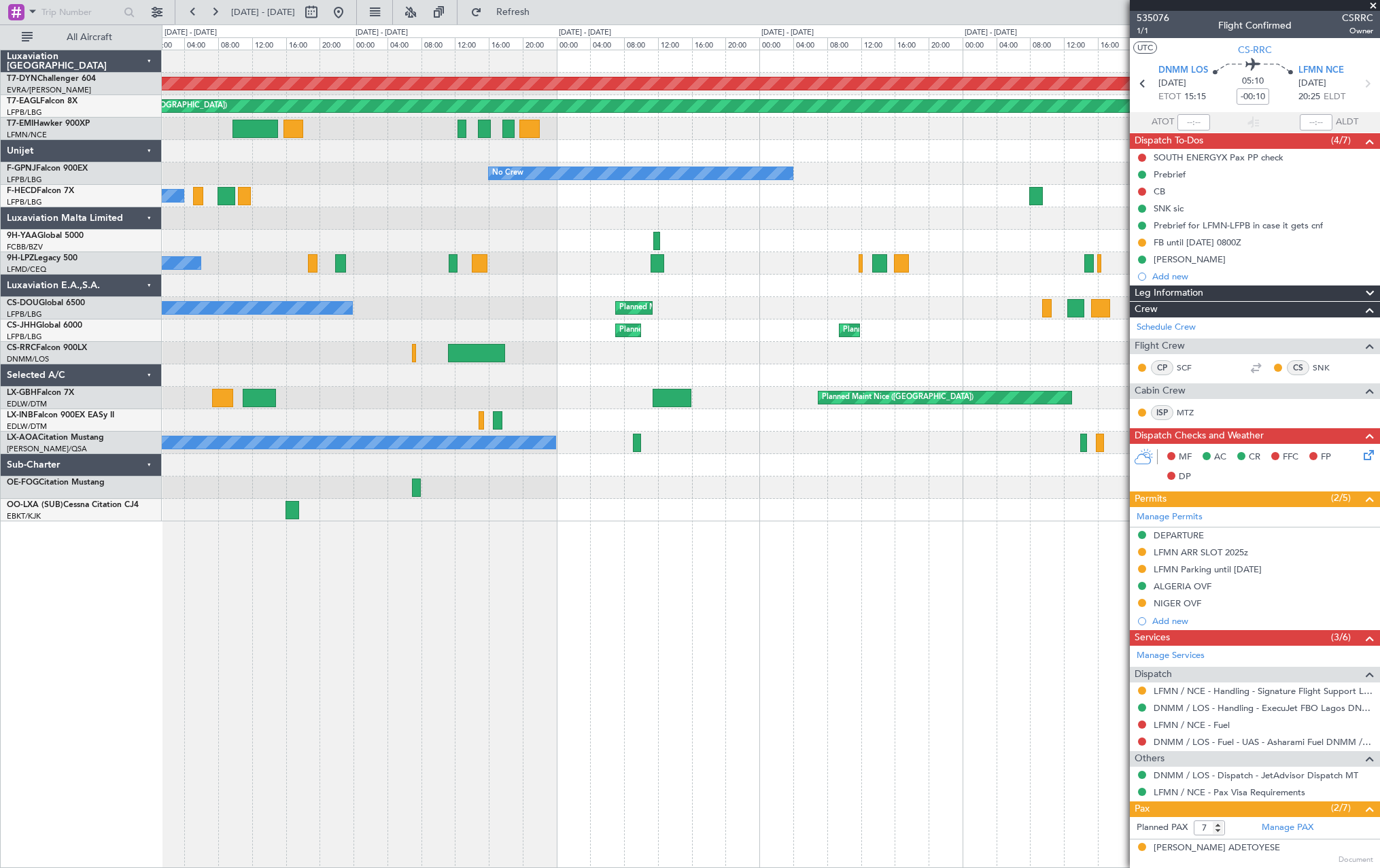
click at [248, 339] on div "Planned Maint Basel-Mulhouse Planned Maint New York (Teterboro) No Crew No Crew…" at bounding box center [770, 285] width 1217 height 471
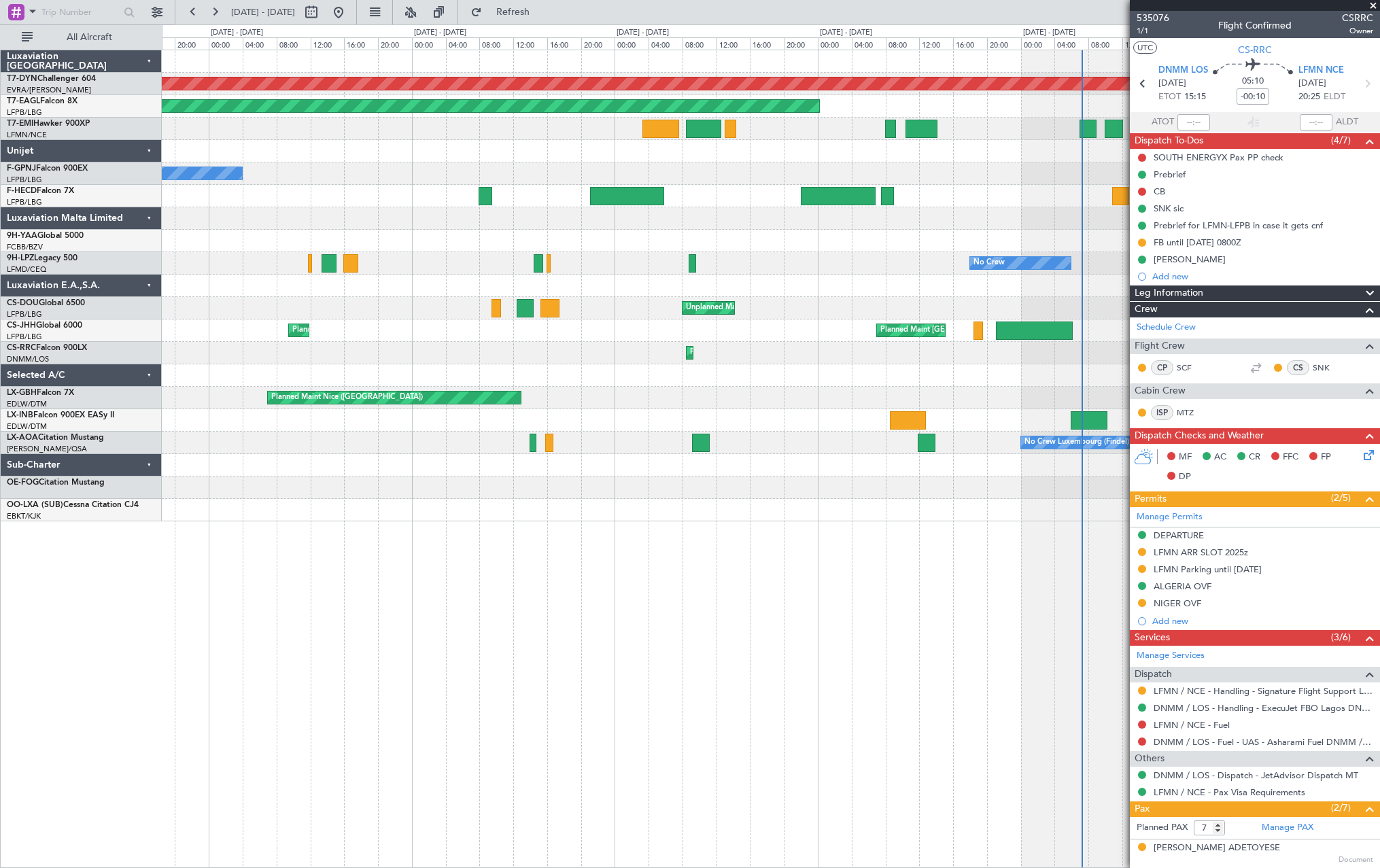
click at [144, 367] on div "Planned Maint Basel-Mulhouse Planned Maint New York (Teterboro) No Crew No Crew…" at bounding box center [690, 445] width 1380 height 843
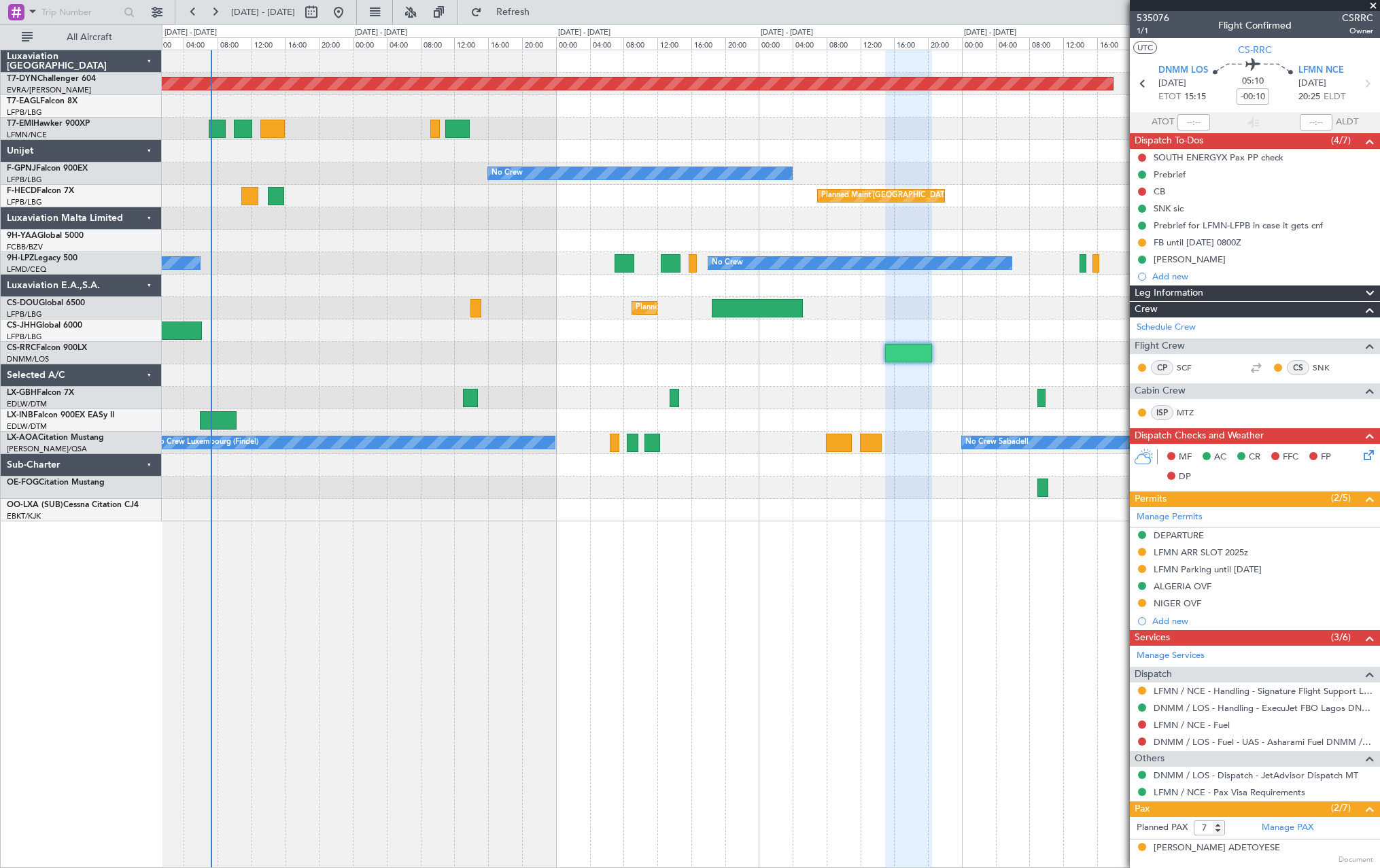
click at [382, 348] on div "Planned Maint [GEOGRAPHIC_DATA]-[GEOGRAPHIC_DATA] Planned Maint [US_STATE] ([GE…" at bounding box center [770, 285] width 1217 height 471
click at [1372, 6] on span at bounding box center [1373, 6] width 13 height 13
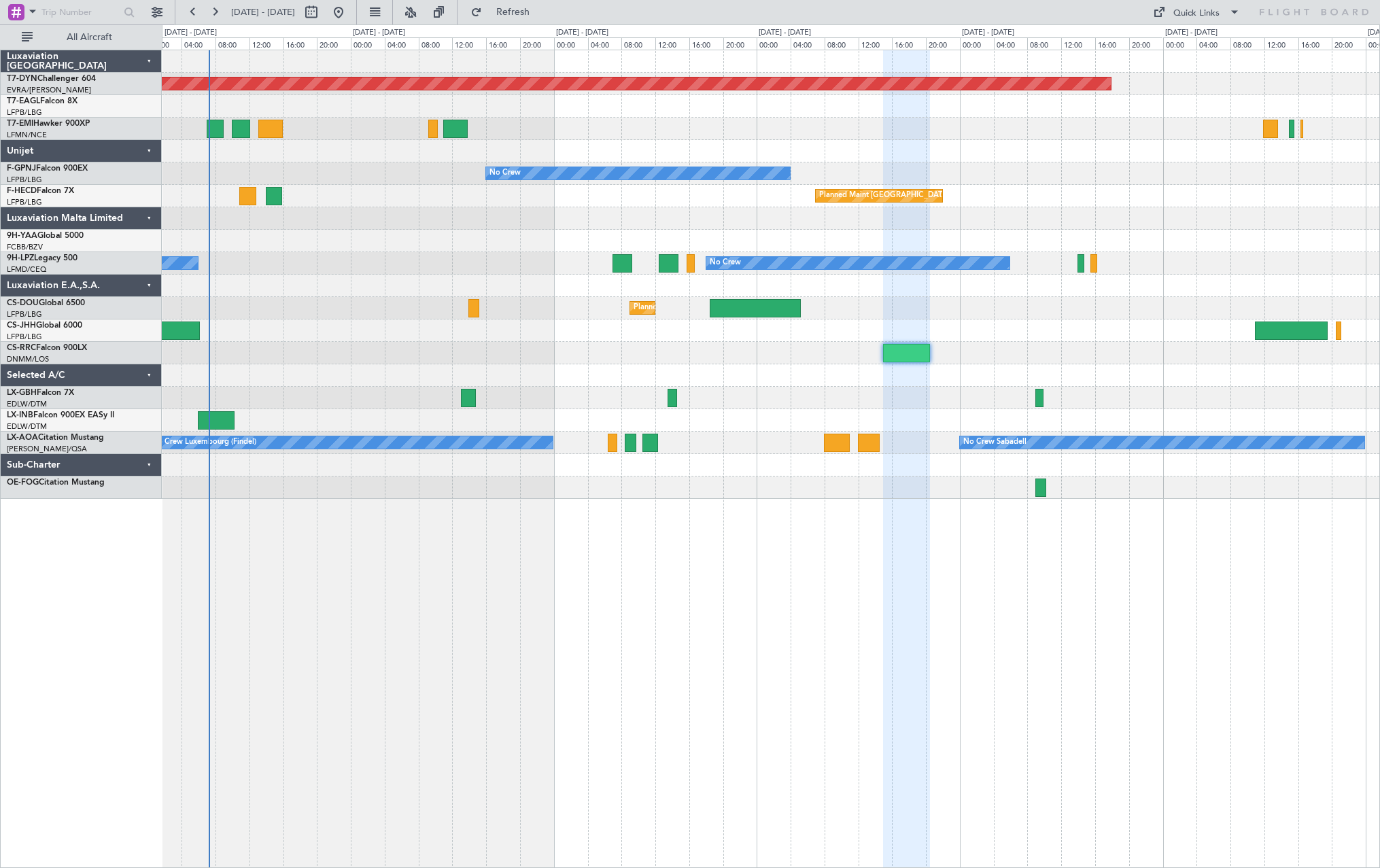
type input "0"
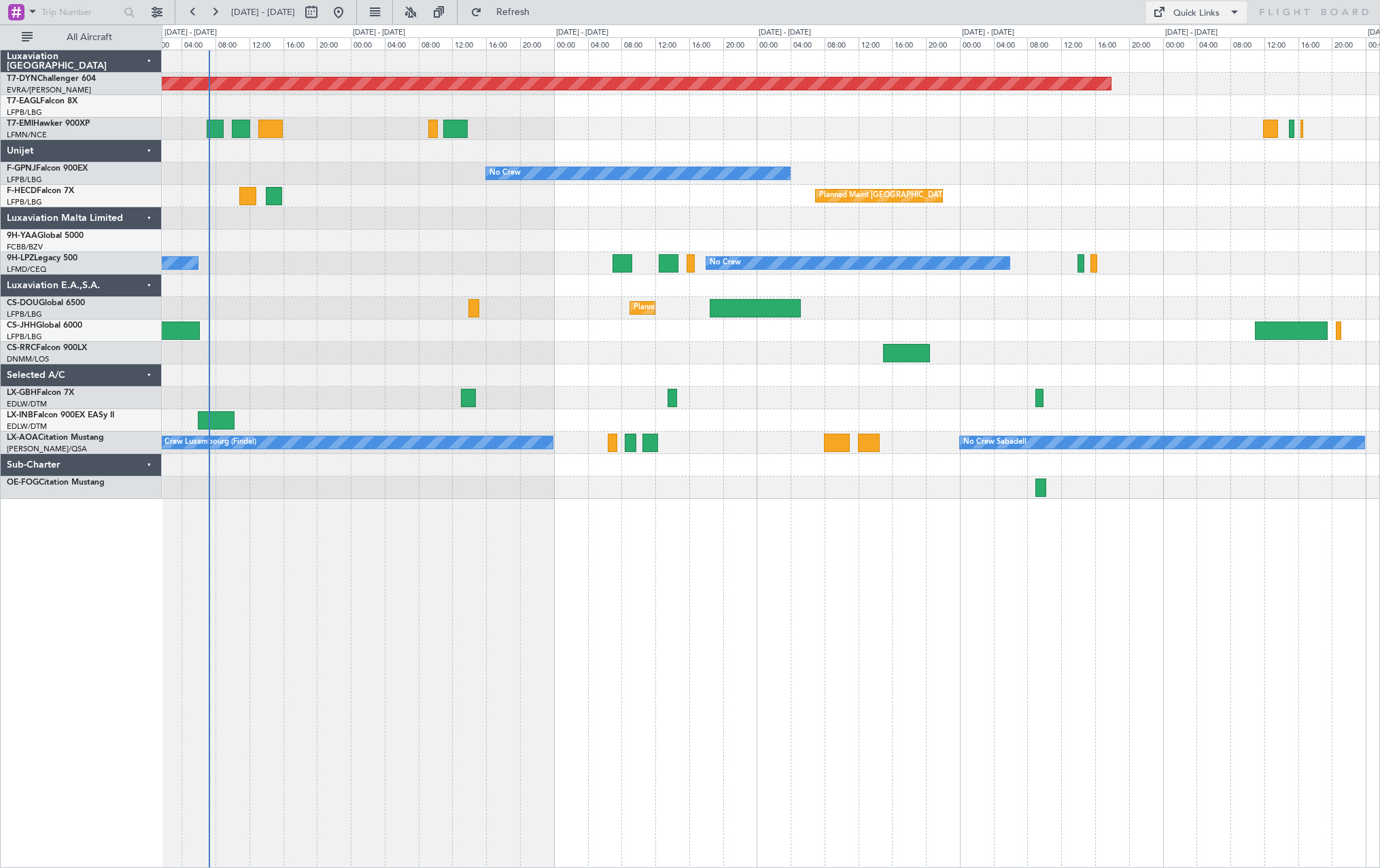
click at [1227, 9] on span at bounding box center [1235, 13] width 16 height 16
click at [1183, 44] on button "Trip Builder" at bounding box center [1197, 45] width 102 height 32
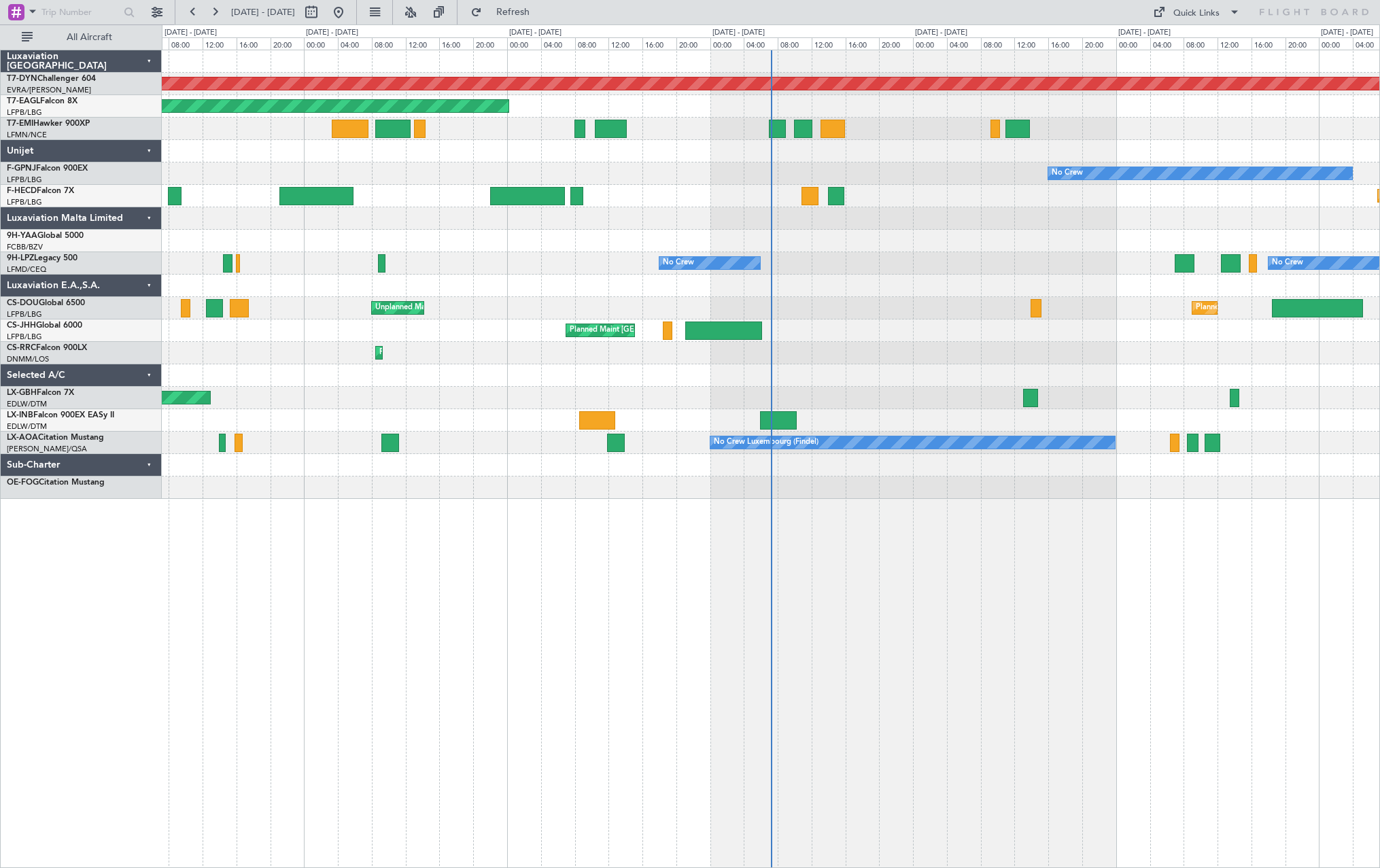
click at [997, 318] on div "Planned Maint London (Luton) Unplanned Maint Paris (Le Bourget)" at bounding box center [770, 308] width 1217 height 22
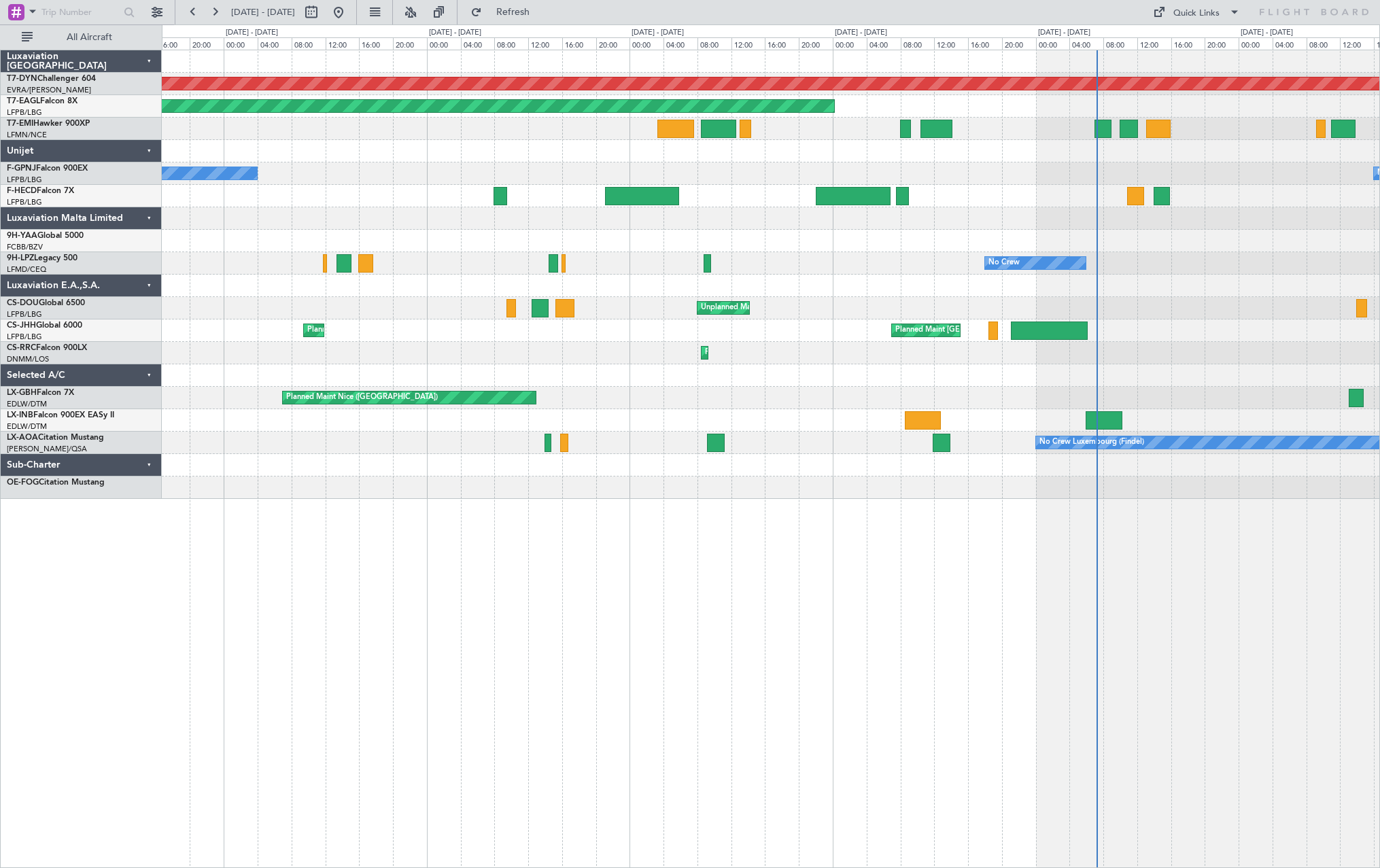
click at [778, 340] on div "Planned Maint Paris (Le Bourget) Planned Maint Paris (Le Bourget) Planned Maint…" at bounding box center [770, 330] width 1217 height 22
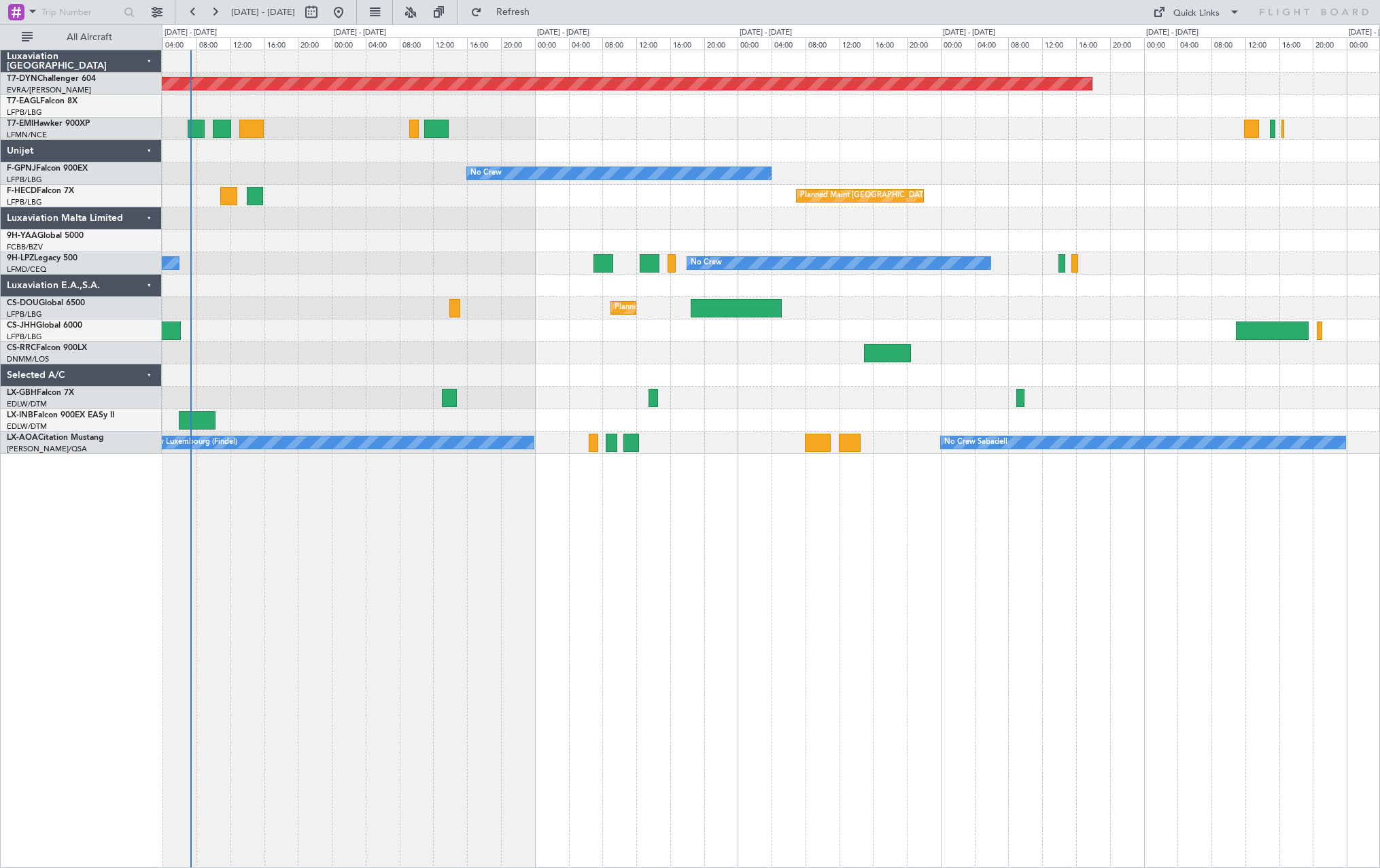
click at [273, 356] on div "Planned Maint [GEOGRAPHIC_DATA]-[GEOGRAPHIC_DATA] Planned Maint [US_STATE] ([GE…" at bounding box center [770, 252] width 1217 height 404
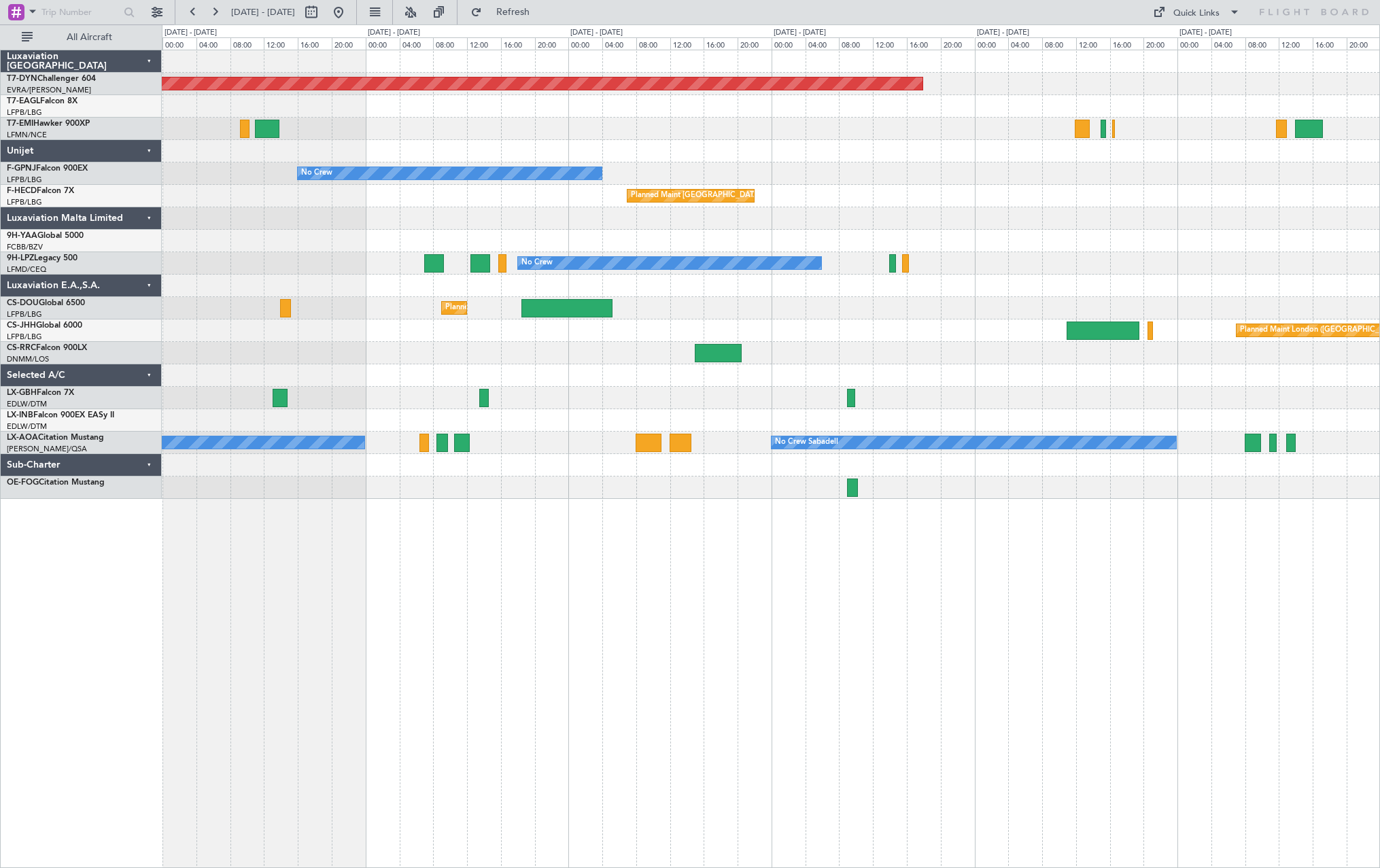
click at [257, 336] on div "Planned Maint London (Biggin Hill) Planned Maint Paris (Le Bourget)" at bounding box center [770, 330] width 1217 height 22
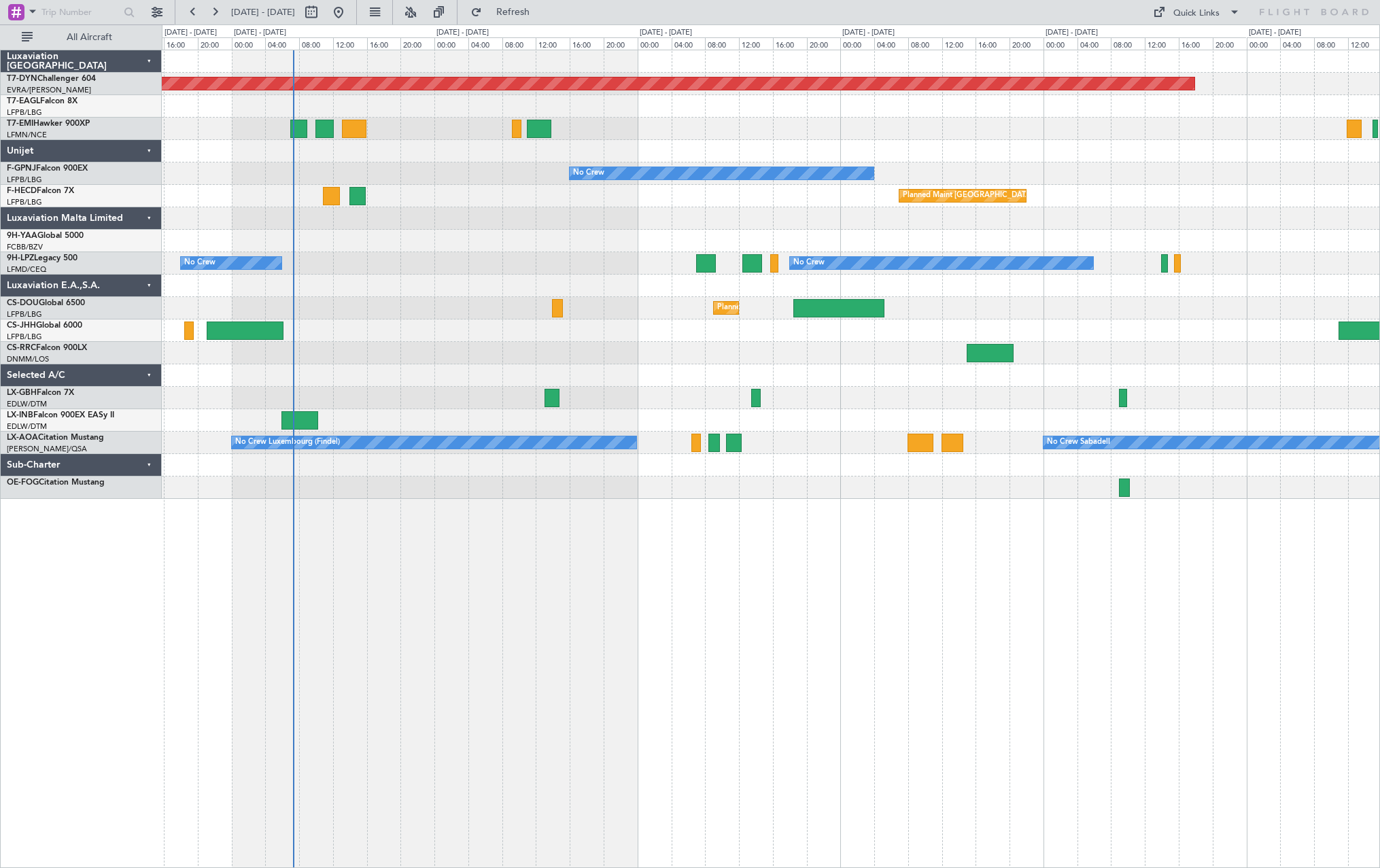
click at [646, 331] on div "Planned Maint [GEOGRAPHIC_DATA]-[GEOGRAPHIC_DATA] Planned Maint [US_STATE] ([GE…" at bounding box center [770, 275] width 1217 height 449
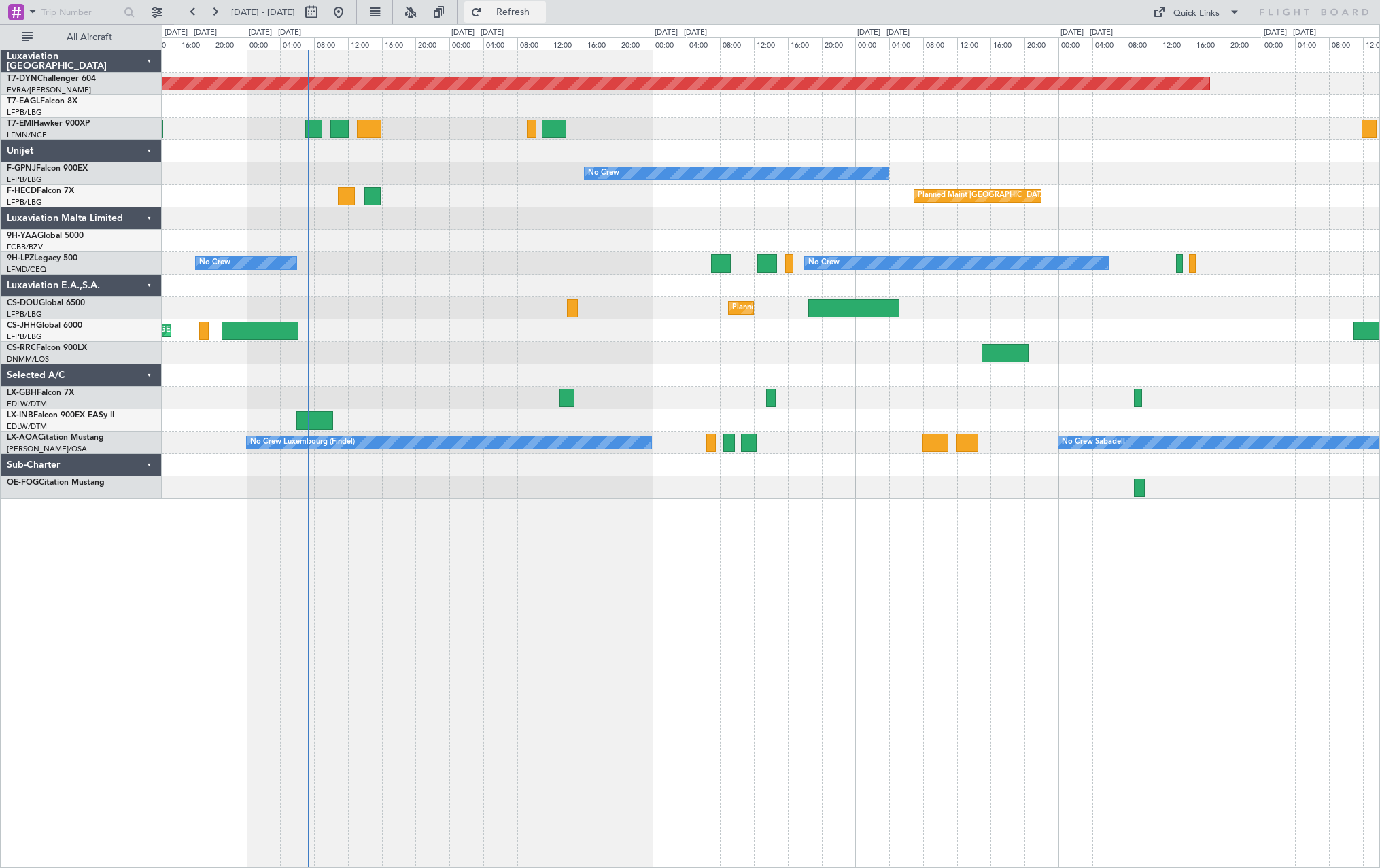
click at [546, 4] on button "Refresh" at bounding box center [505, 13] width 82 height 22
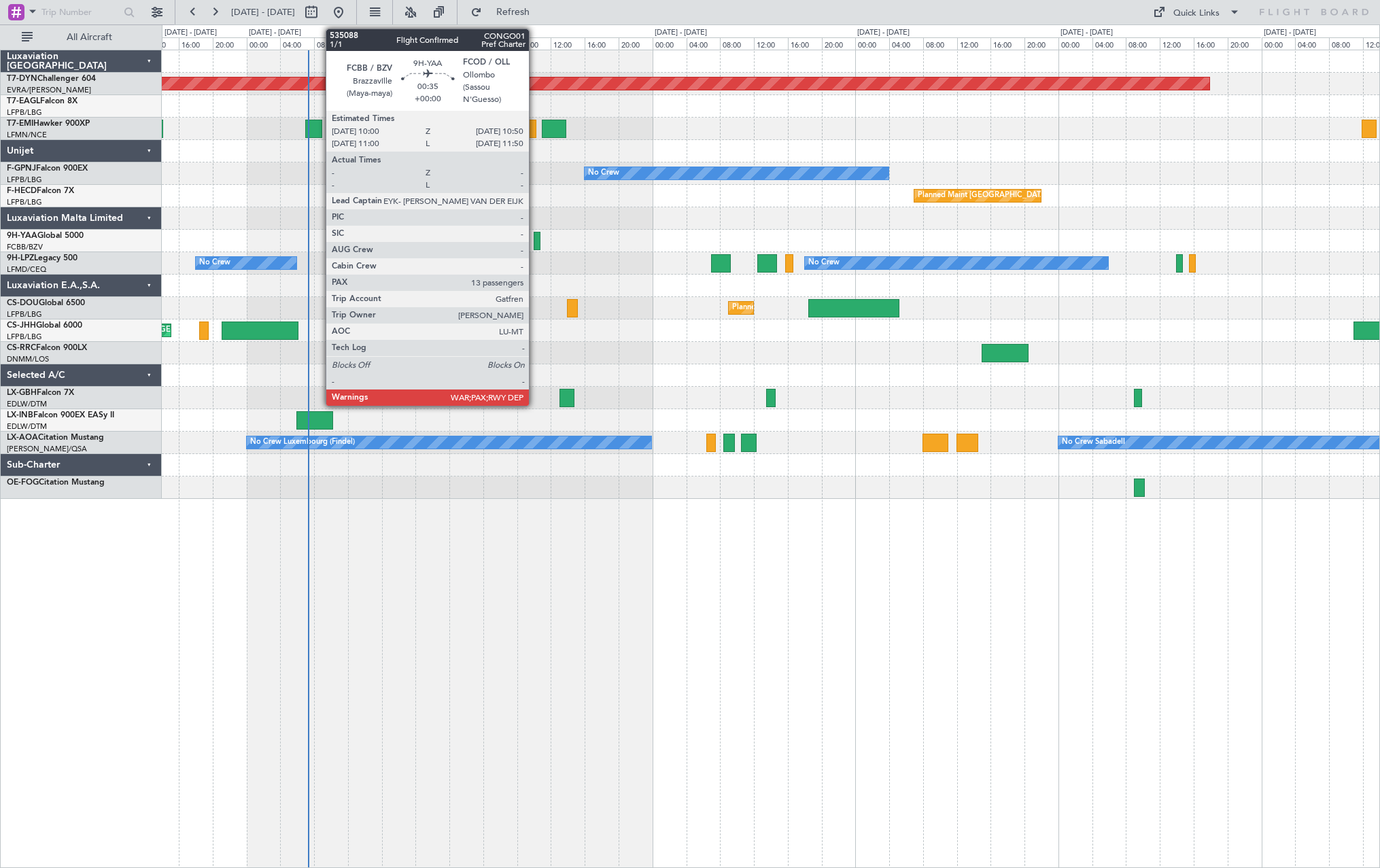
click at [535, 234] on div at bounding box center [537, 241] width 7 height 18
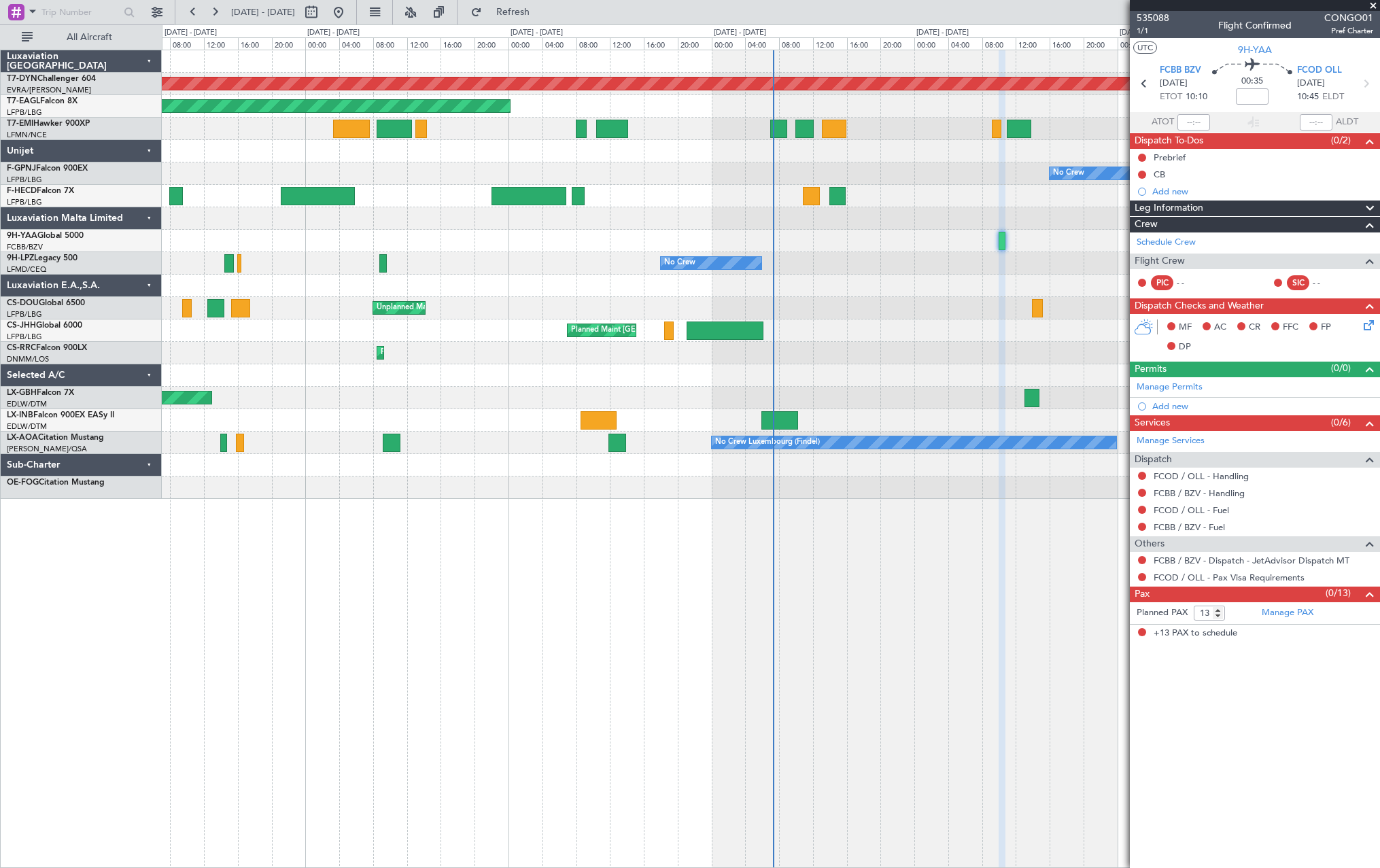
click at [1064, 252] on div "Planned Maint Basel-Mulhouse Planned Maint New York (Teterboro) No Crew No Crew…" at bounding box center [770, 275] width 1217 height 449
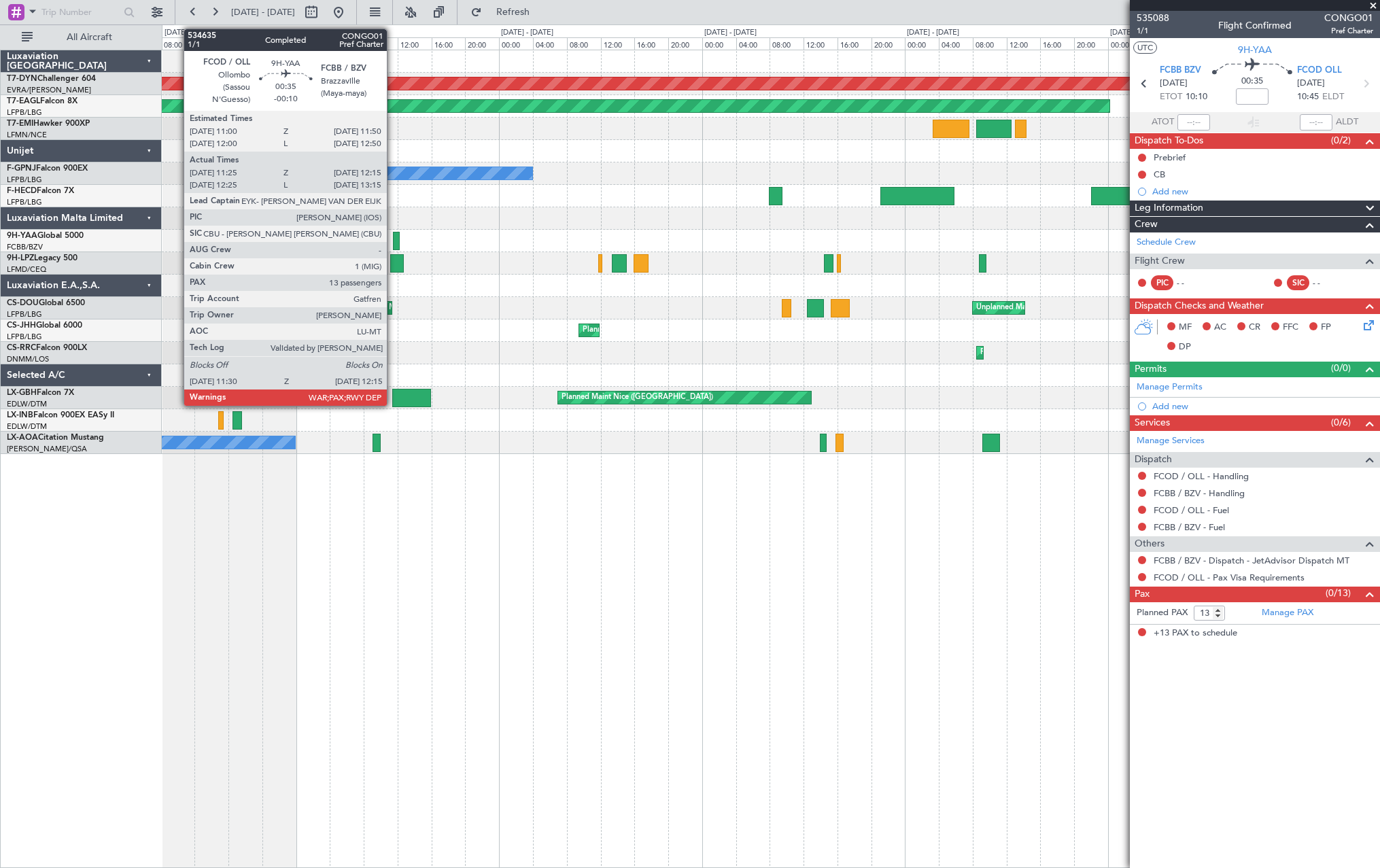
click at [393, 241] on div at bounding box center [397, 241] width 7 height 18
type input "-00:10"
type input "11:35"
type input "12:10"
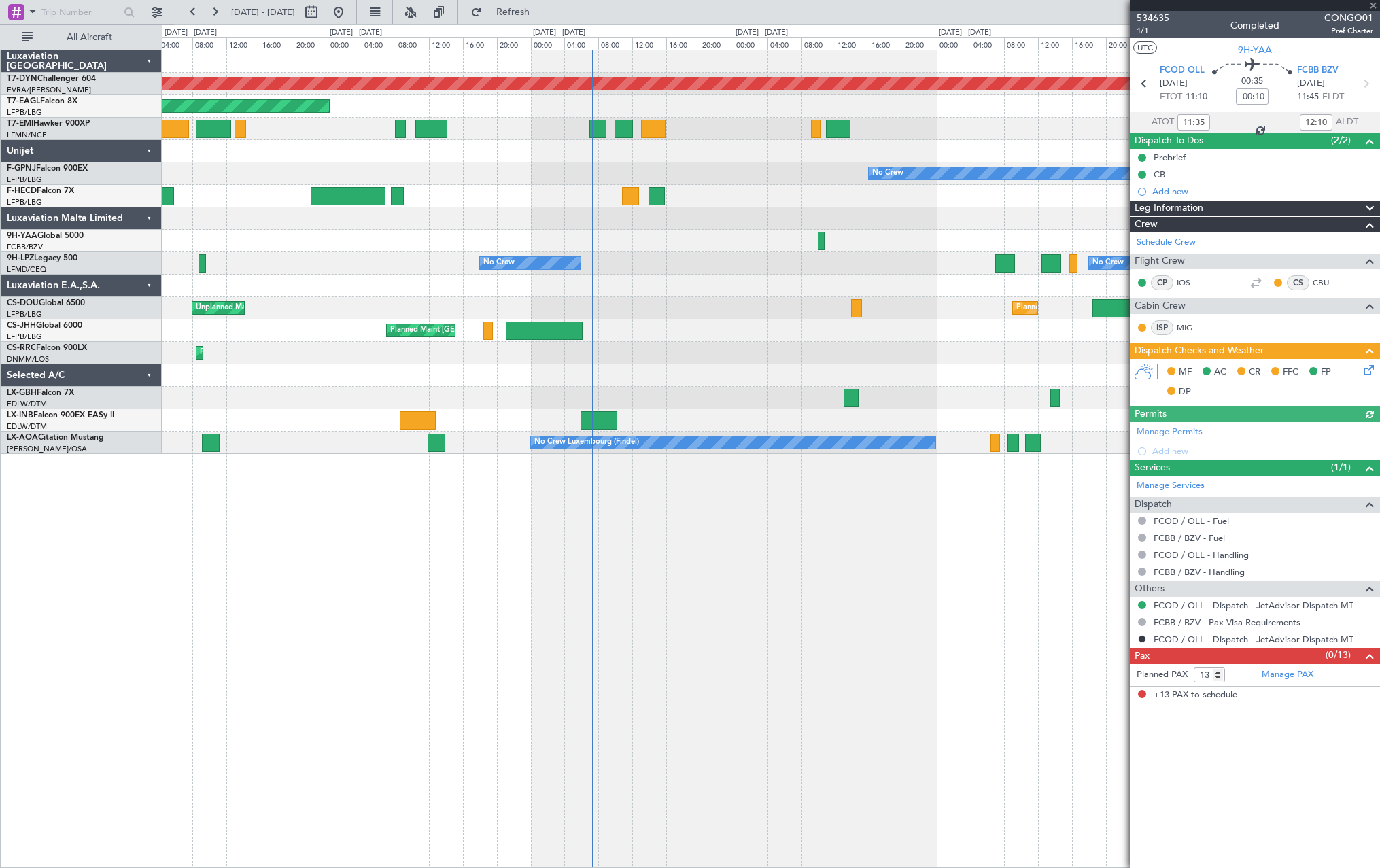
click at [276, 300] on div "Planned Maint Basel-Mulhouse Planned Maint New York (Teterboro) No Crew Planned…" at bounding box center [770, 252] width 1217 height 404
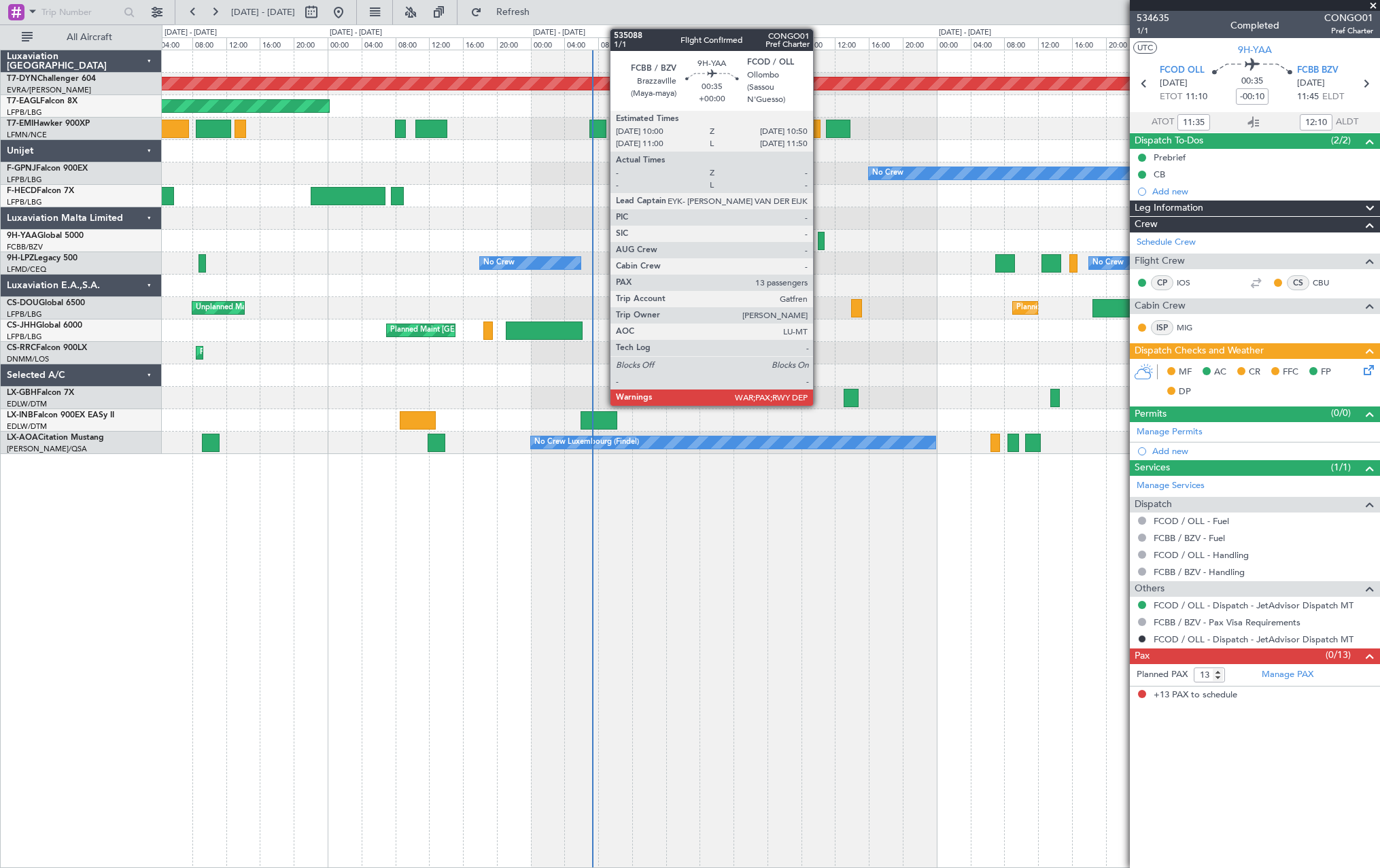
click at [819, 239] on div at bounding box center [822, 241] width 7 height 18
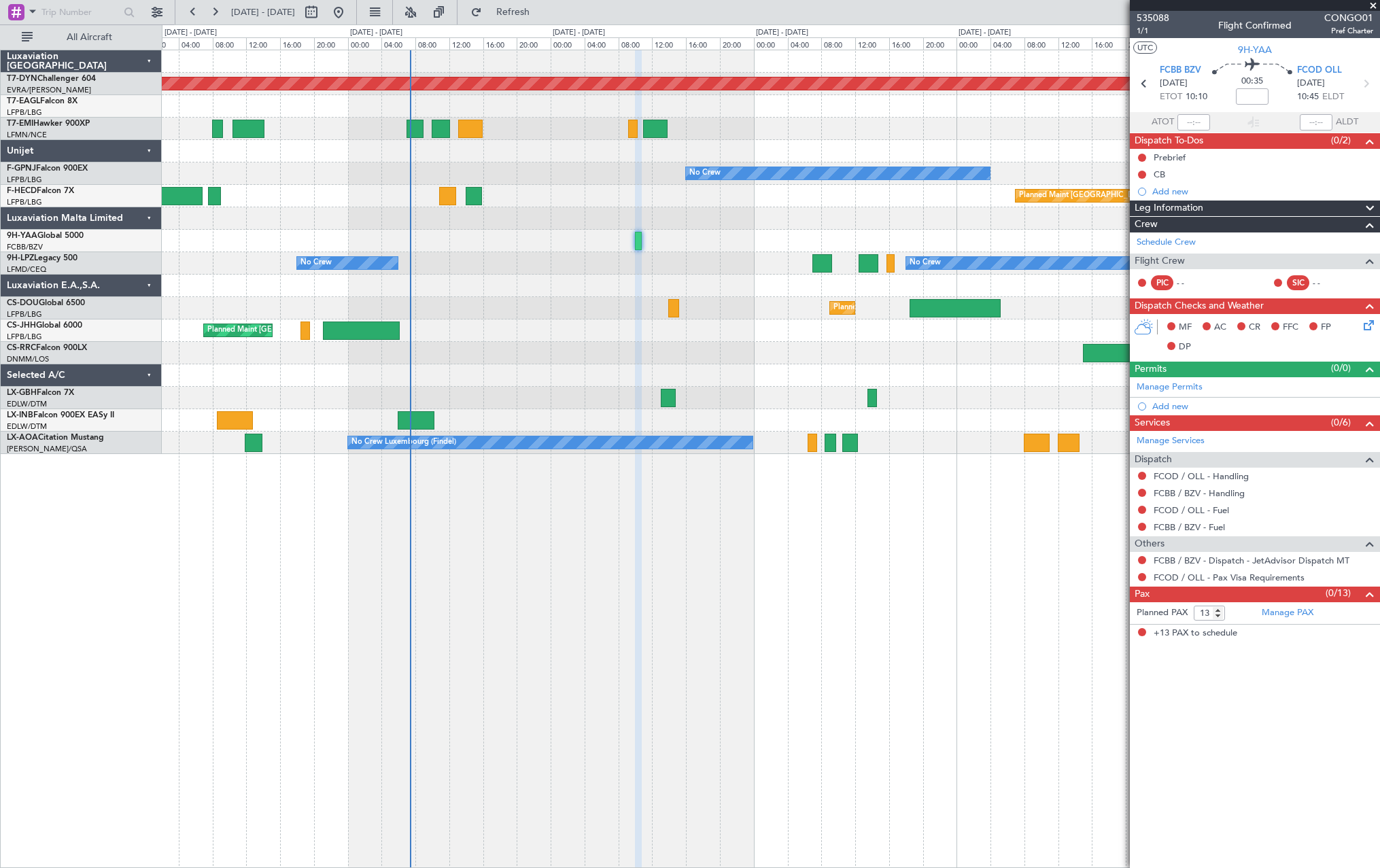
click at [647, 380] on div at bounding box center [770, 375] width 1217 height 22
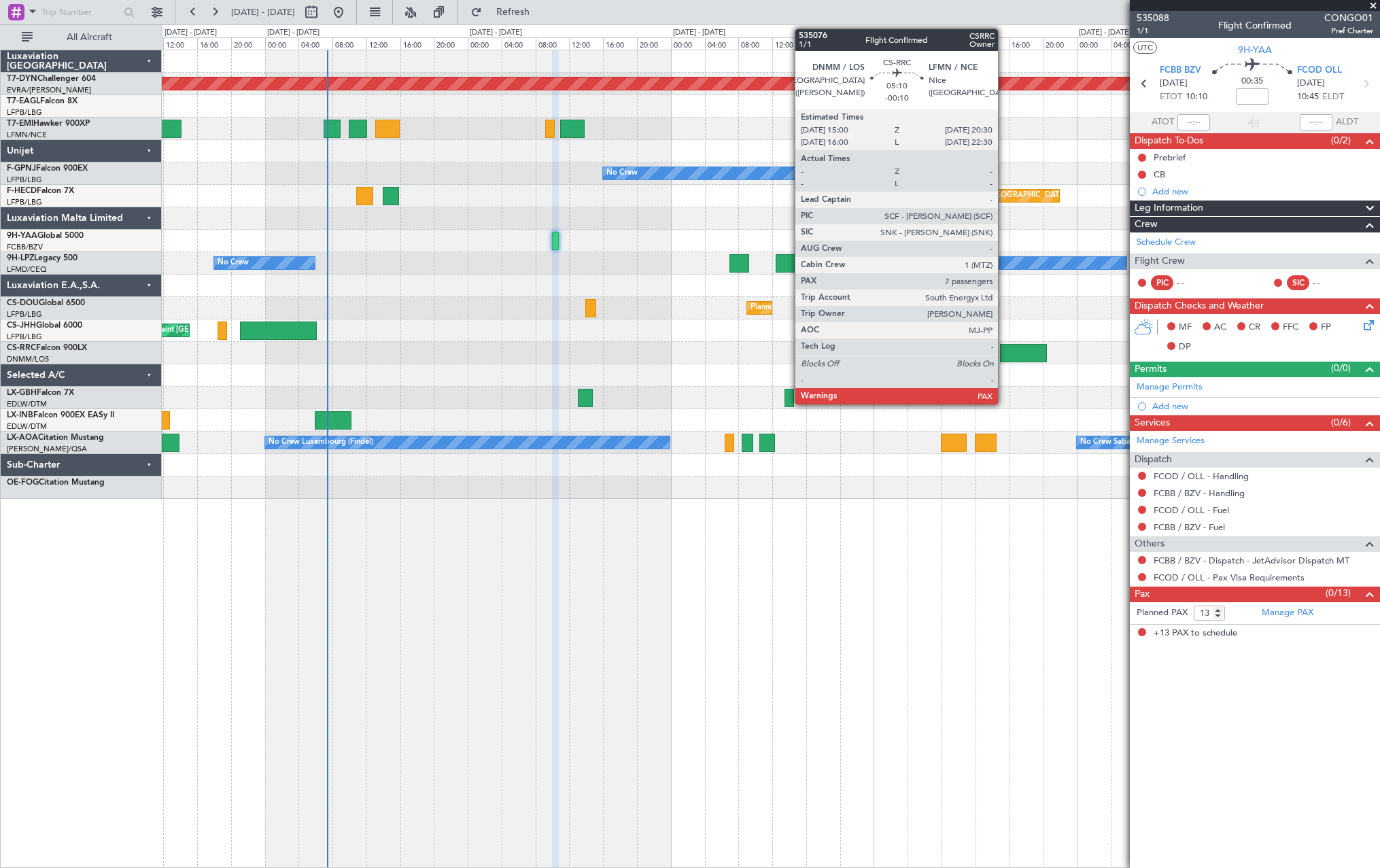
click at [1005, 352] on div at bounding box center [1024, 353] width 47 height 18
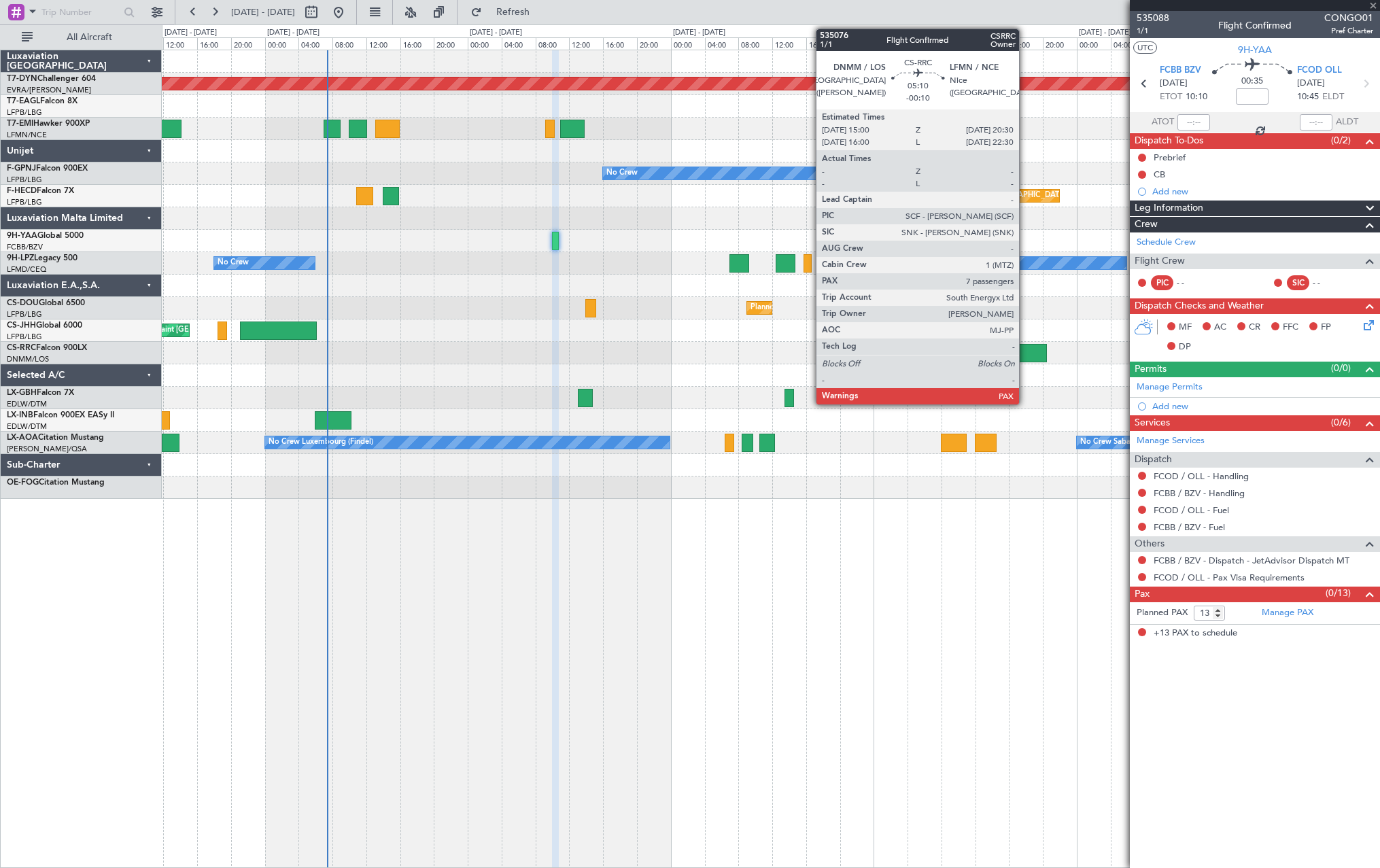
type input "-00:10"
type input "7"
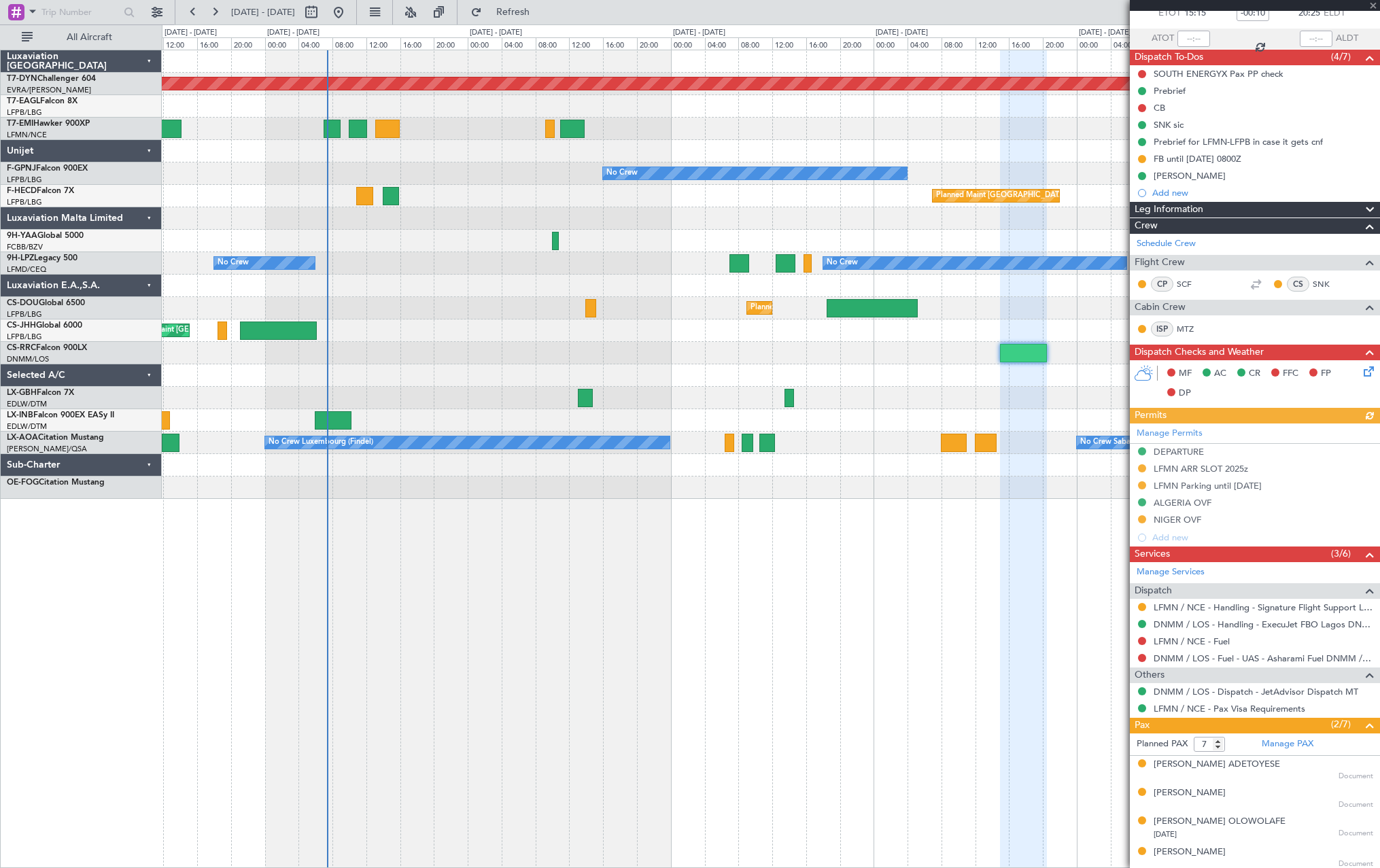
scroll to position [177, 0]
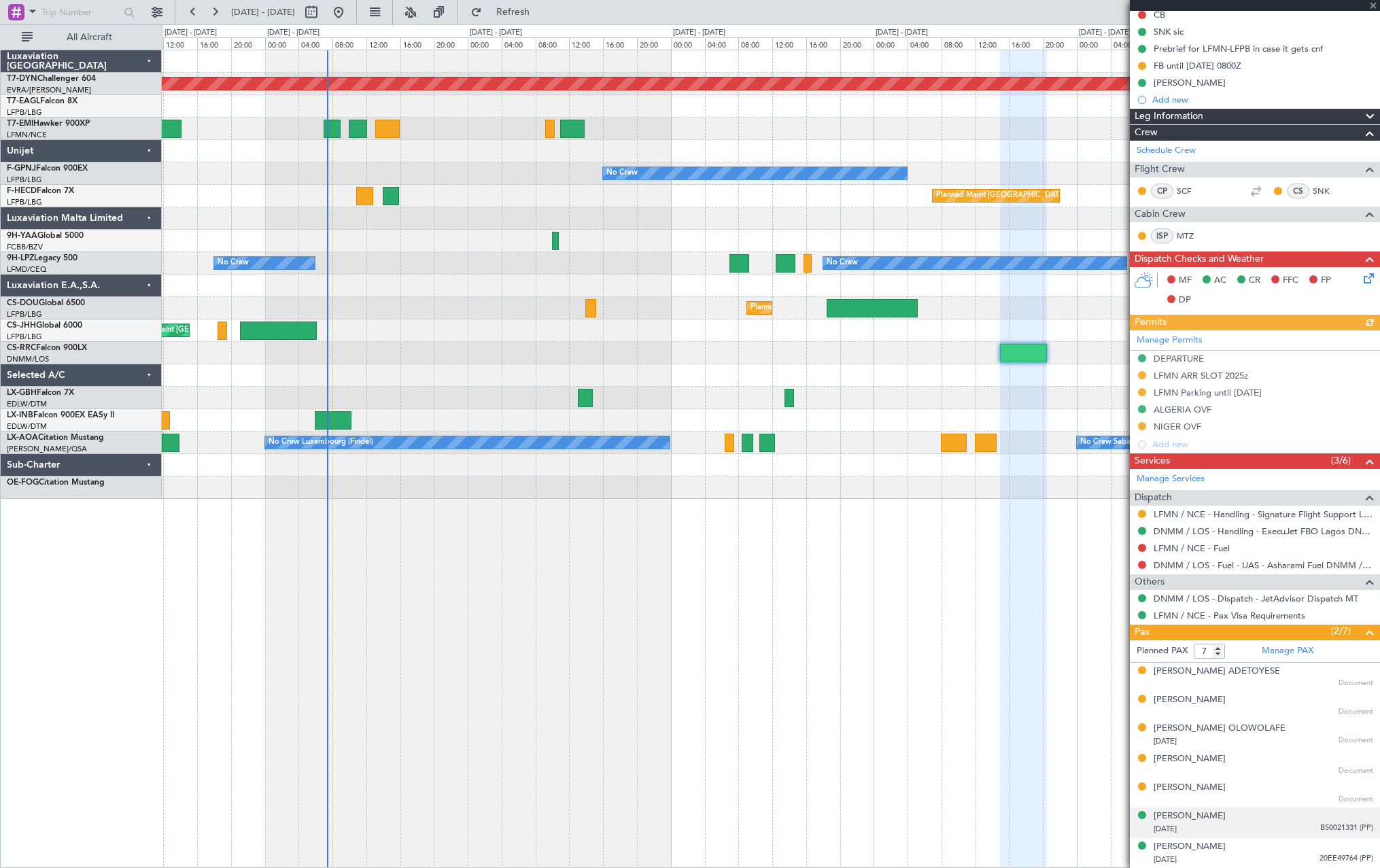
click at [1274, 827] on div "20/06/1965 B50021331 (PP)" at bounding box center [1263, 829] width 220 height 13
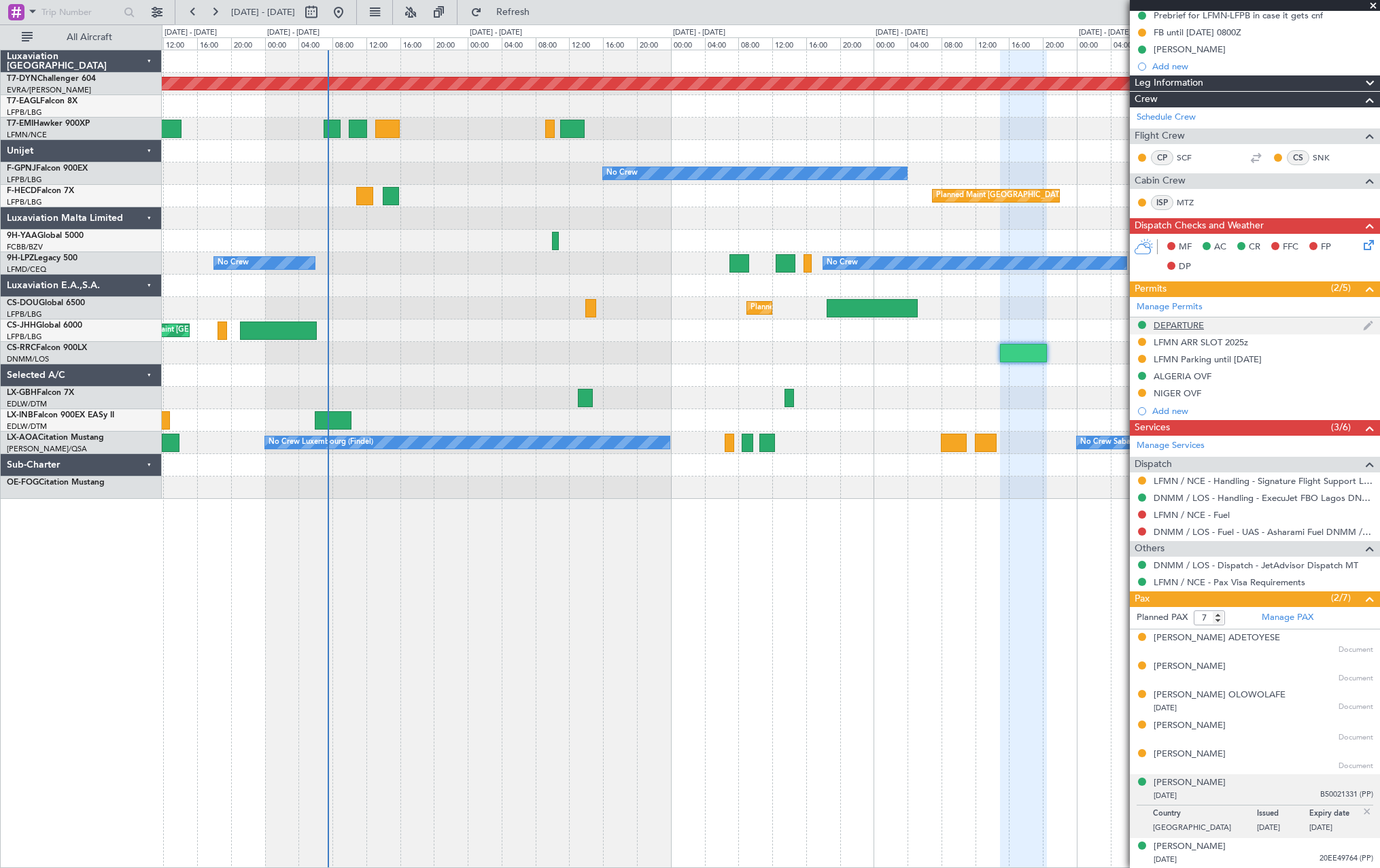
scroll to position [0, 0]
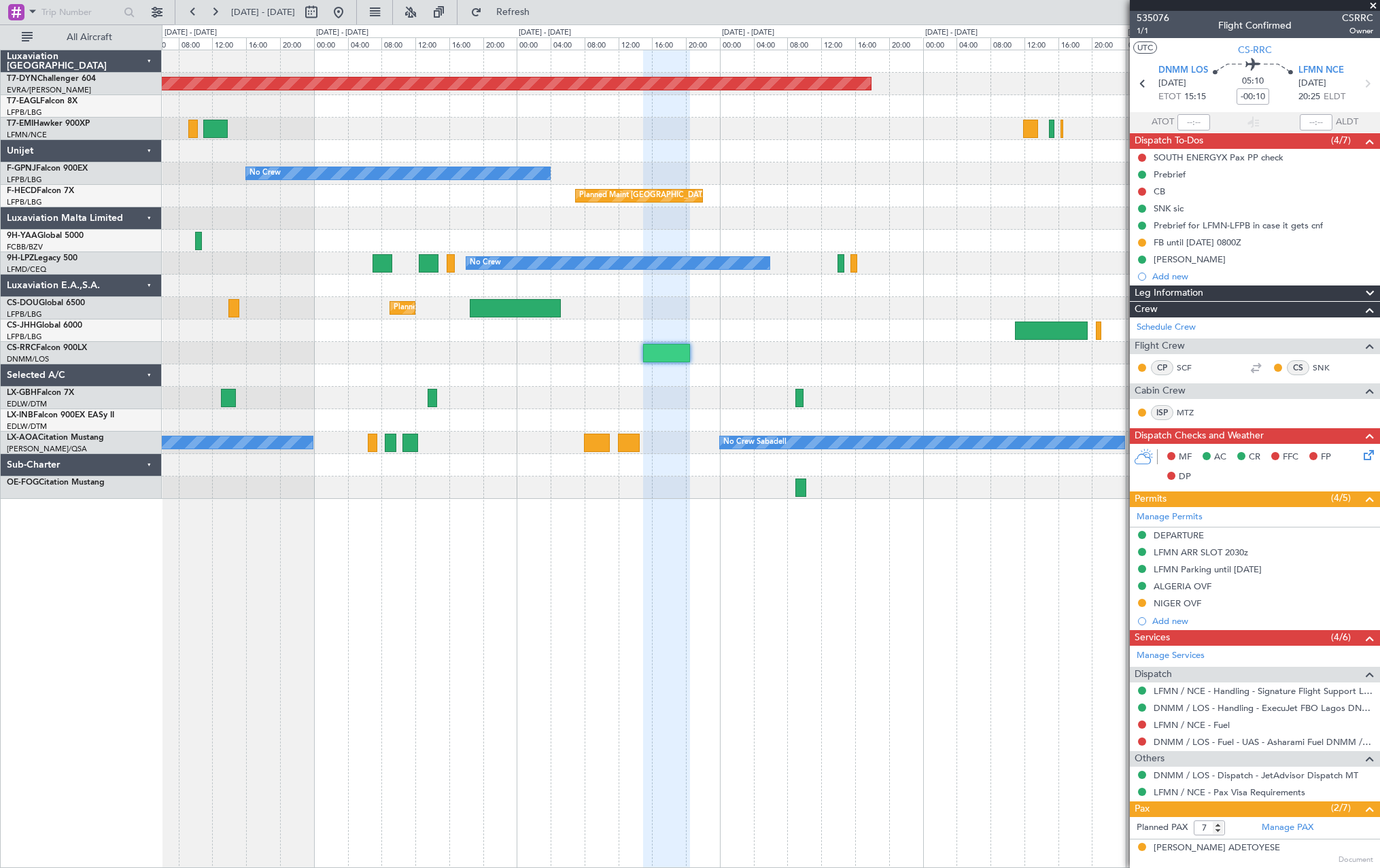
click at [346, 322] on div "Planned Maint [GEOGRAPHIC_DATA]-[GEOGRAPHIC_DATA] No Crew No Crew Planned Maint…" at bounding box center [770, 275] width 1217 height 449
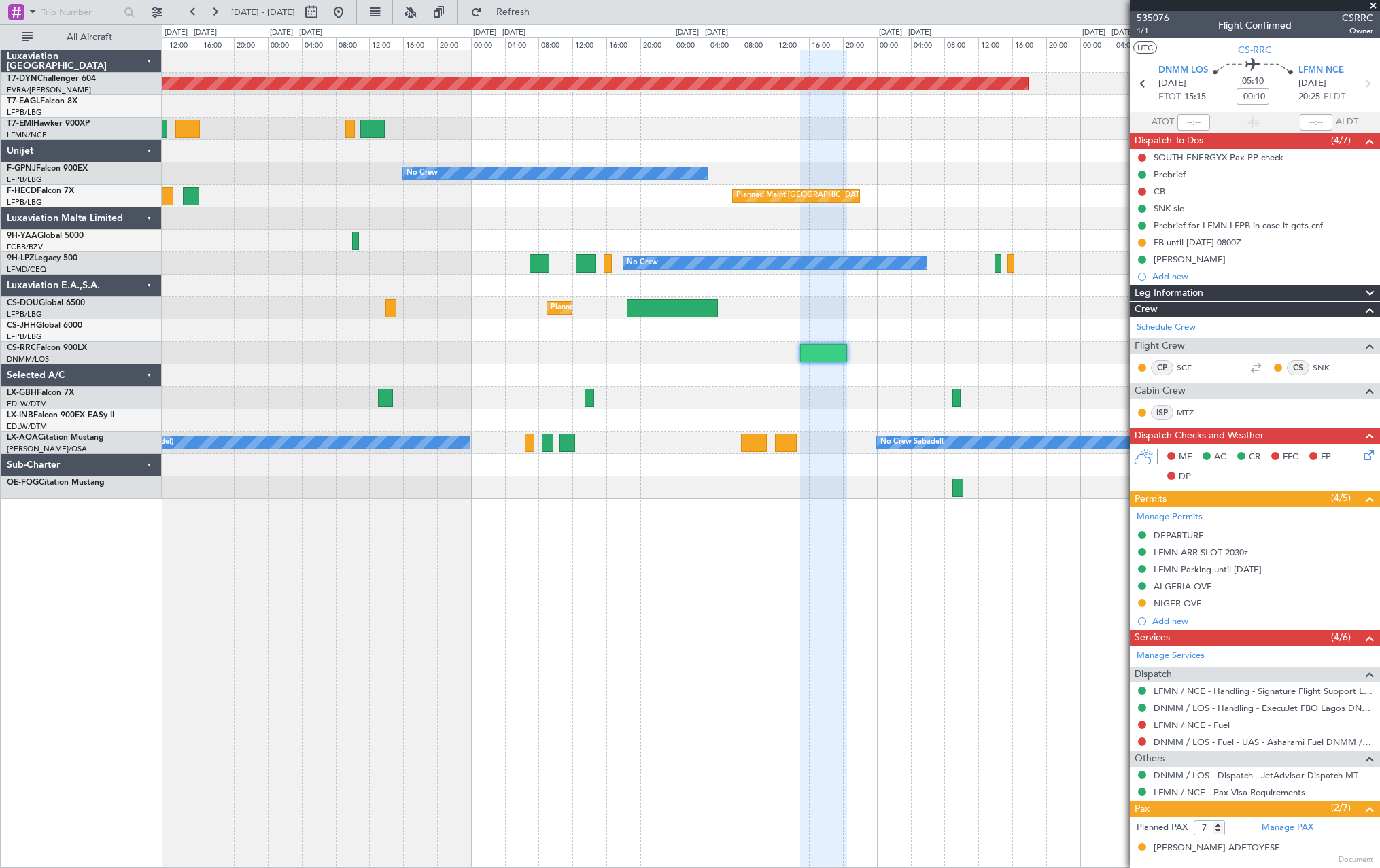
click at [722, 416] on div at bounding box center [770, 420] width 1217 height 22
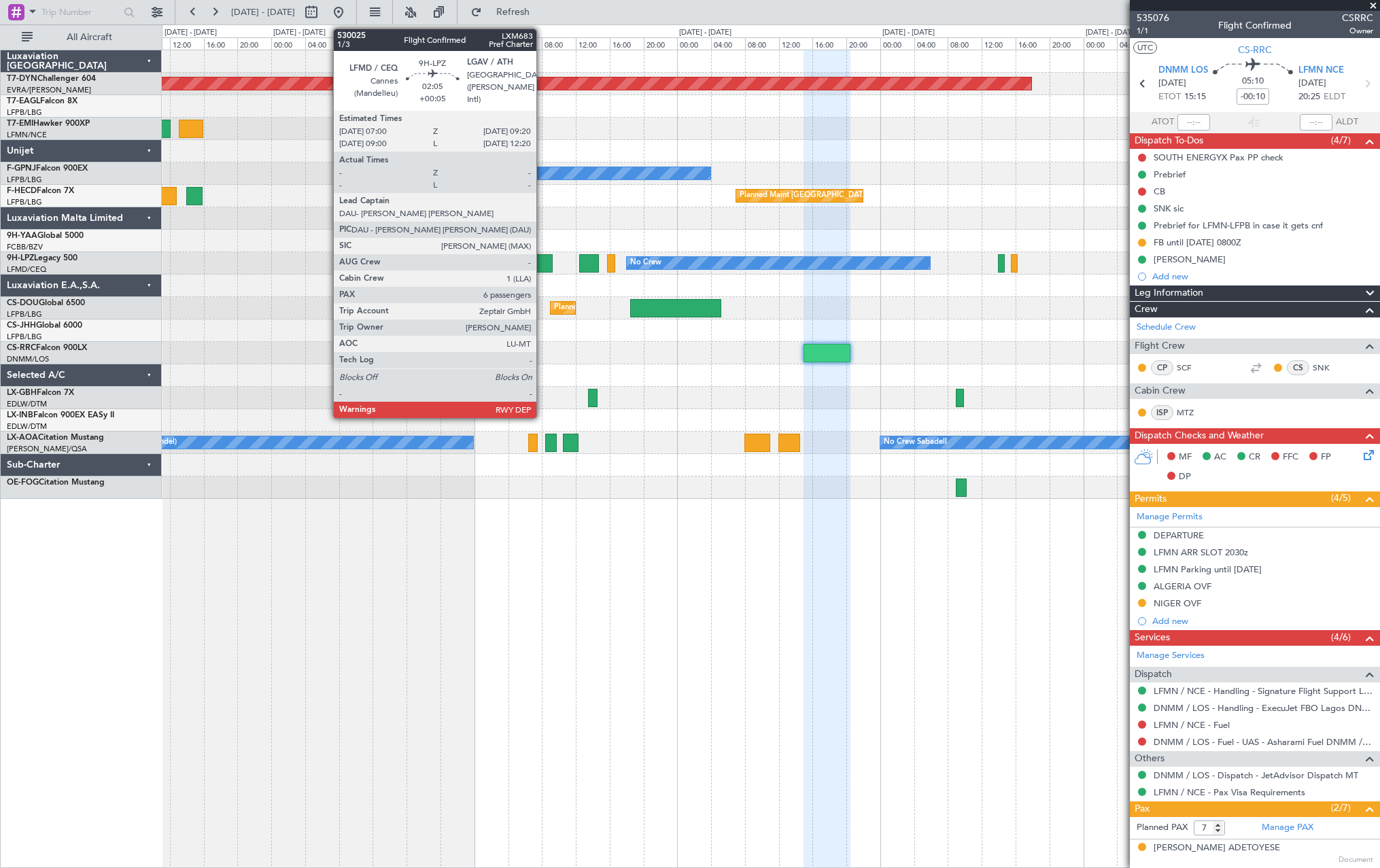
click at [542, 261] on div at bounding box center [543, 263] width 21 height 18
type input "+00:05"
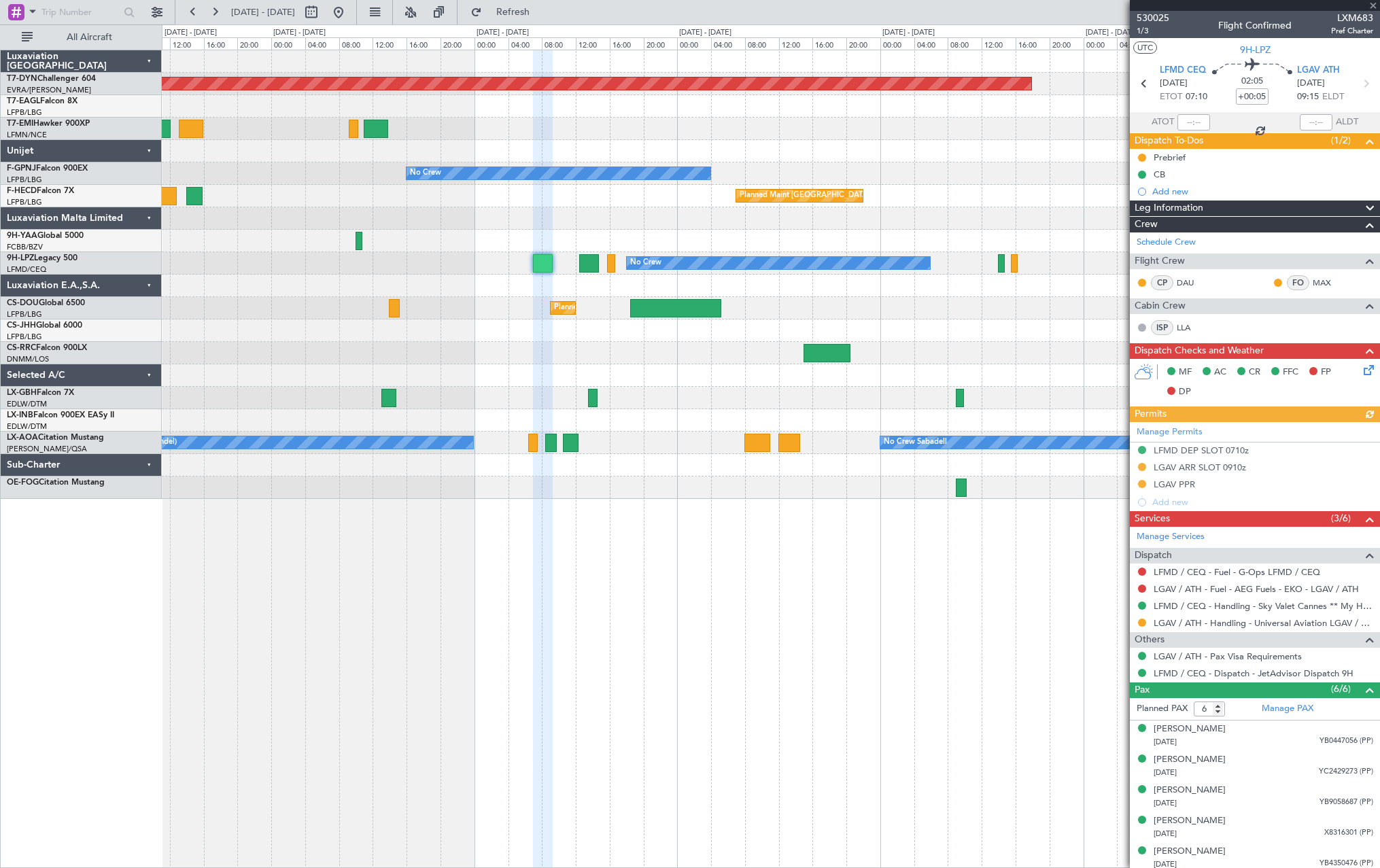
scroll to position [35, 0]
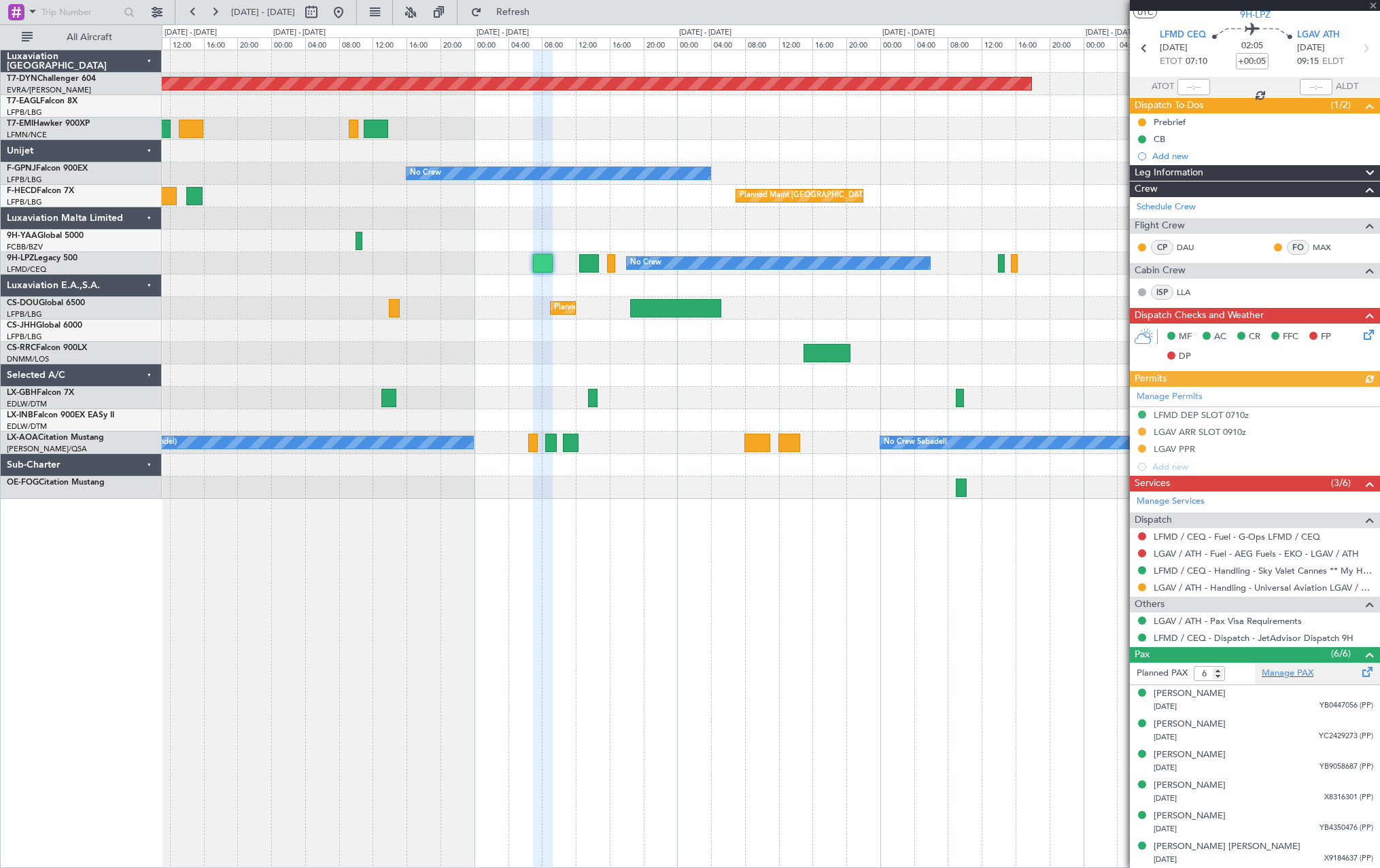
click at [1359, 669] on span at bounding box center [1367, 669] width 16 height 10
click at [546, 18] on button "Refresh" at bounding box center [505, 13] width 82 height 22
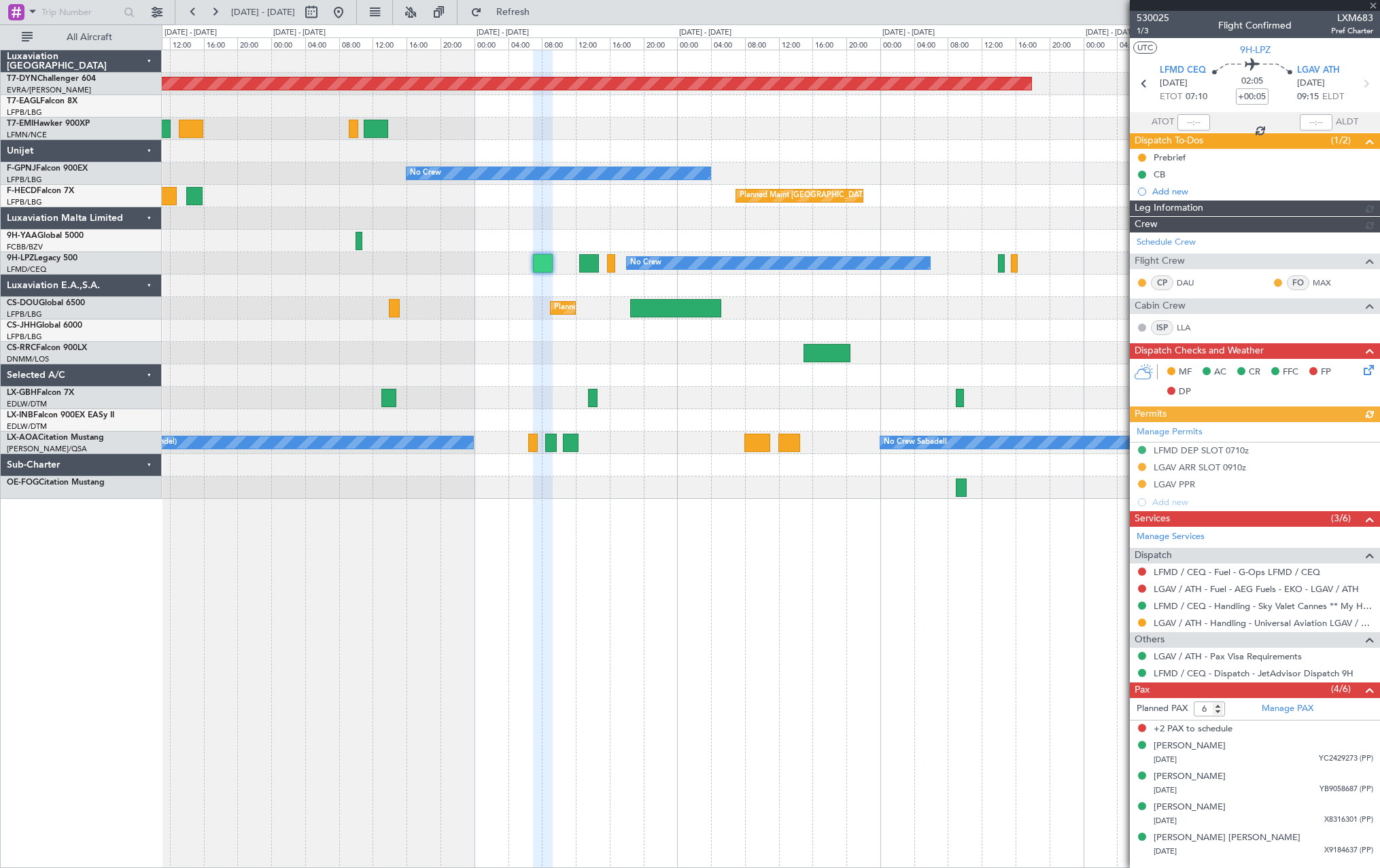
scroll to position [0, 0]
click at [1220, 712] on input "5" at bounding box center [1209, 708] width 31 height 15
type input "4"
click at [1220, 712] on input "4" at bounding box center [1209, 708] width 31 height 15
click at [537, 14] on span "Refresh" at bounding box center [514, 12] width 57 height 10
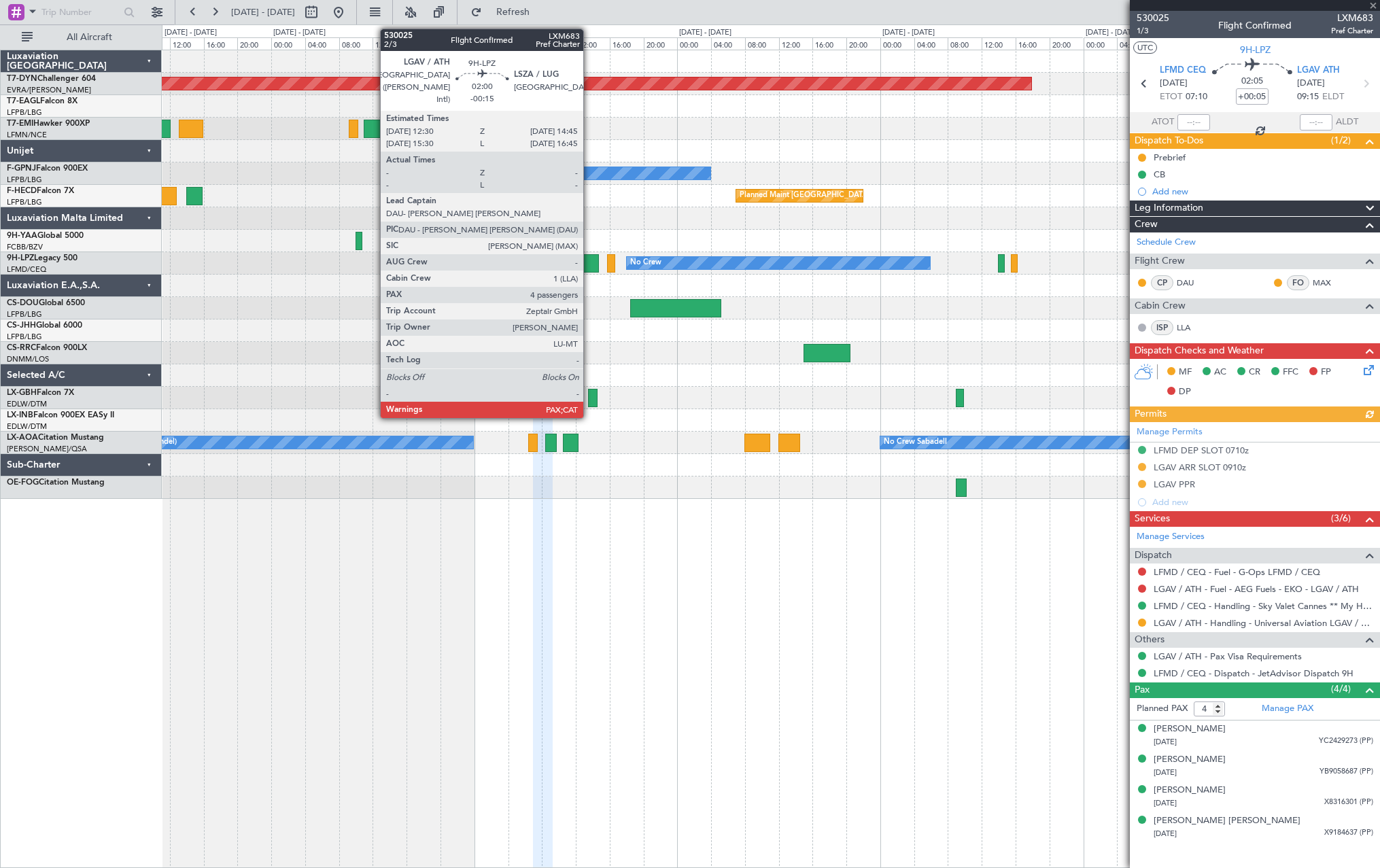
click at [589, 263] on div at bounding box center [588, 263] width 19 height 18
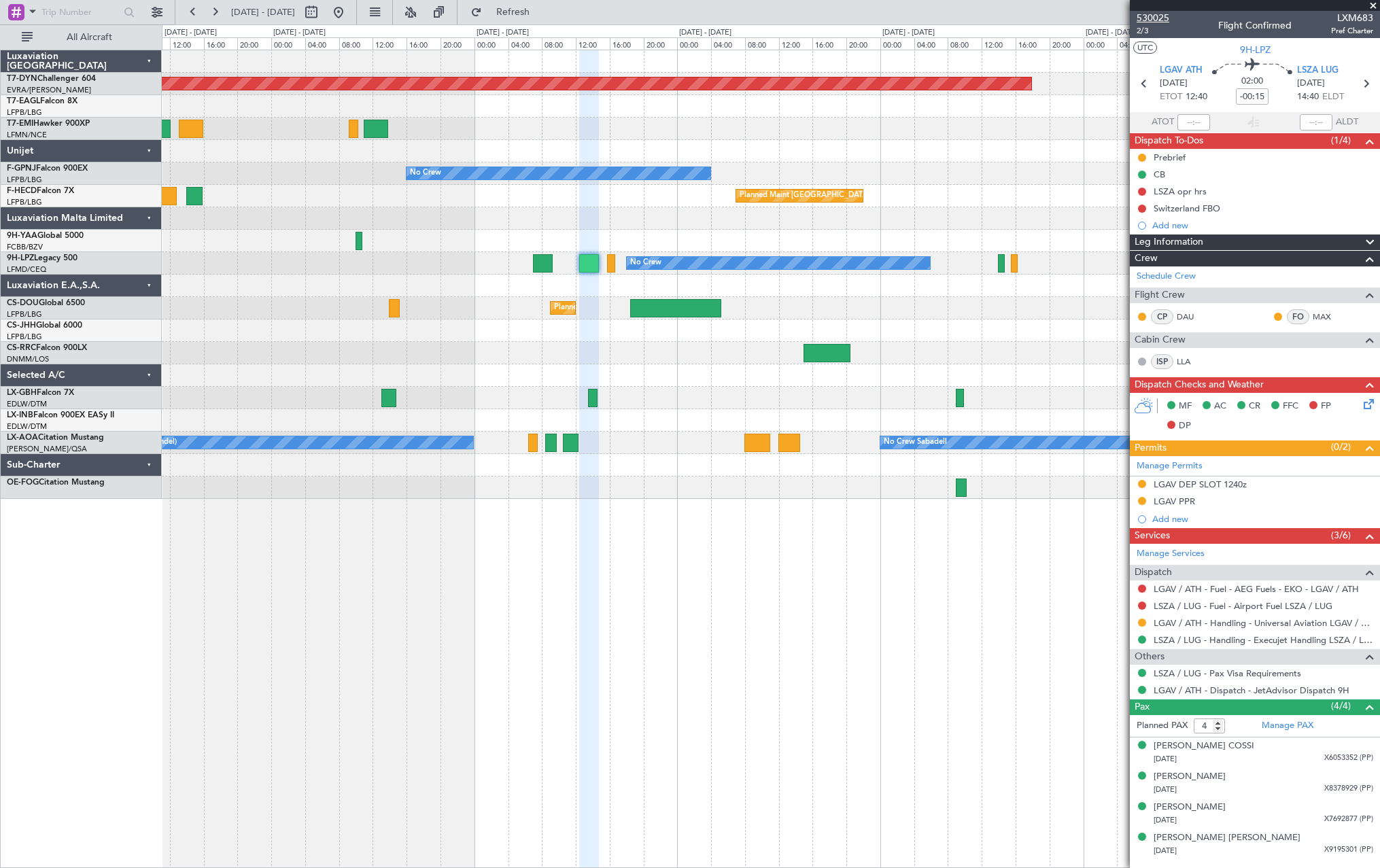
click at [1156, 14] on span "530025" at bounding box center [1153, 18] width 32 height 14
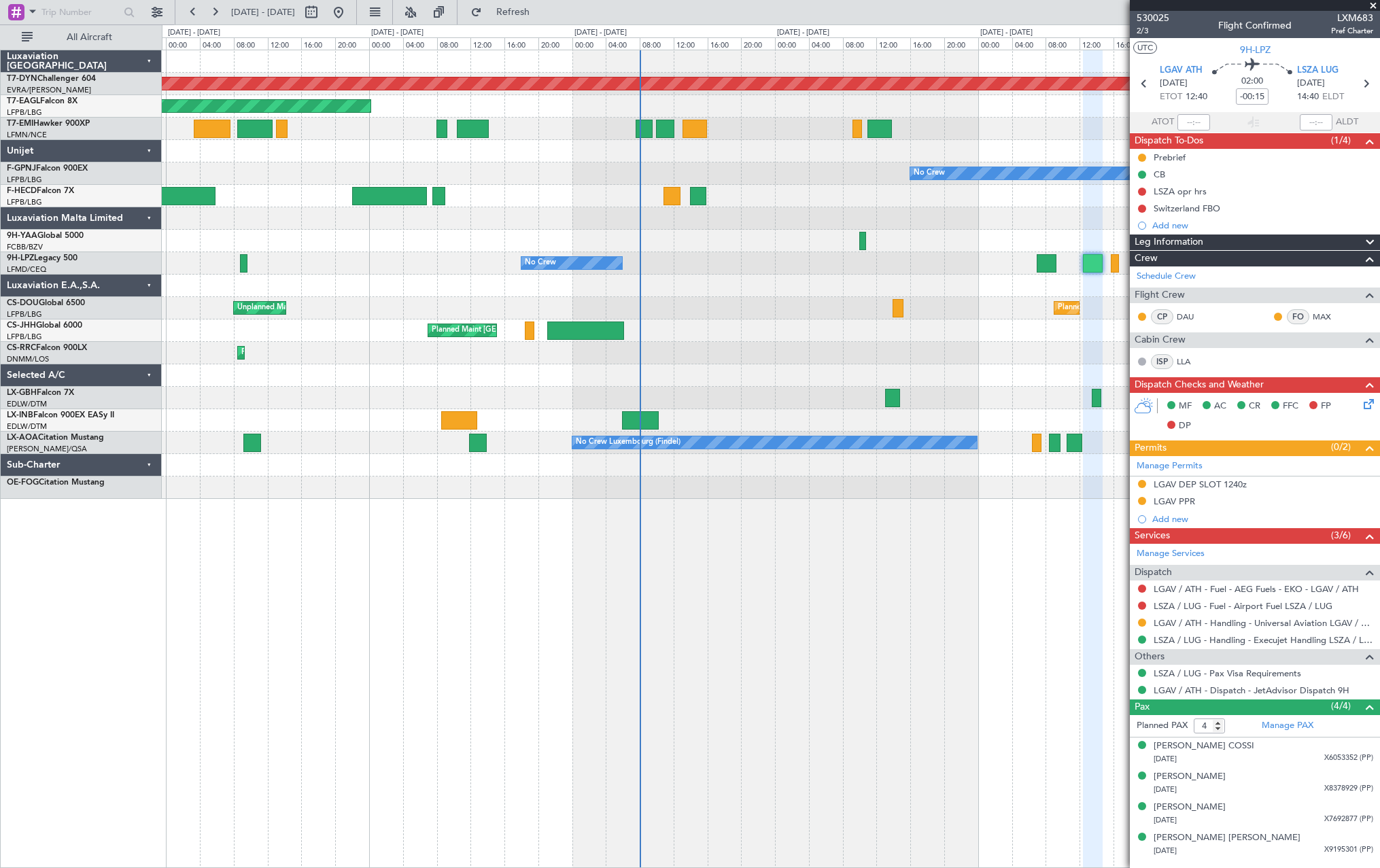
click at [954, 428] on div "Planned Maint [GEOGRAPHIC_DATA]-[GEOGRAPHIC_DATA] Planned Maint [US_STATE] ([GE…" at bounding box center [770, 275] width 1217 height 449
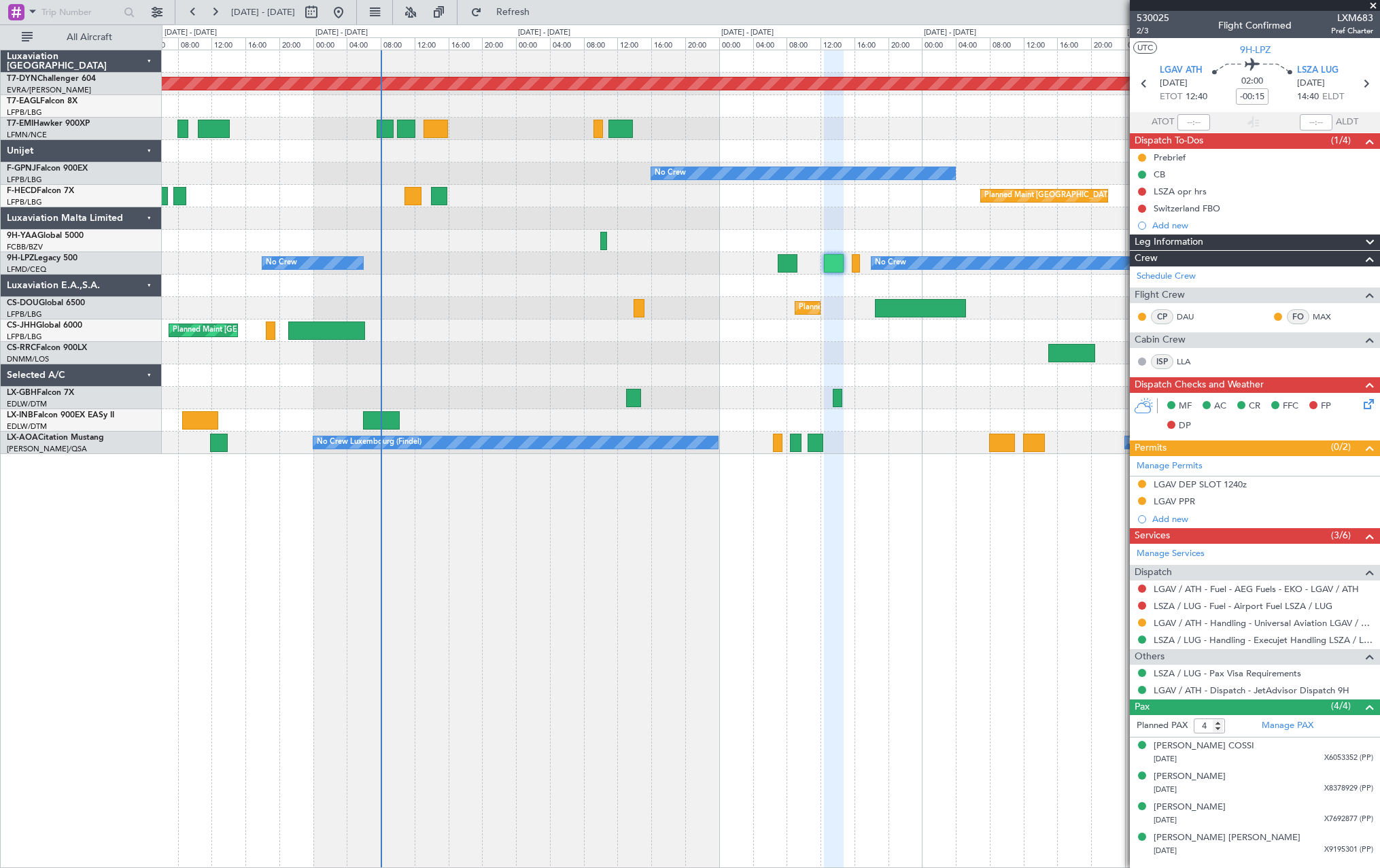
click at [593, 407] on div "Planned Maint [GEOGRAPHIC_DATA]-[GEOGRAPHIC_DATA] Planned Maint [US_STATE] ([GE…" at bounding box center [770, 252] width 1217 height 404
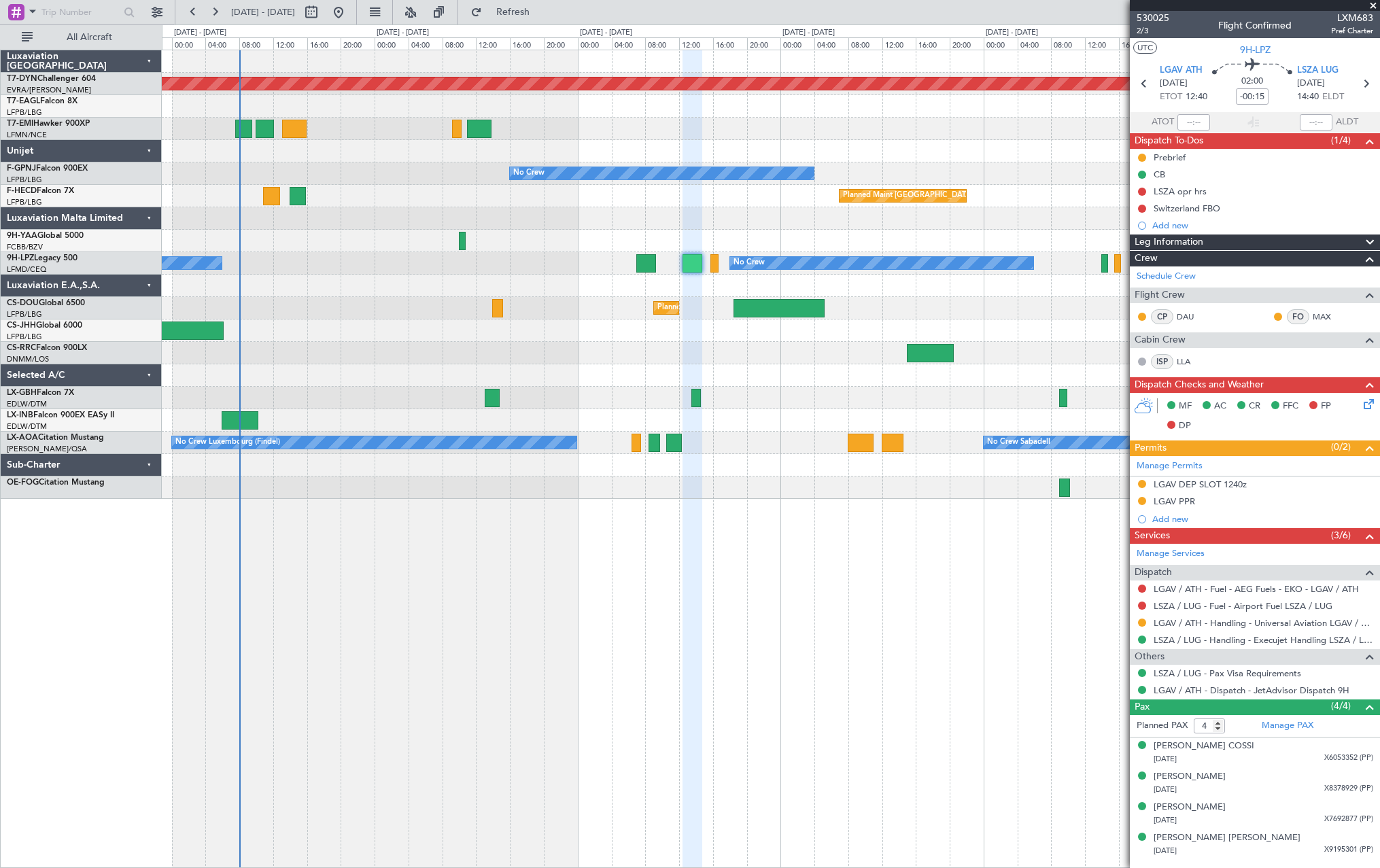
click at [424, 384] on div "Planned Maint [GEOGRAPHIC_DATA]-[GEOGRAPHIC_DATA] Planned Maint [US_STATE] ([GE…" at bounding box center [770, 275] width 1217 height 449
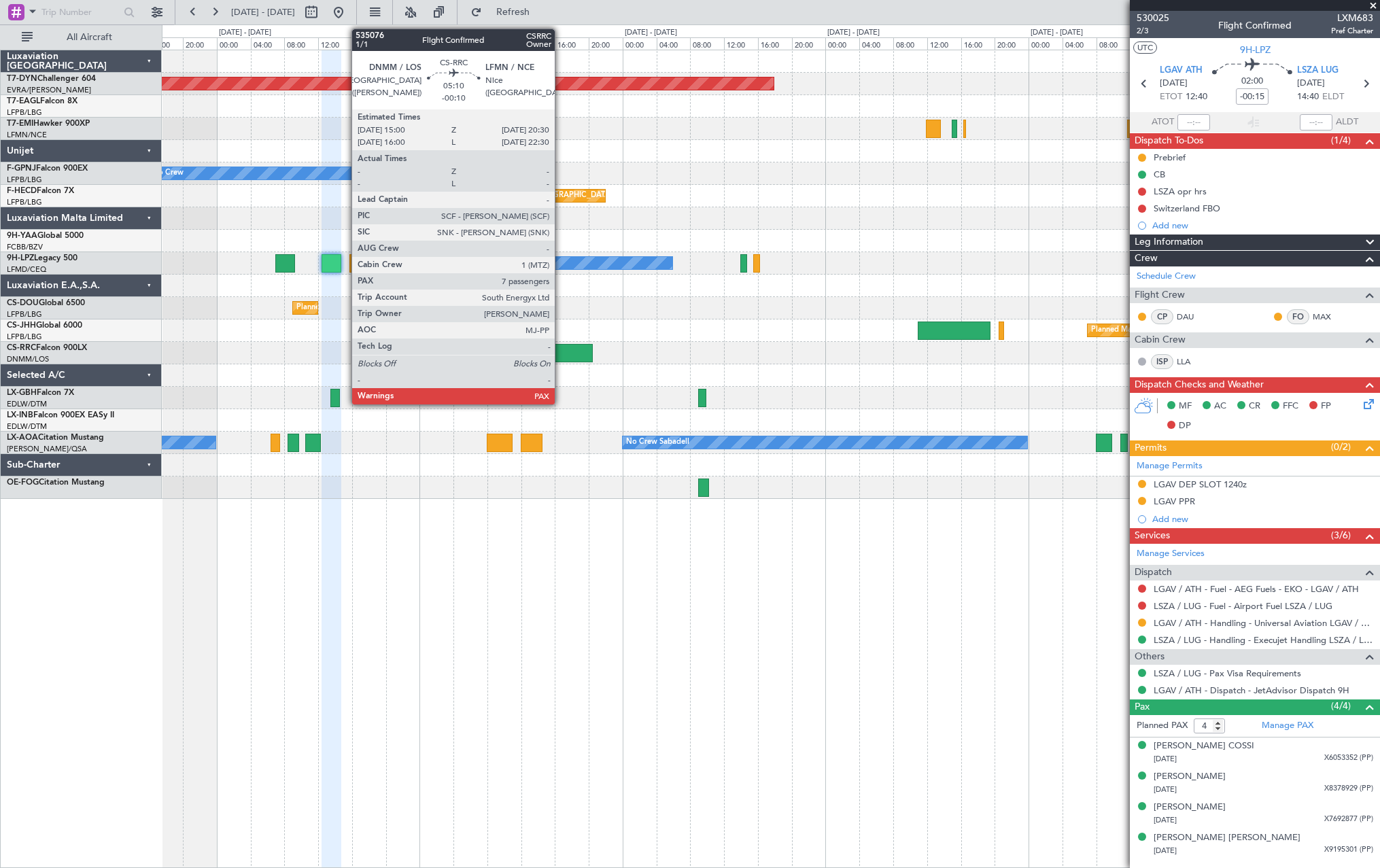
click at [561, 350] on div at bounding box center [569, 353] width 47 height 18
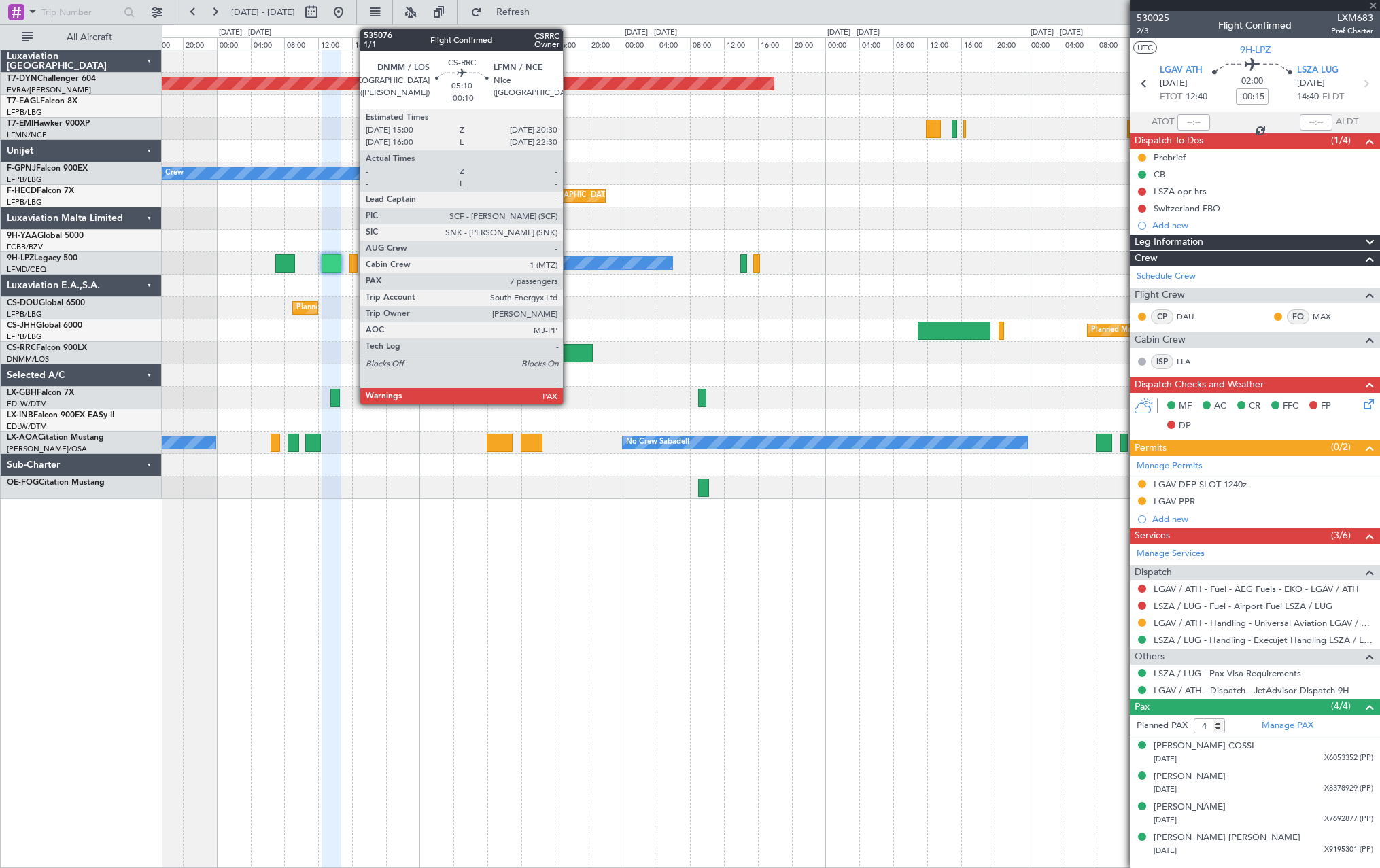
type input "-00:10"
type input "7"
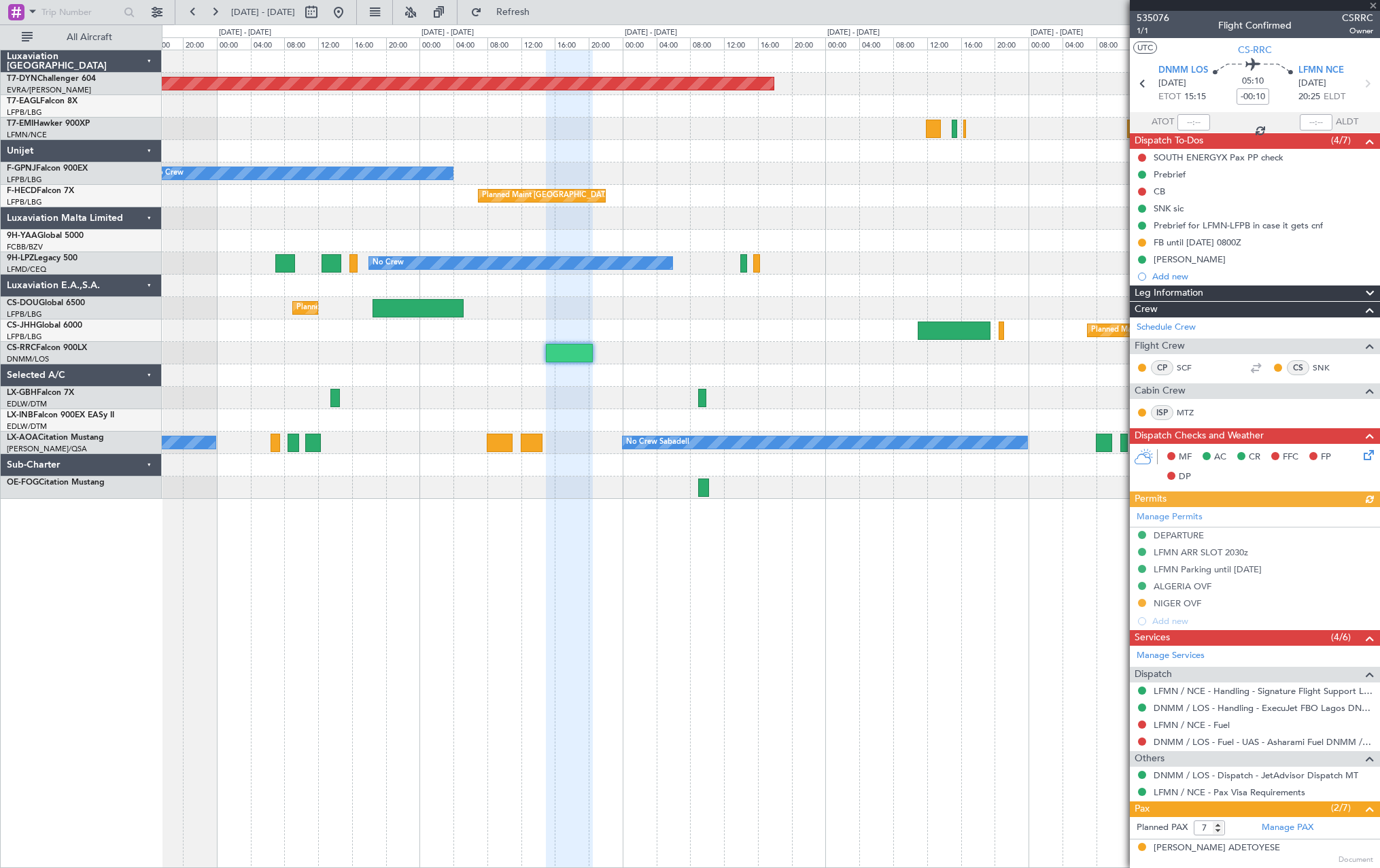
scroll to position [210, 0]
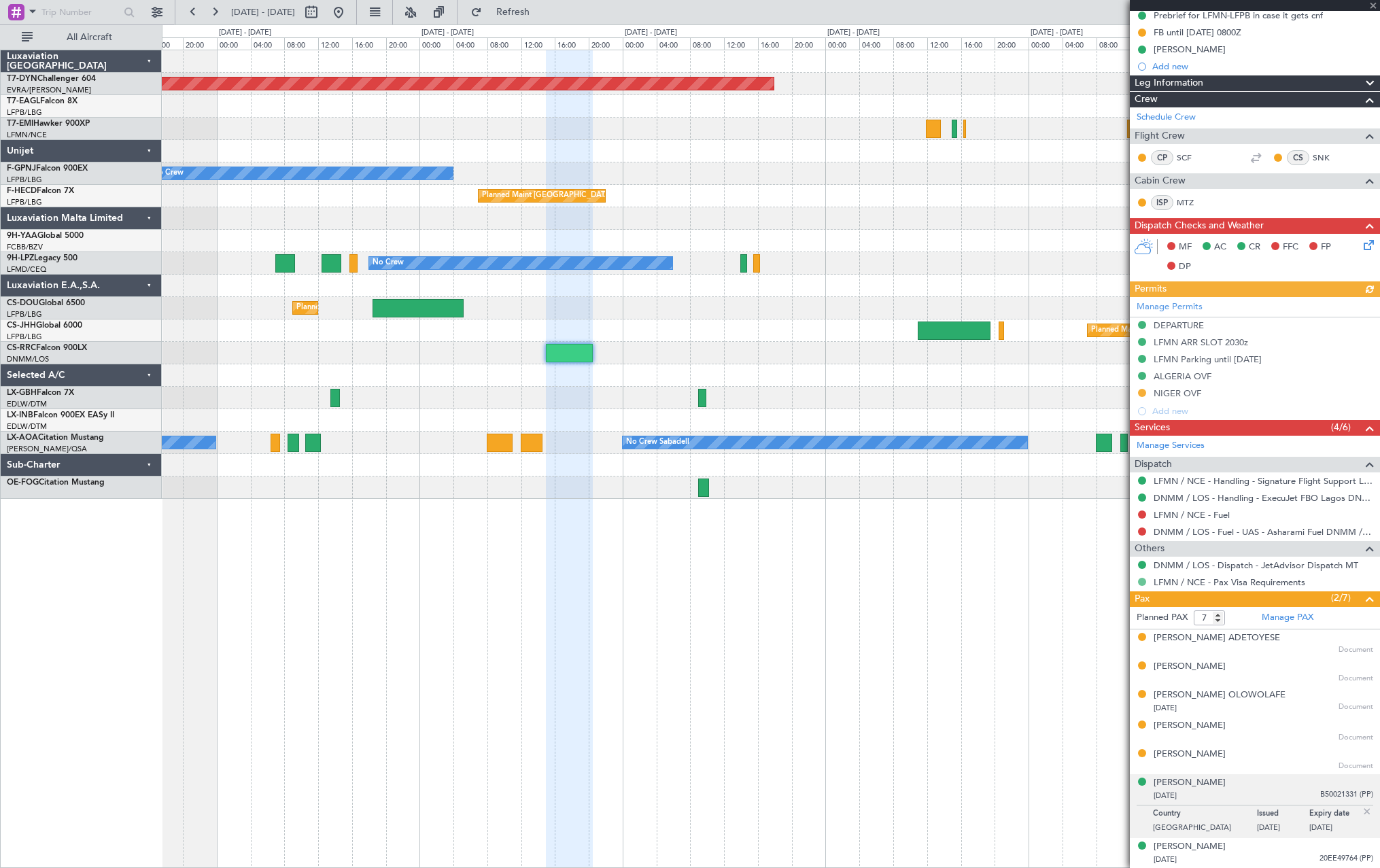
click at [1140, 578] on button at bounding box center [1141, 581] width 8 height 8
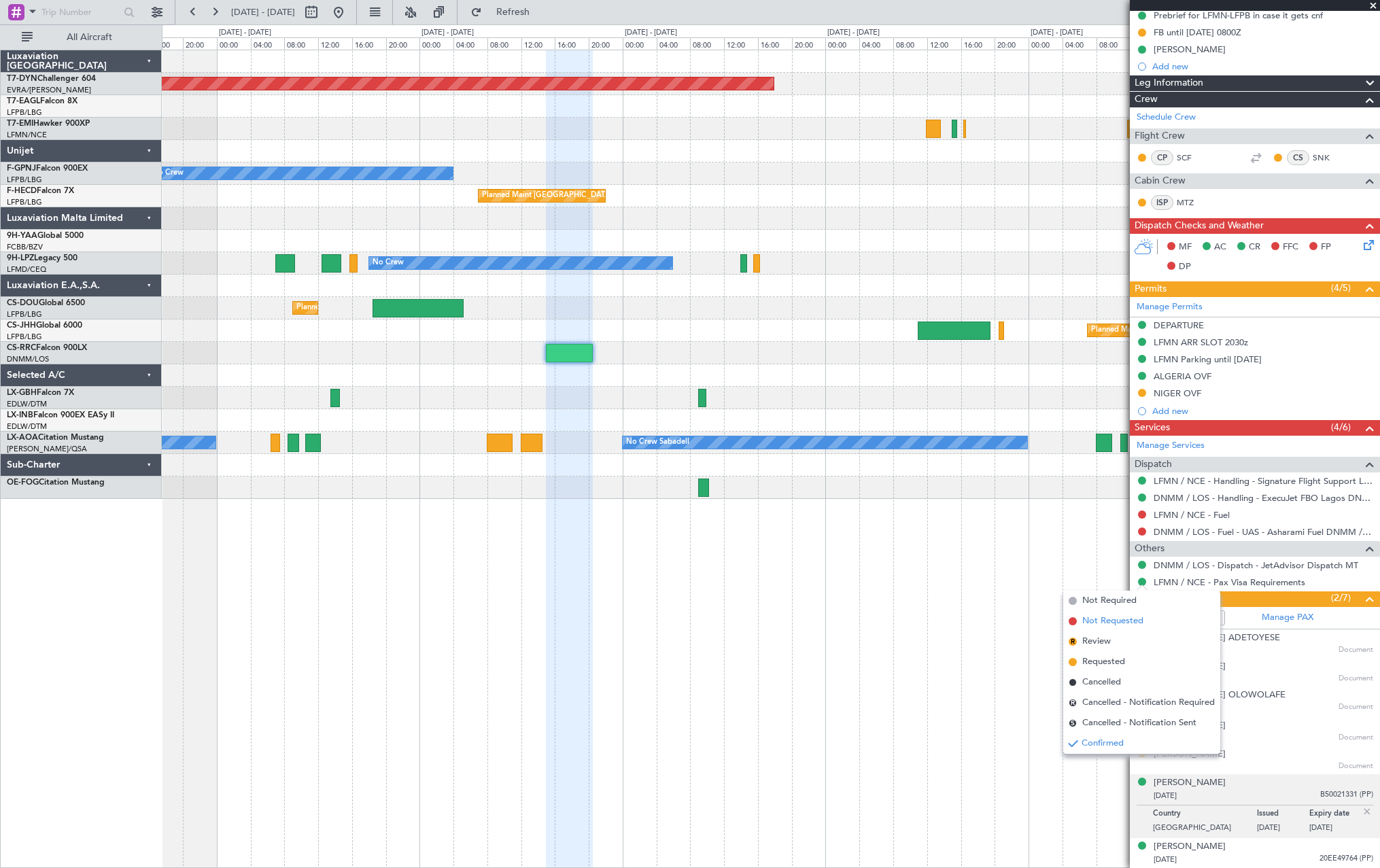
click at [1073, 622] on span at bounding box center [1072, 620] width 8 height 8
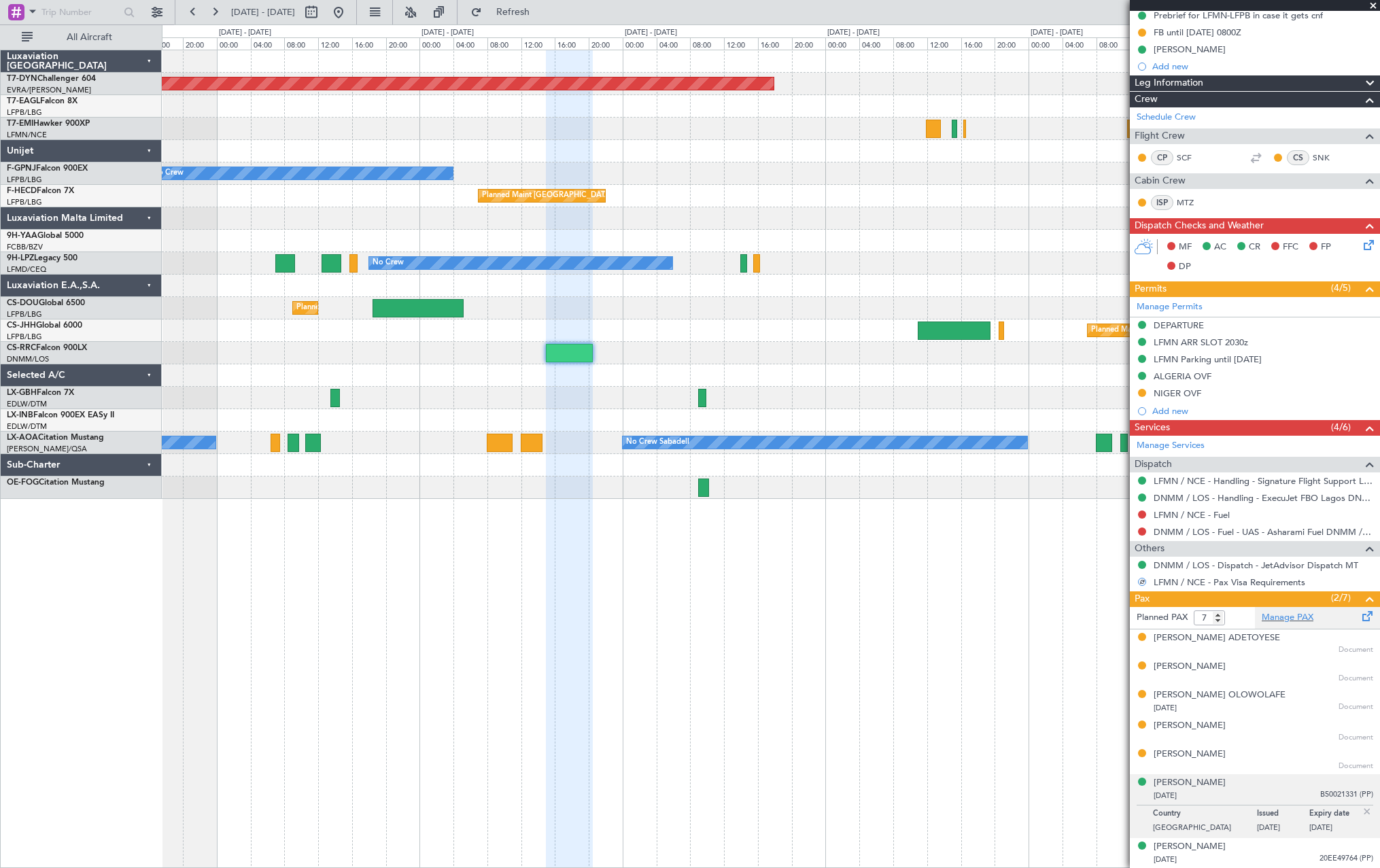
click at [1367, 609] on div "Manage PAX" at bounding box center [1316, 618] width 125 height 22
